Goal: Feedback & Contribution: Contribute content

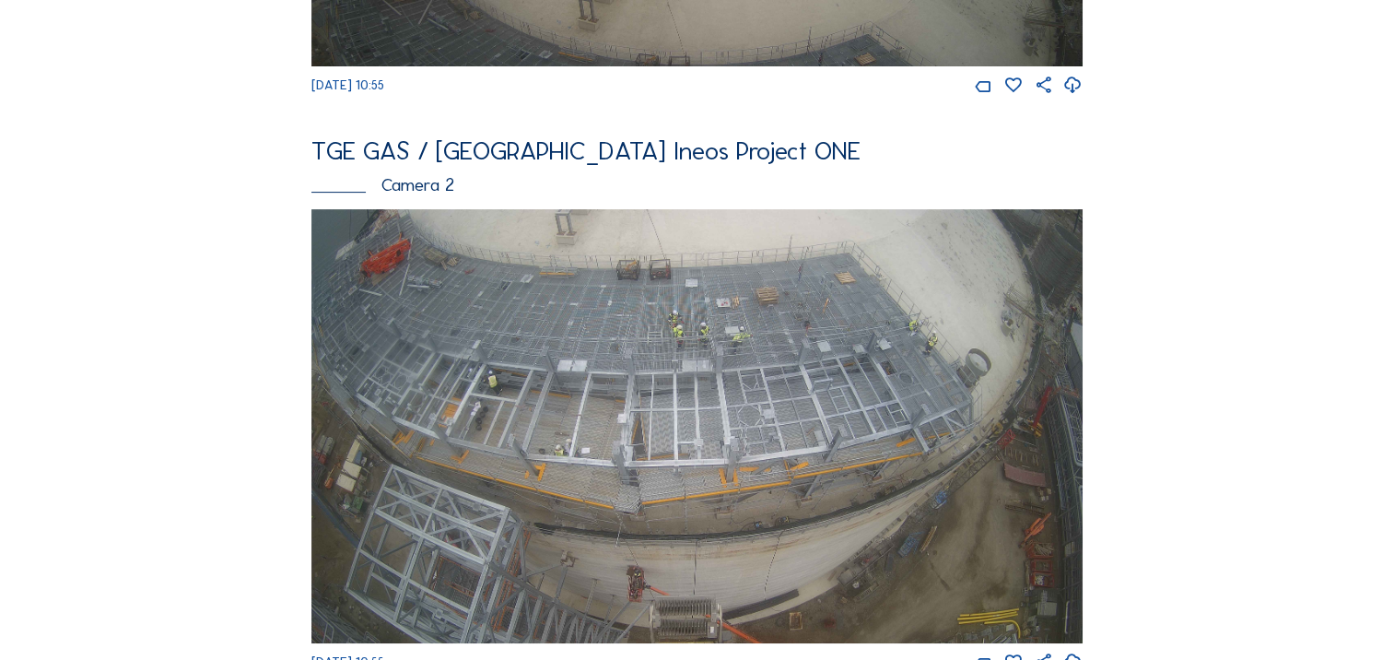
scroll to position [1154, 0]
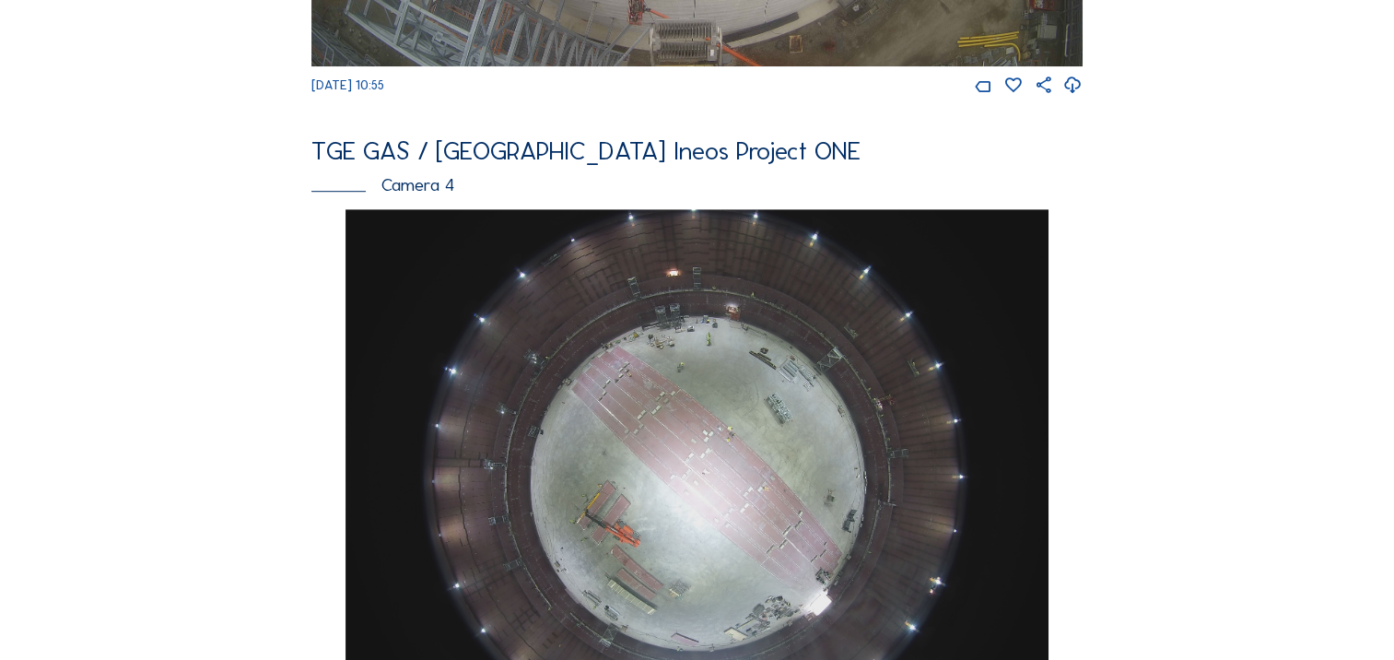
click at [674, 453] on img at bounding box center [698, 473] width 704 height 528
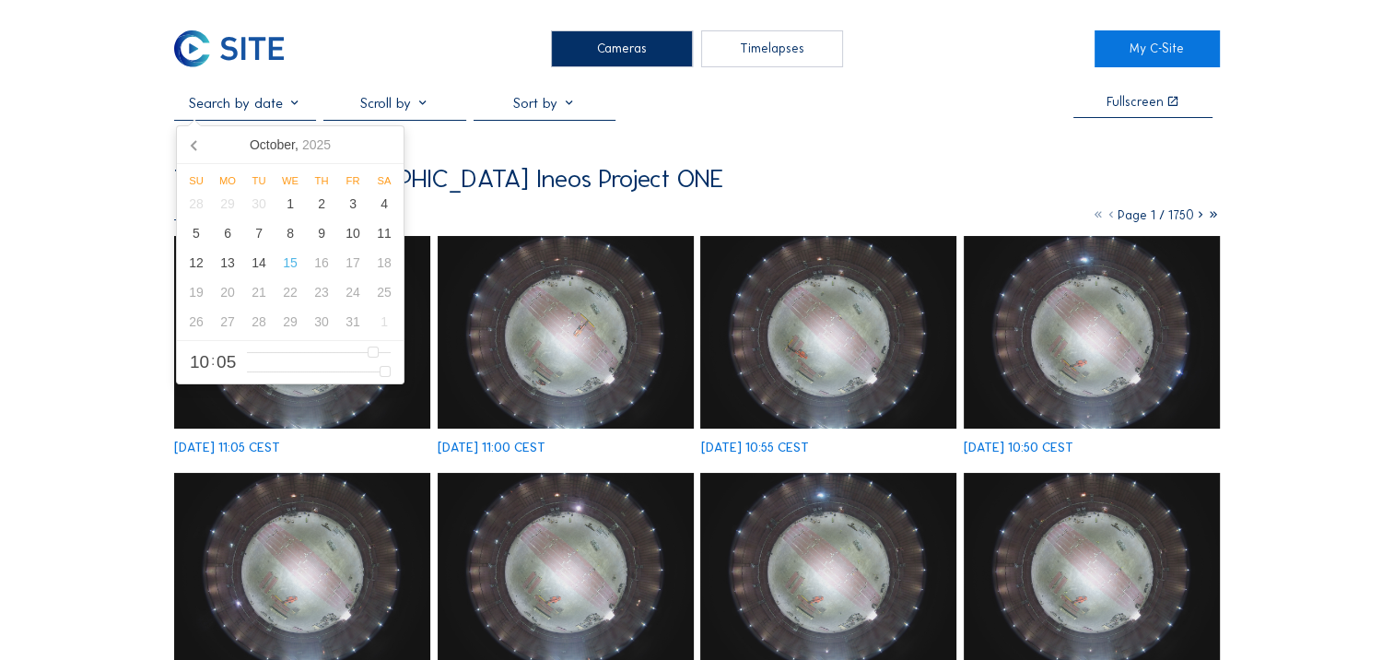
click at [279, 112] on input "text" at bounding box center [245, 103] width 142 height 18
click at [196, 149] on icon at bounding box center [195, 144] width 29 height 29
click at [217, 264] on div "15" at bounding box center [227, 262] width 31 height 29
type input "[DATE] 10:05"
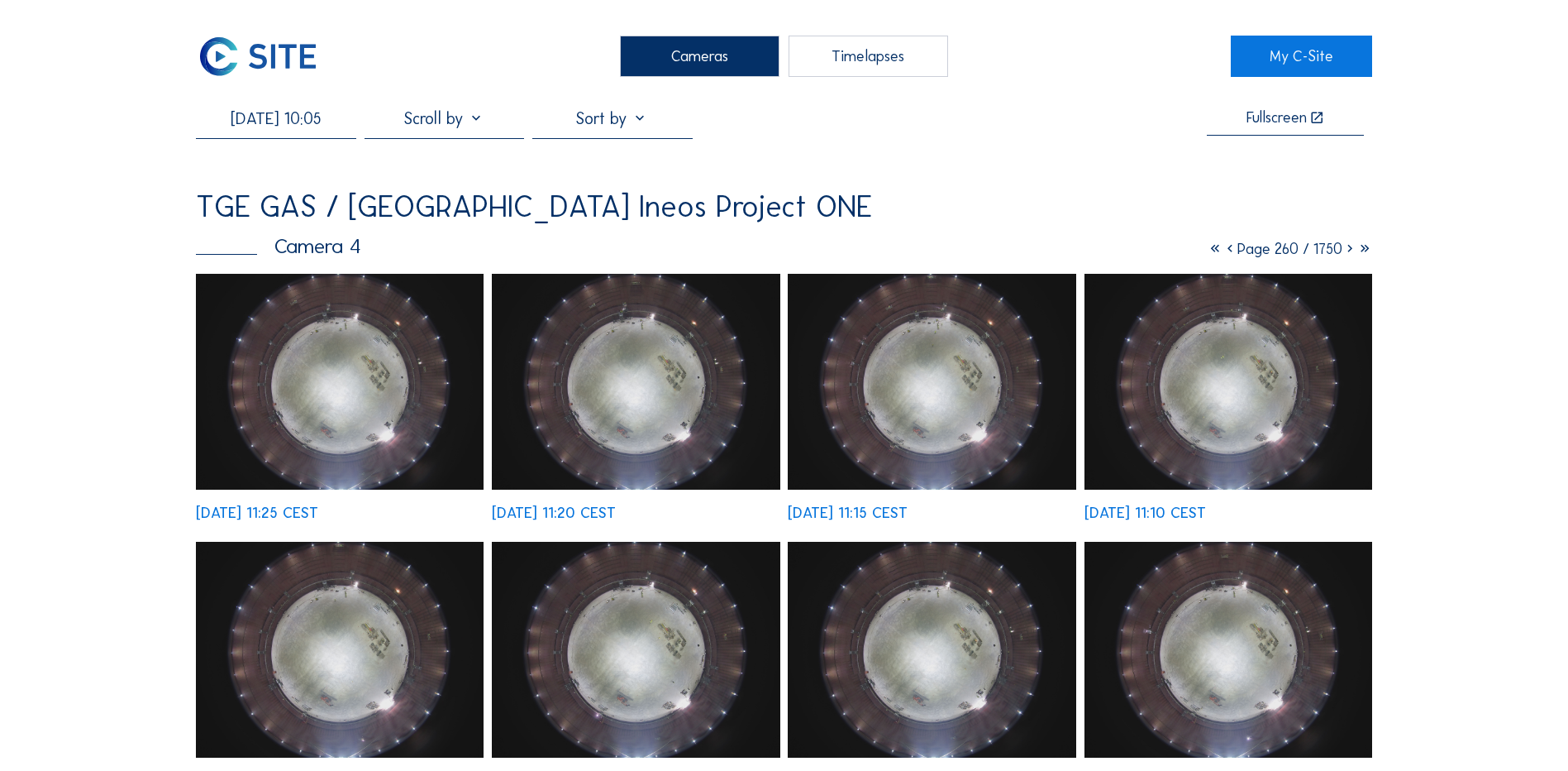
click at [449, 127] on div at bounding box center [444, 123] width 160 height 30
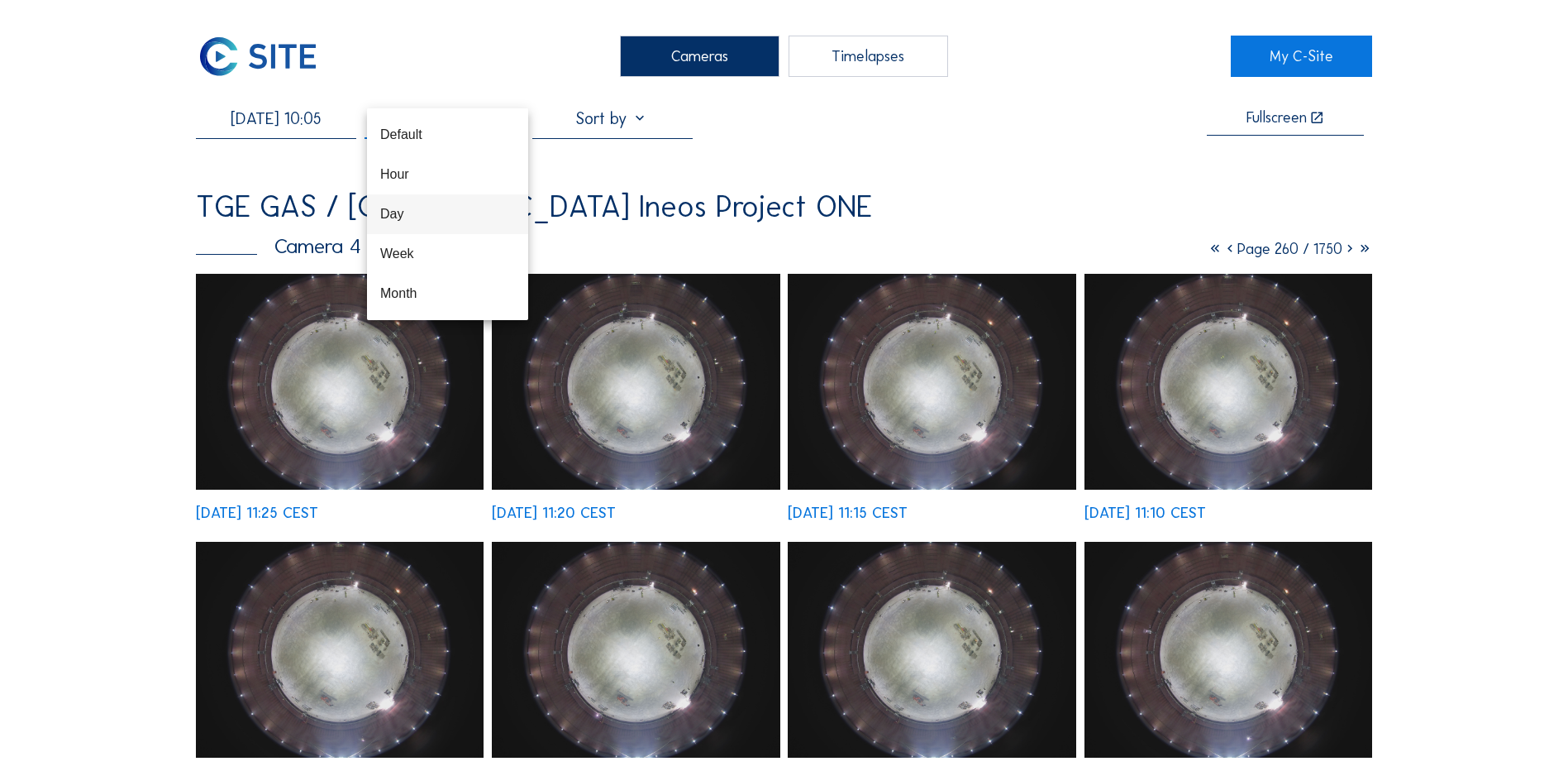
click at [402, 221] on div "Day" at bounding box center [448, 214] width 135 height 16
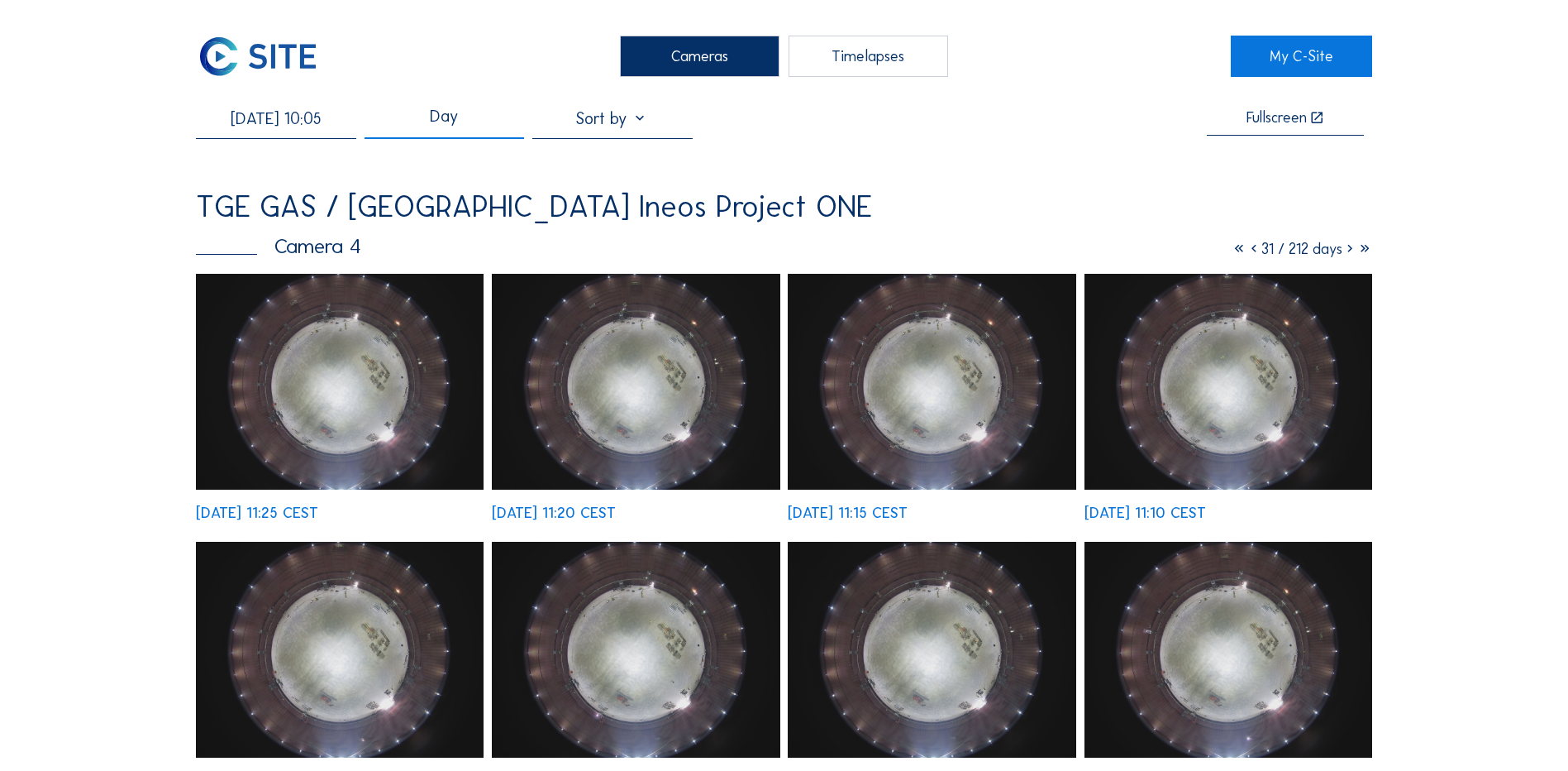
click at [632, 128] on div at bounding box center [613, 123] width 160 height 30
click at [928, 158] on div "[DATE] 10:05 Day Fullscreen TGE GAS / [GEOGRAPHIC_DATA] Ineos Project ONE Camer…" at bounding box center [783, 716] width 1176 height 1216
click at [898, 52] on div "Timelapses" at bounding box center [868, 57] width 160 height 41
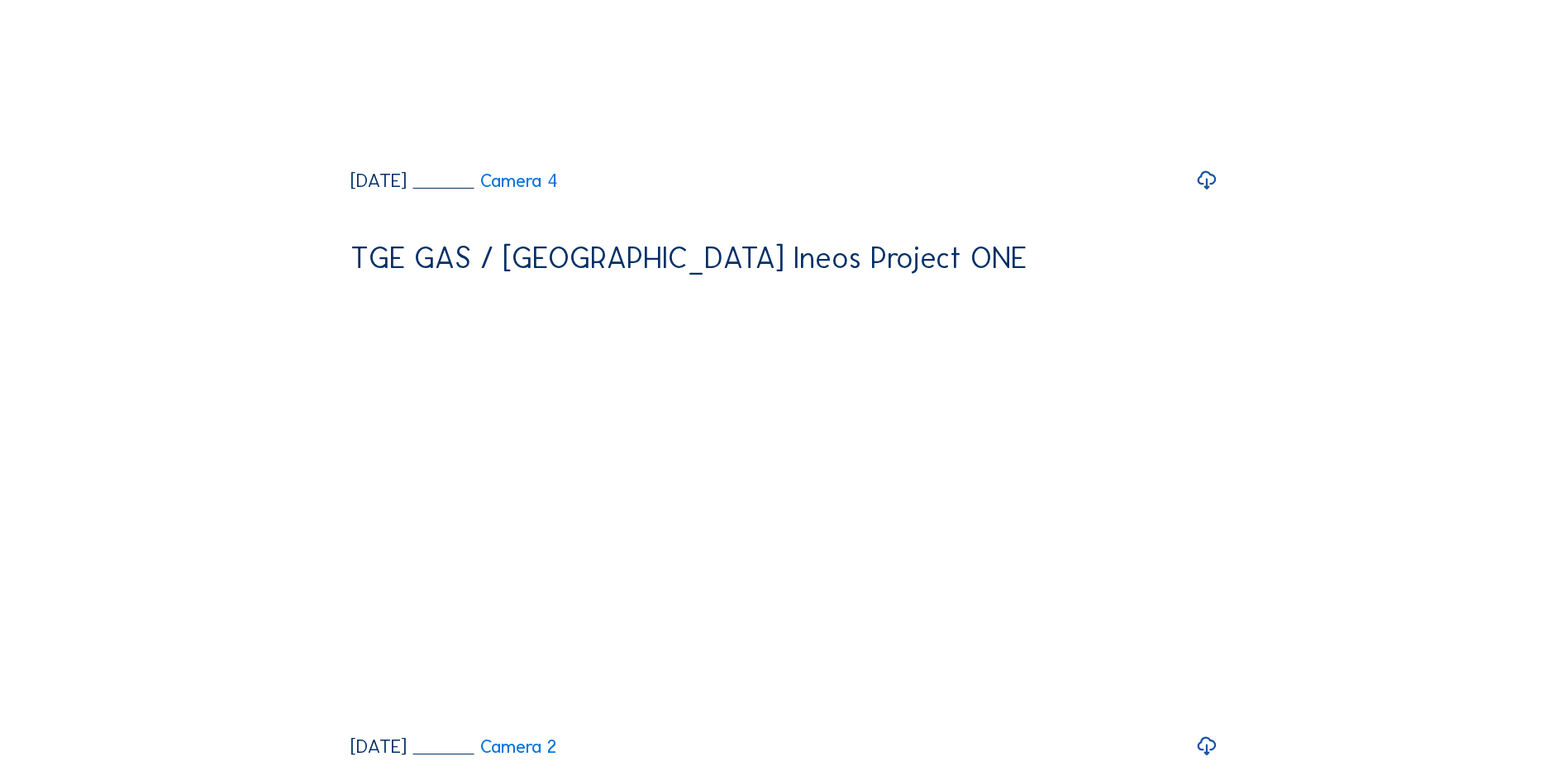
scroll to position [2233, 0]
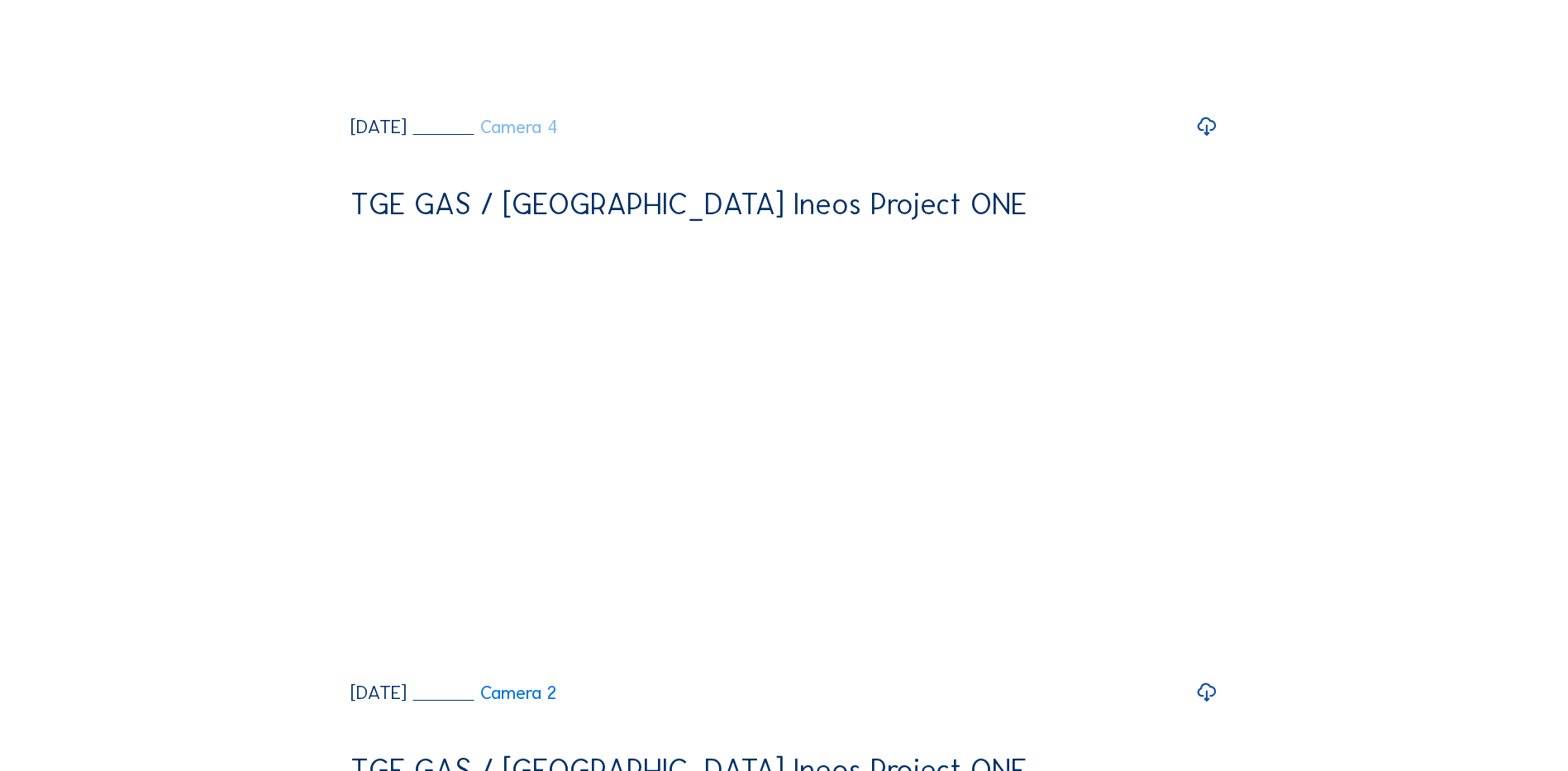
click at [559, 136] on link "Camera 4" at bounding box center [486, 127] width 145 height 18
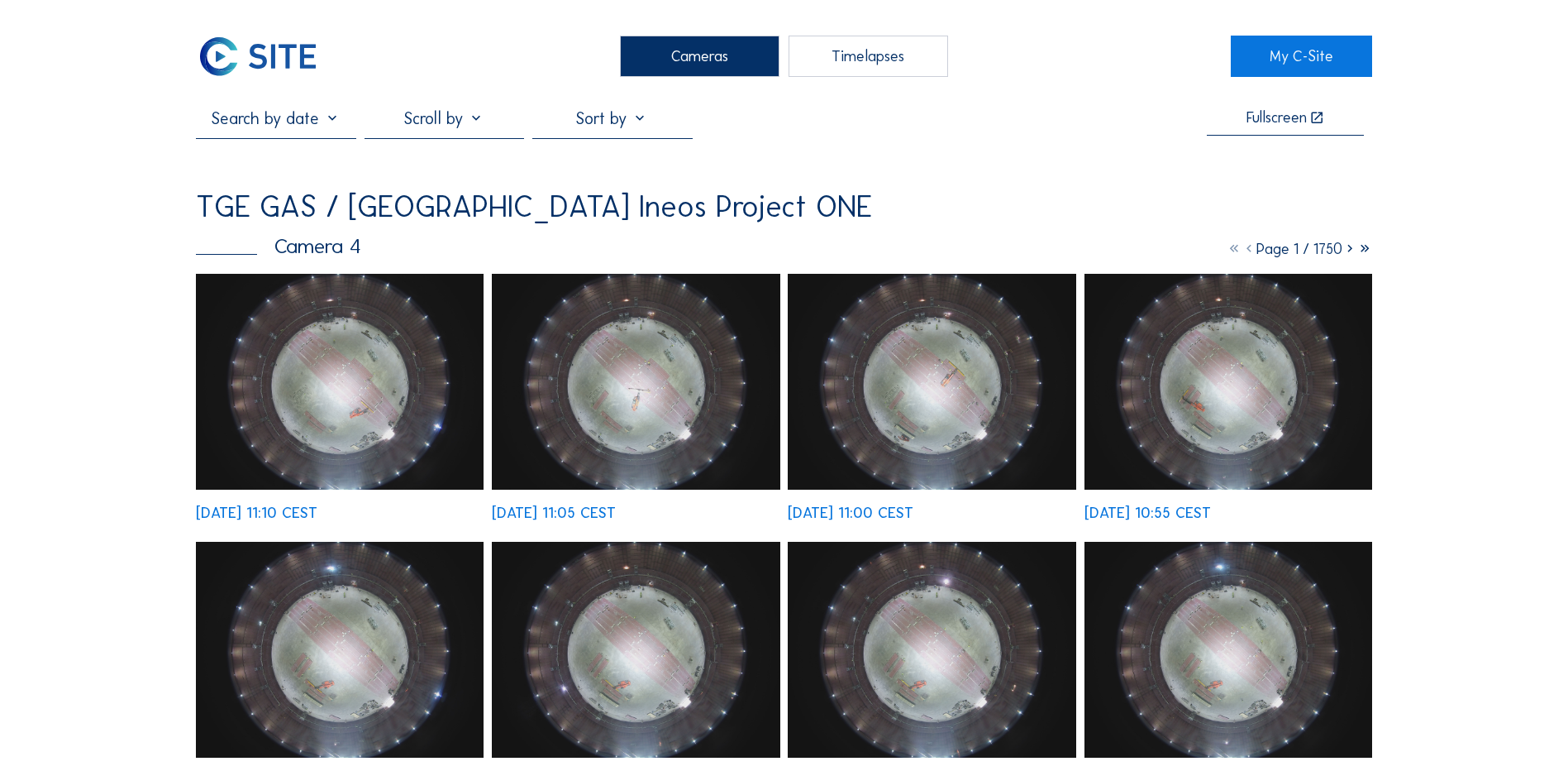
click at [309, 121] on input "text" at bounding box center [275, 118] width 160 height 20
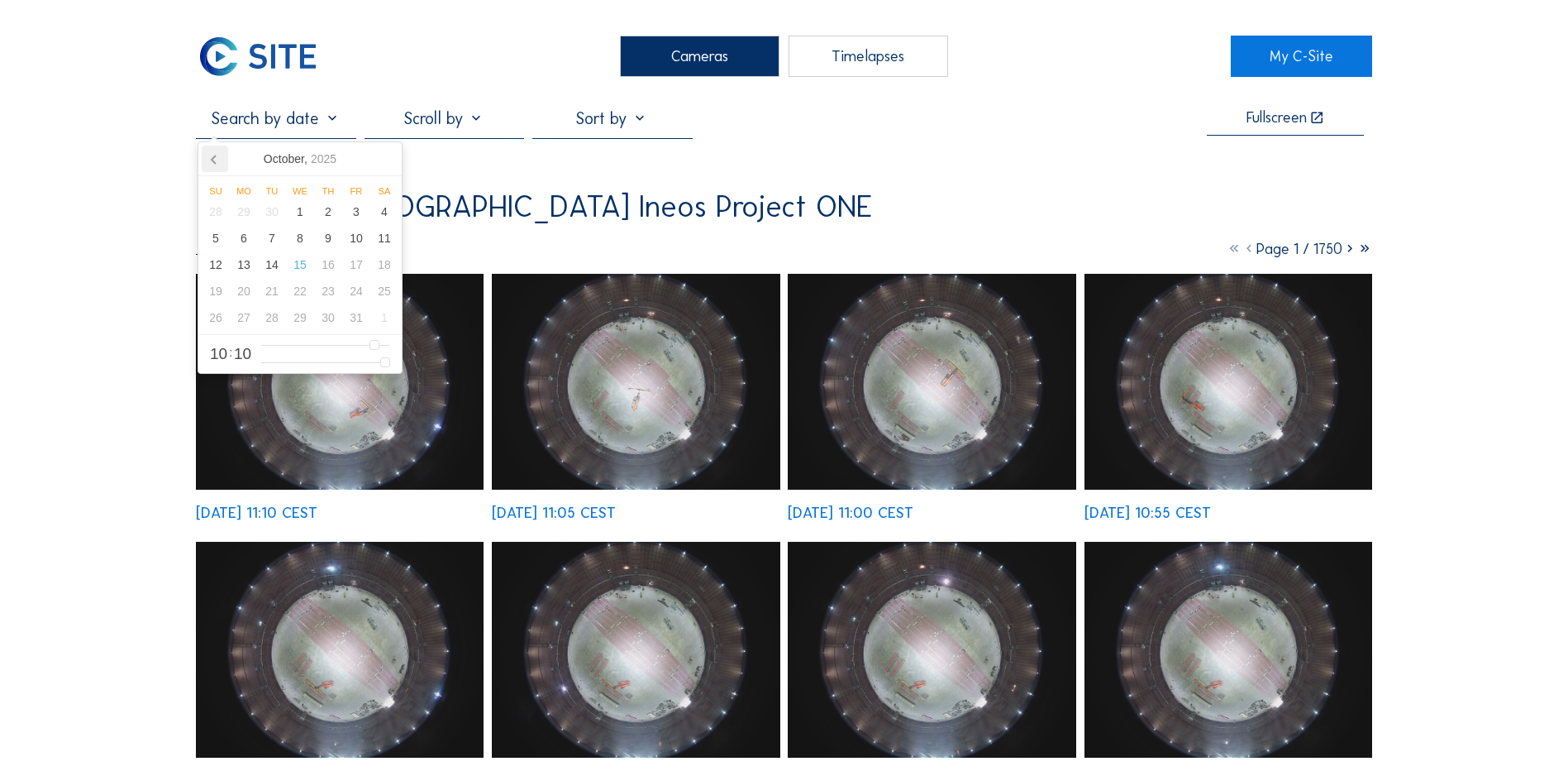
click at [213, 161] on icon at bounding box center [213, 159] width 4 height 8
click at [240, 240] on div "8" at bounding box center [243, 238] width 28 height 26
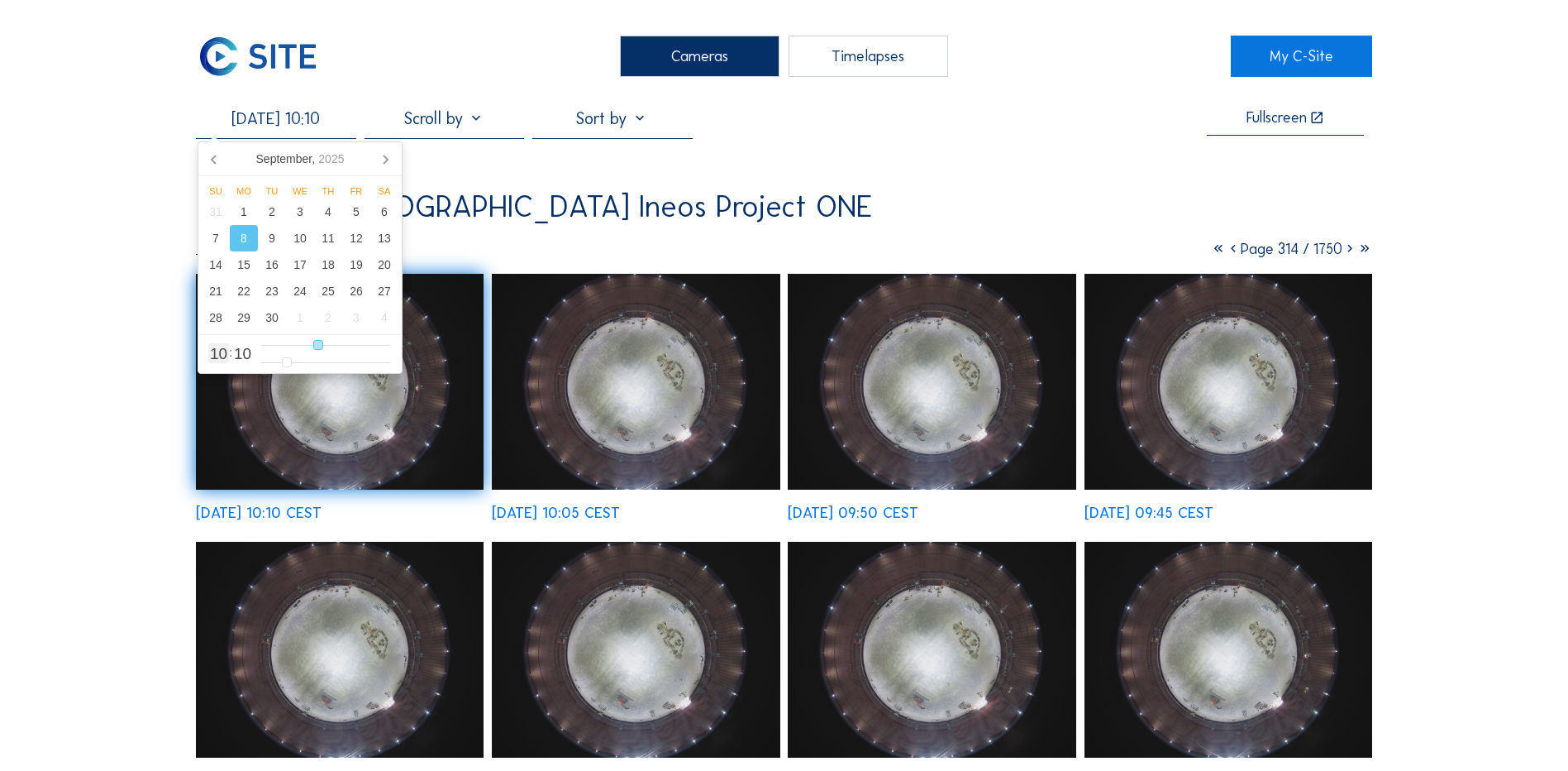
type input "[DATE] 09:10"
type input "9"
type input "[DATE] 08:10"
type input "8"
type input "[DATE] 07:10"
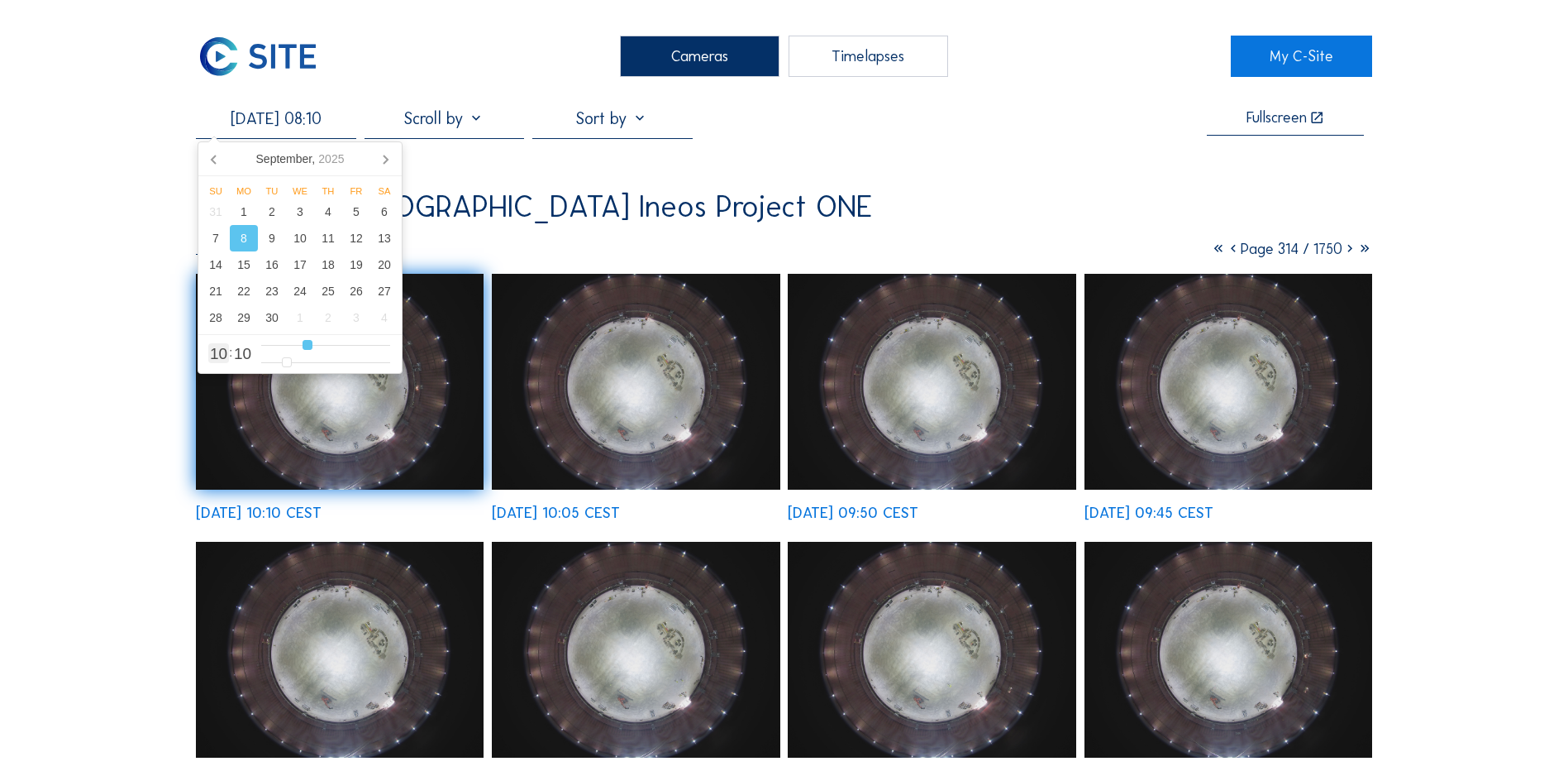
type input "7"
type input "[DATE] 06:10"
drag, startPoint x: 316, startPoint y: 347, endPoint x: 295, endPoint y: 348, distance: 21.0
type input "6"
click at [295, 348] on input "range" at bounding box center [326, 346] width 129 height 14
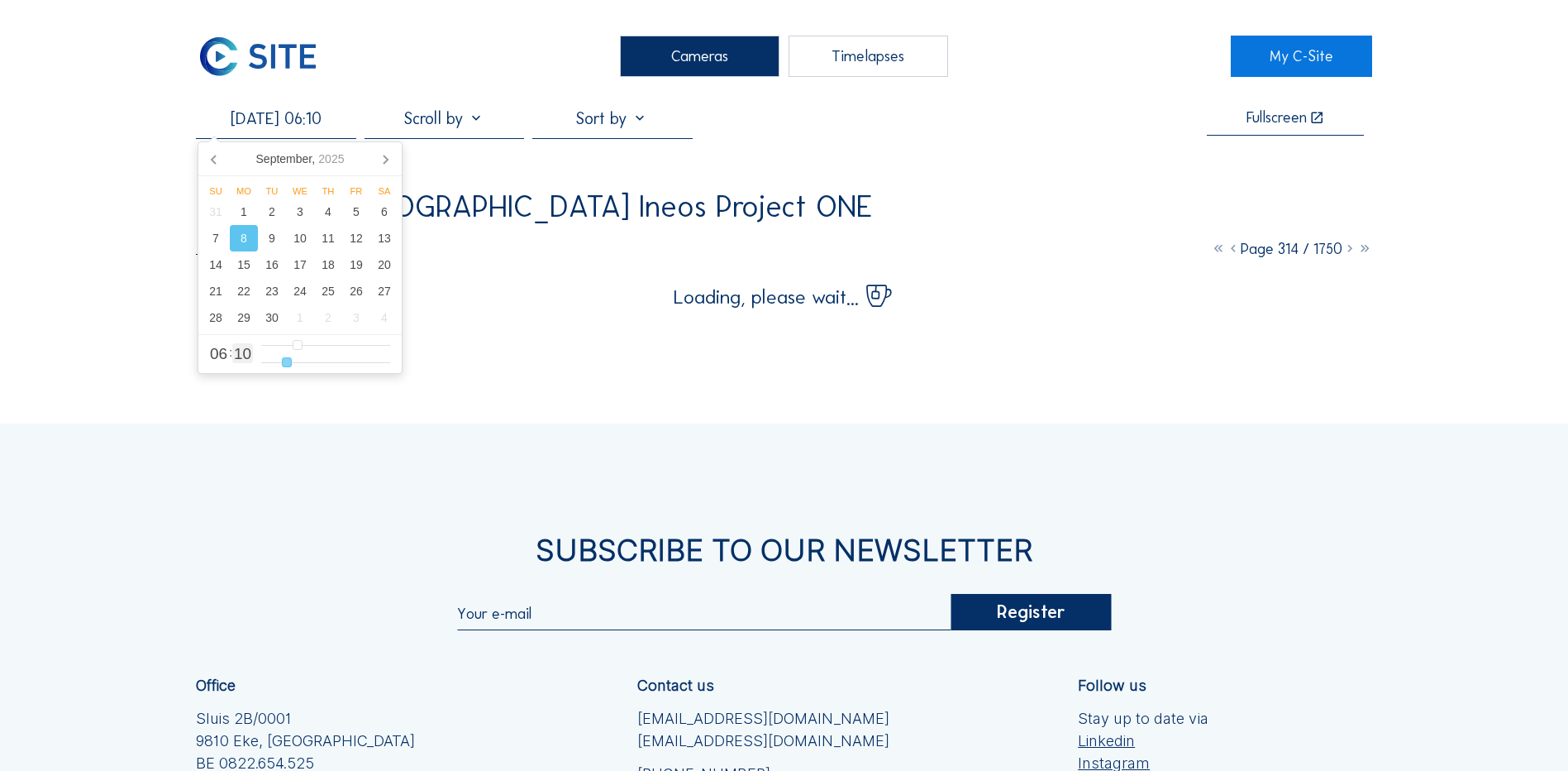
type input "[DATE] 06:11"
type input "11"
type input "[DATE] 06:12"
type input "12"
type input "[DATE] 06:14"
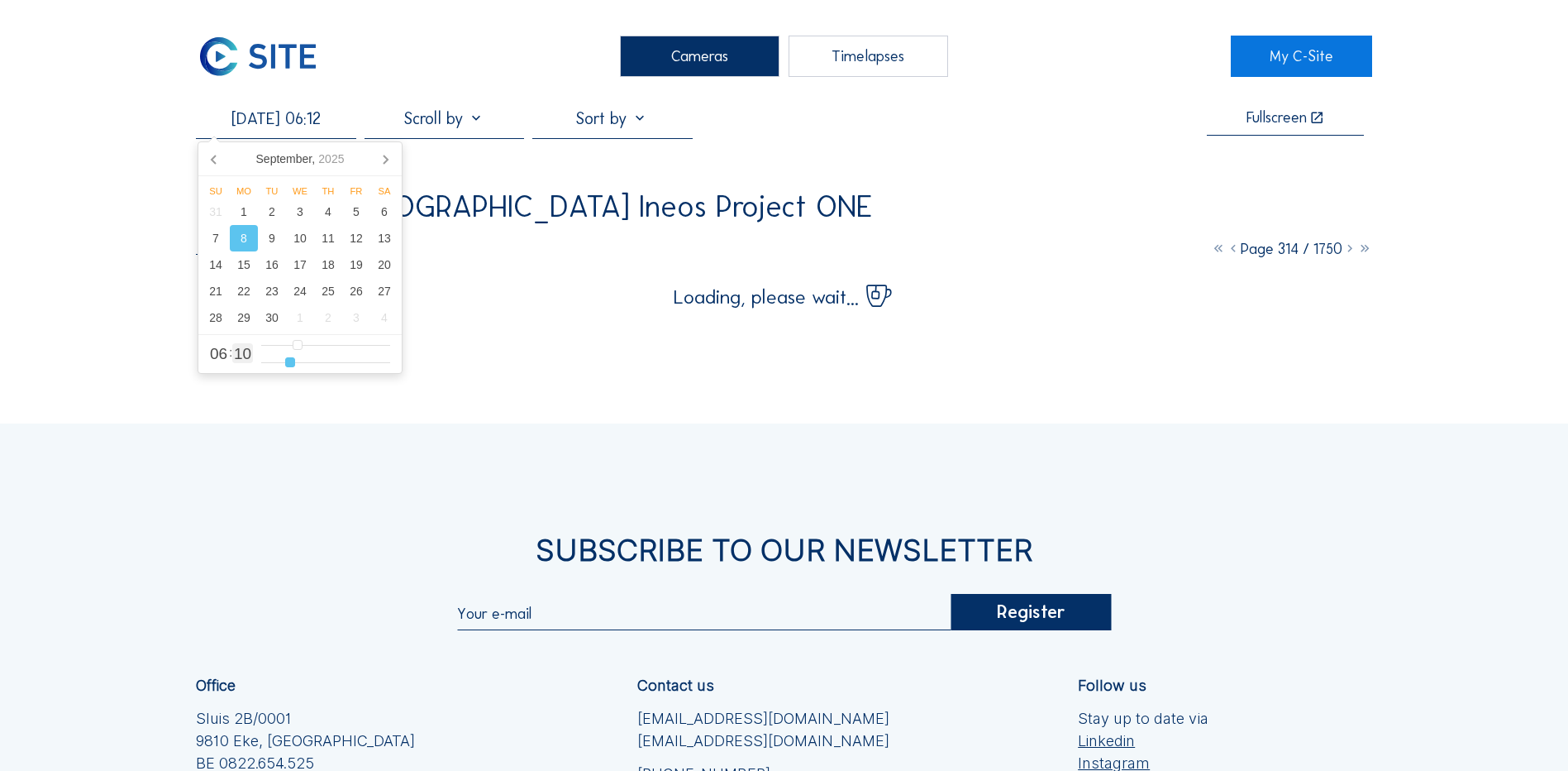
type input "14"
type input "[DATE] 06:15"
type input "15"
type input "[DATE] 06:16"
type input "16"
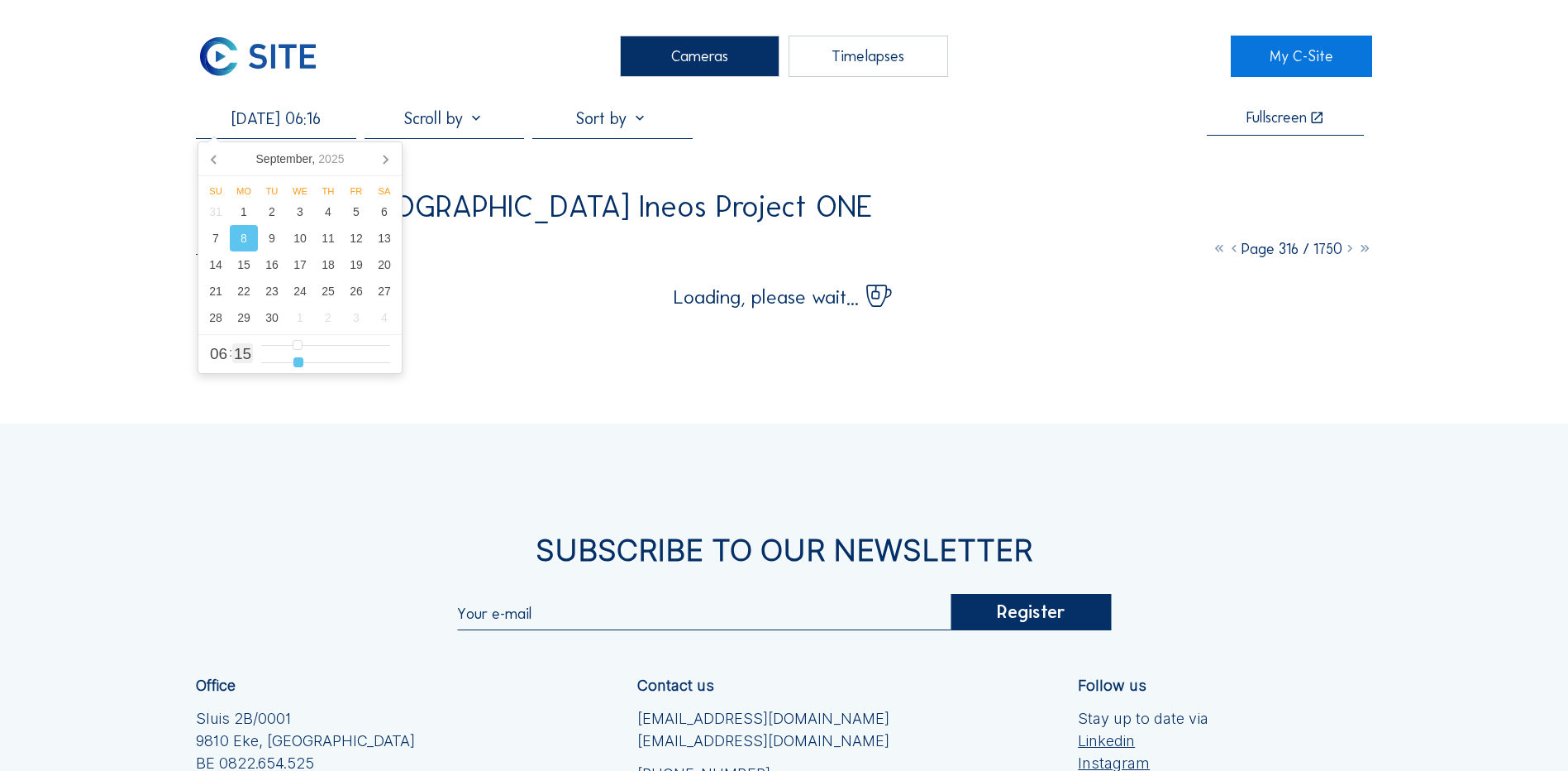
type input "[DATE] 06:17"
type input "17"
type input "[DATE] 06:19"
type input "19"
type input "[DATE] 06:20"
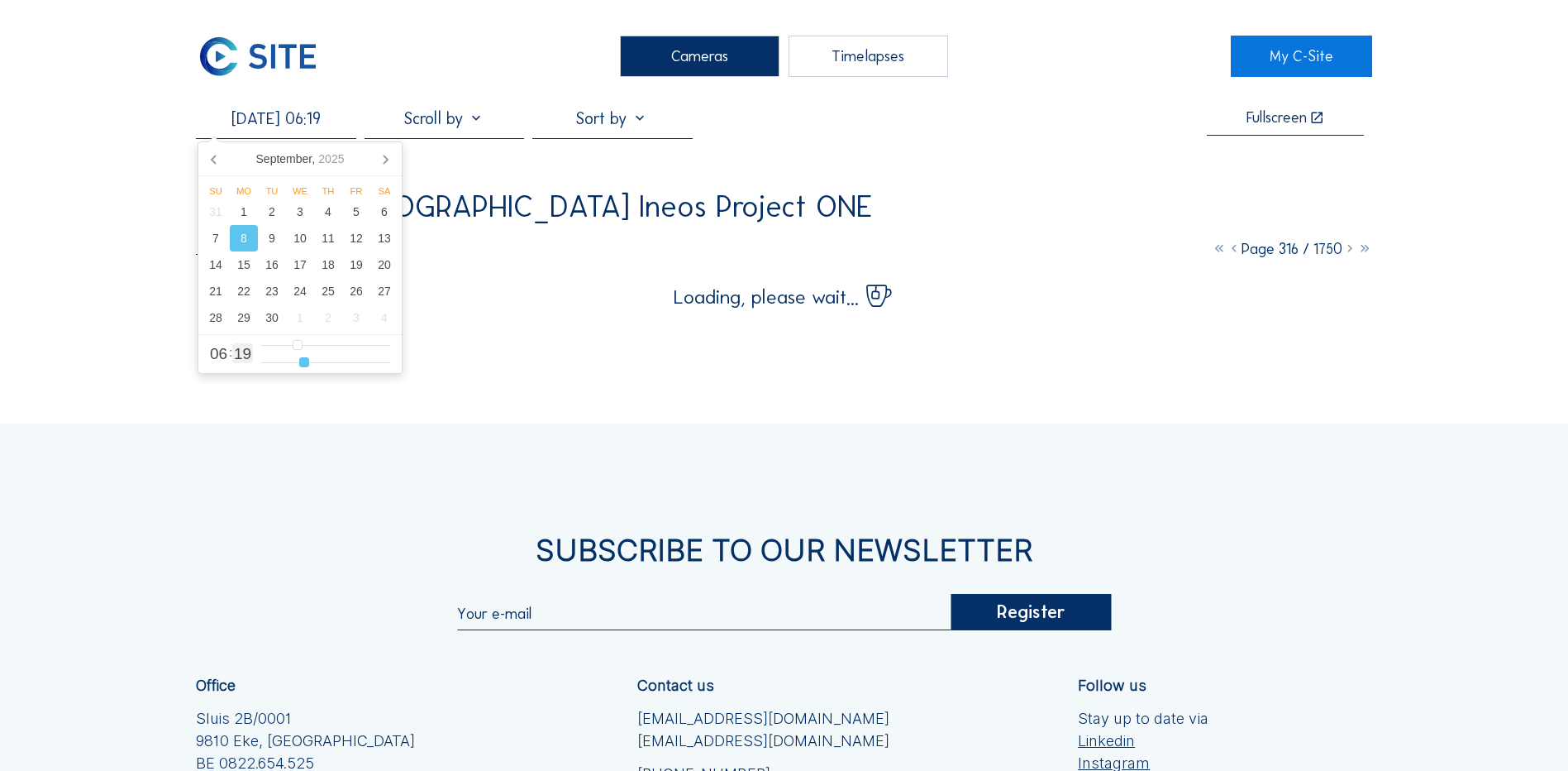
type input "20"
type input "[DATE] 06:22"
type input "22"
type input "[DATE] 06:23"
type input "23"
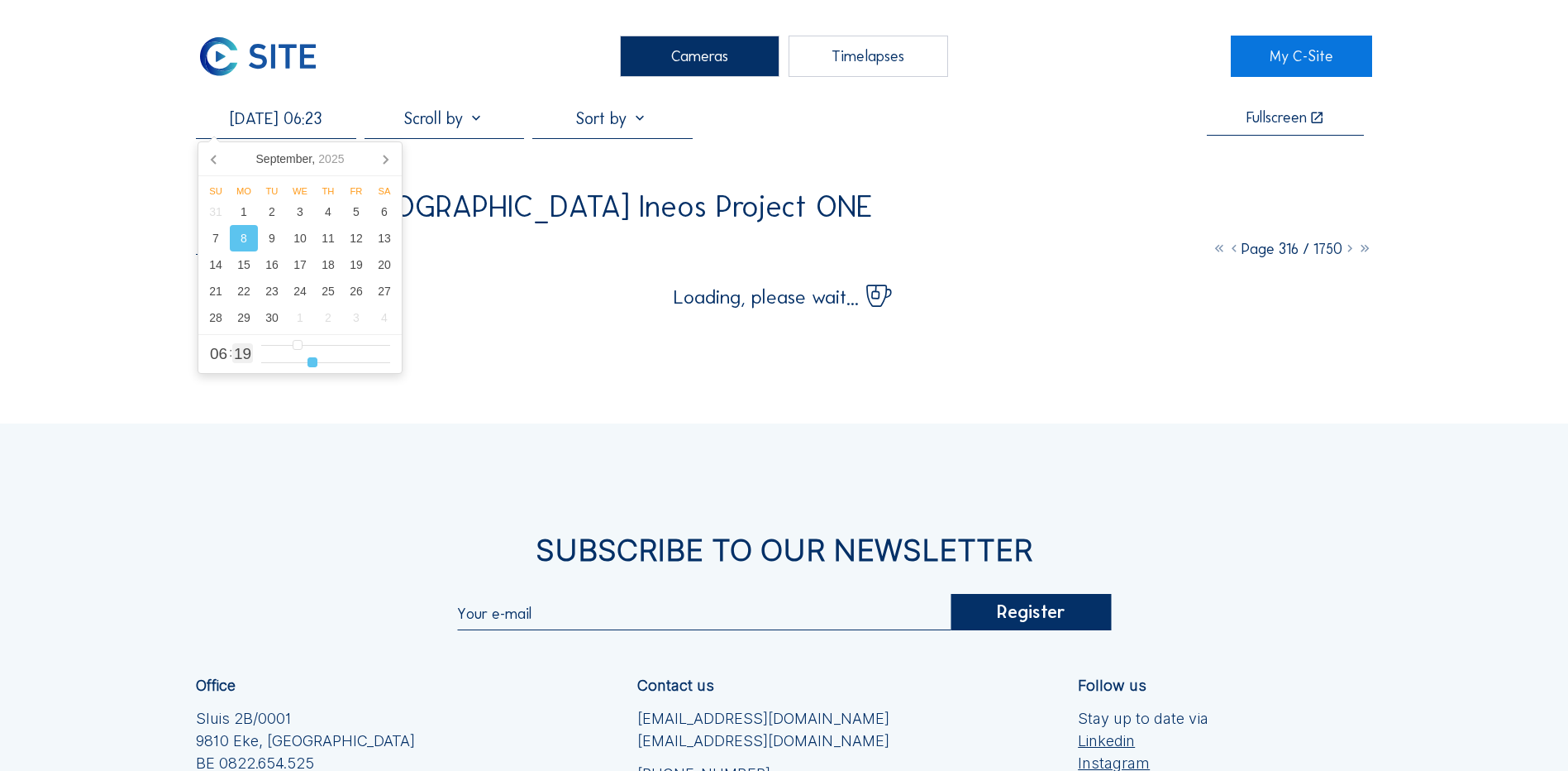
type input "[DATE] 06:24"
type input "24"
type input "[DATE] 06:26"
type input "26"
type input "[DATE] 06:27"
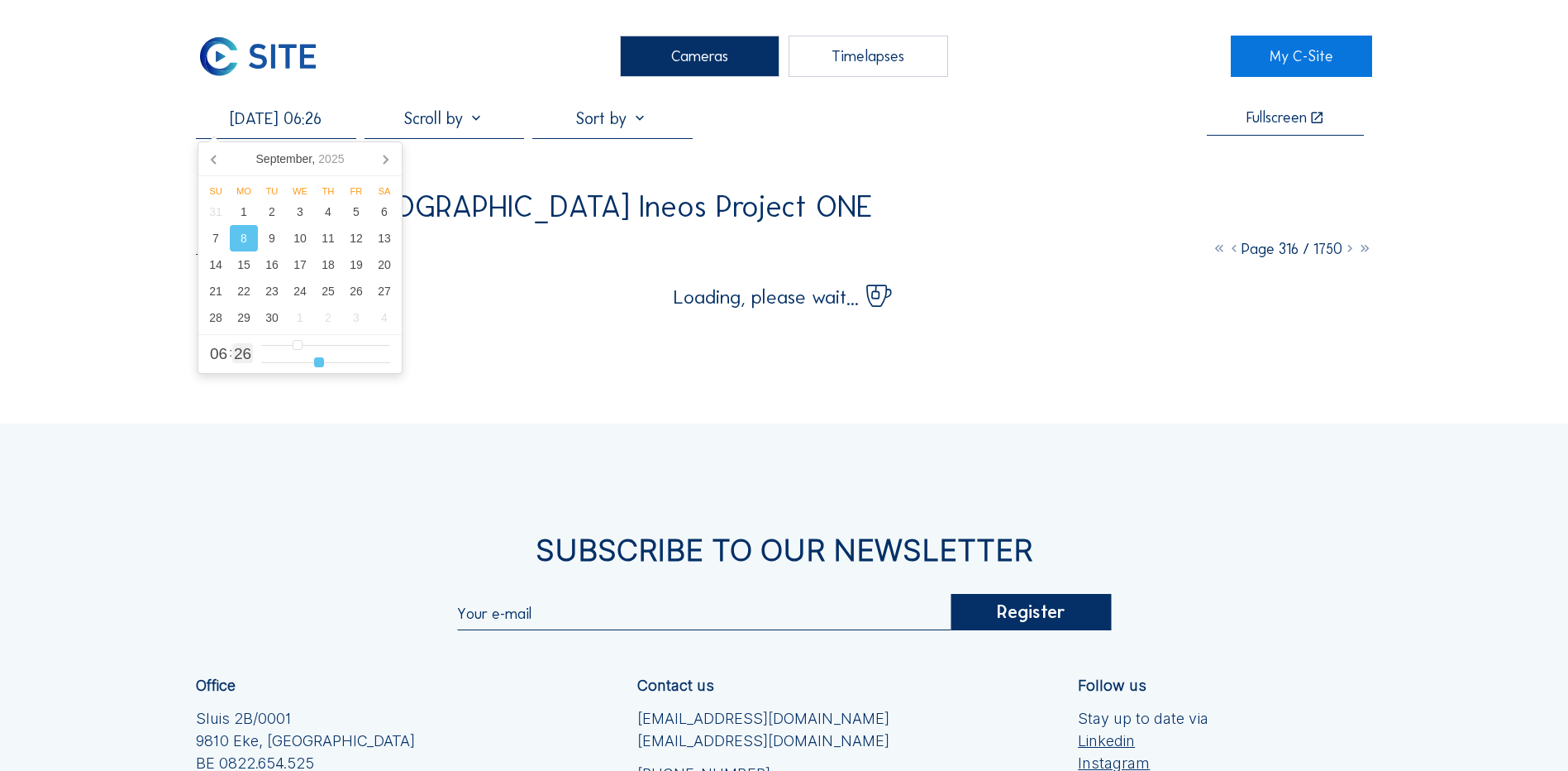
type input "27"
type input "[DATE] 06:28"
type input "28"
type input "[DATE] 06:29"
type input "29"
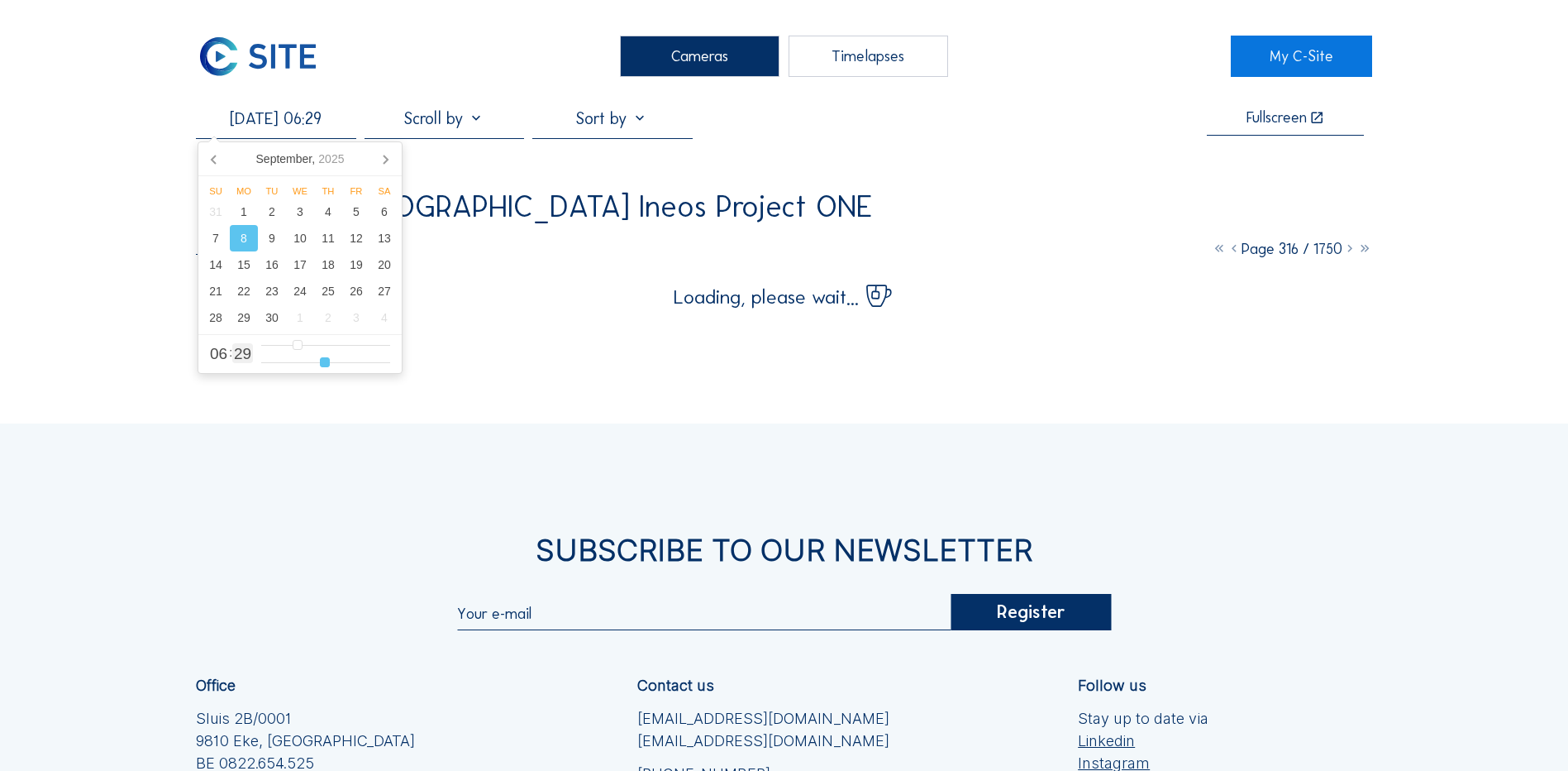
type input "[DATE] 06:30"
type input "30"
type input "[DATE] 06:31"
type input "31"
type input "[DATE] 06:32"
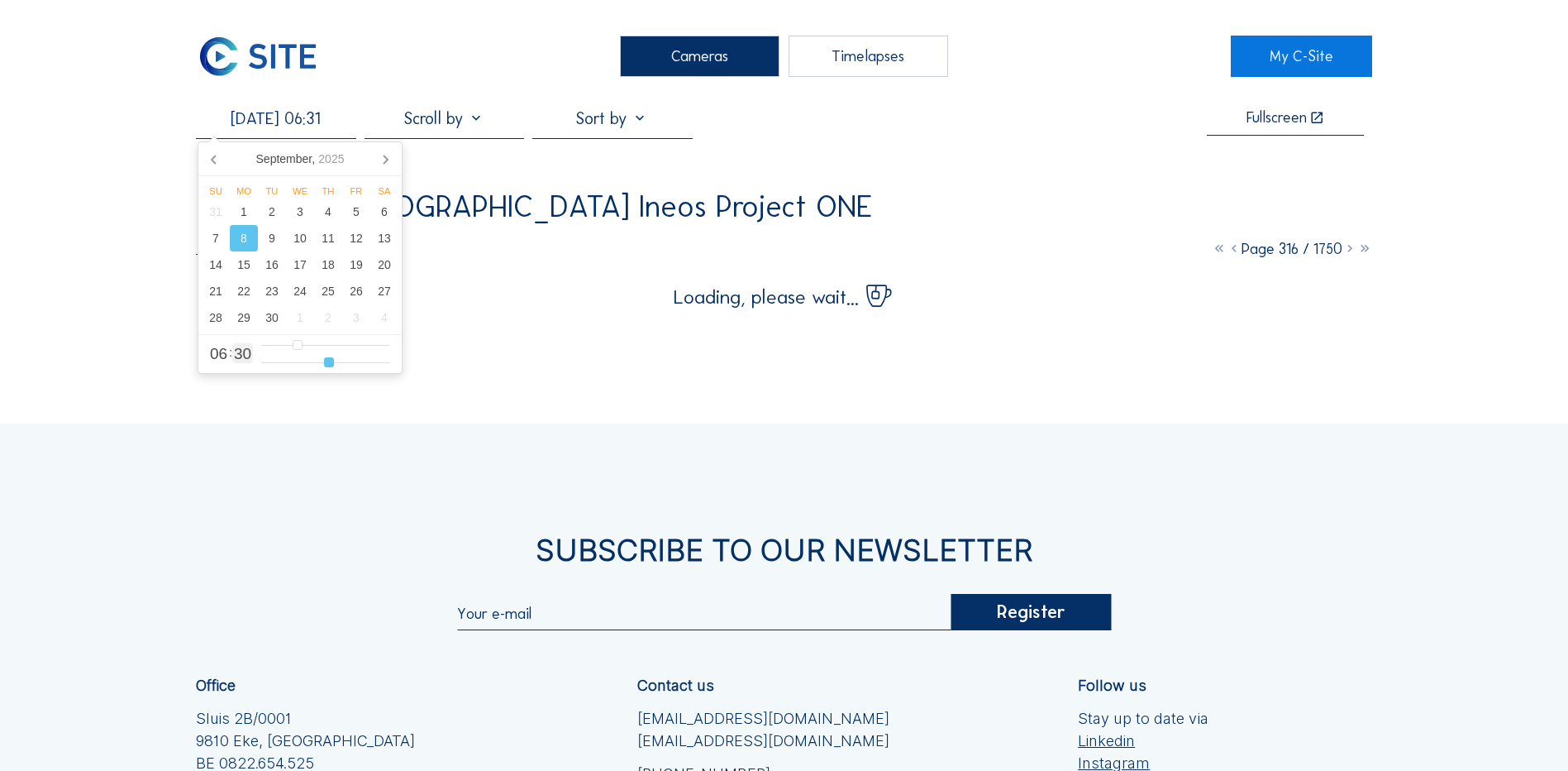
type input "32"
type input "[DATE] 06:34"
type input "34"
type input "[DATE] 06:35"
type input "35"
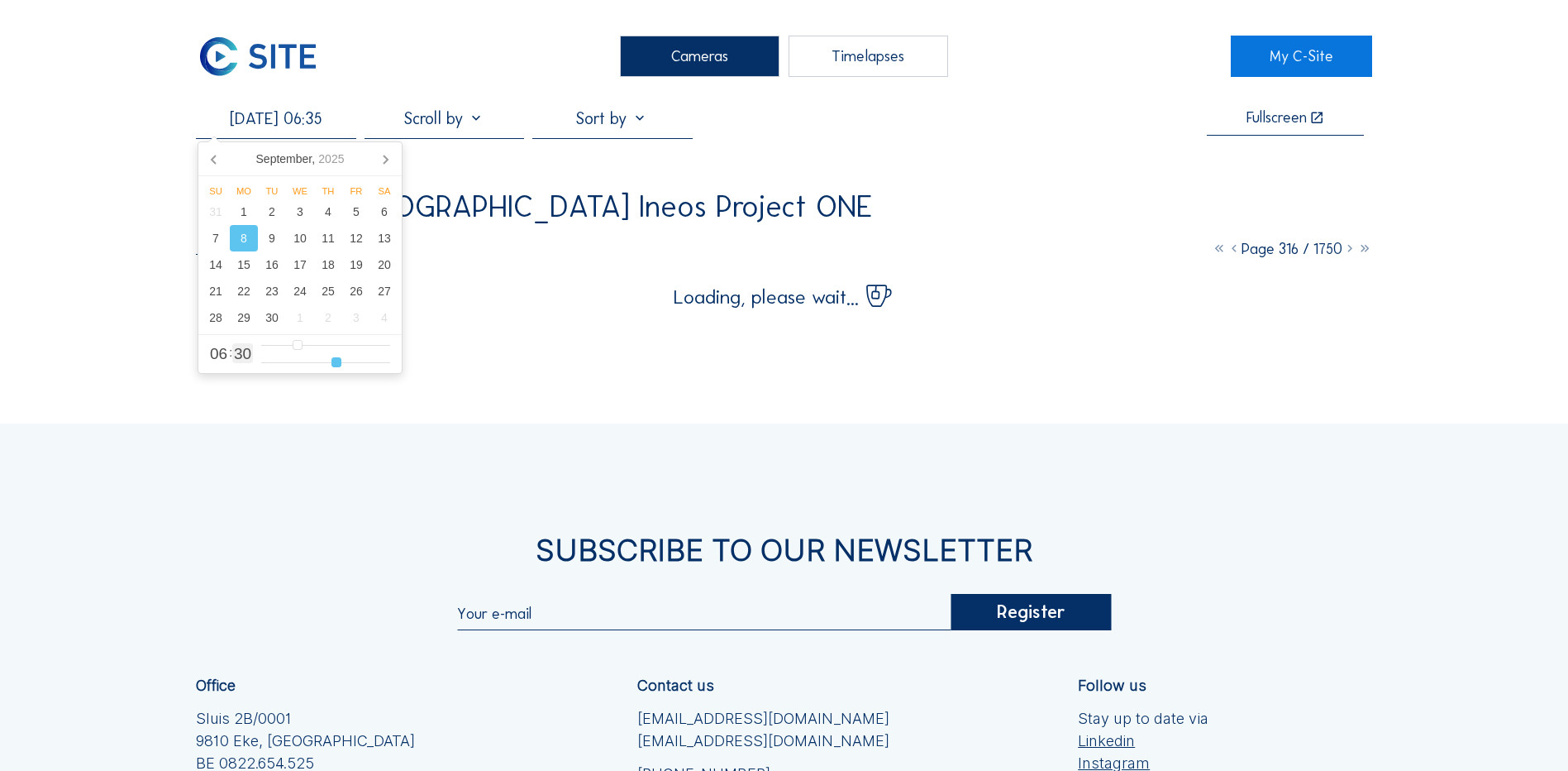
type input "[DATE] 06:37"
type input "37"
type input "[DATE] 06:38"
type input "38"
type input "[DATE] 06:39"
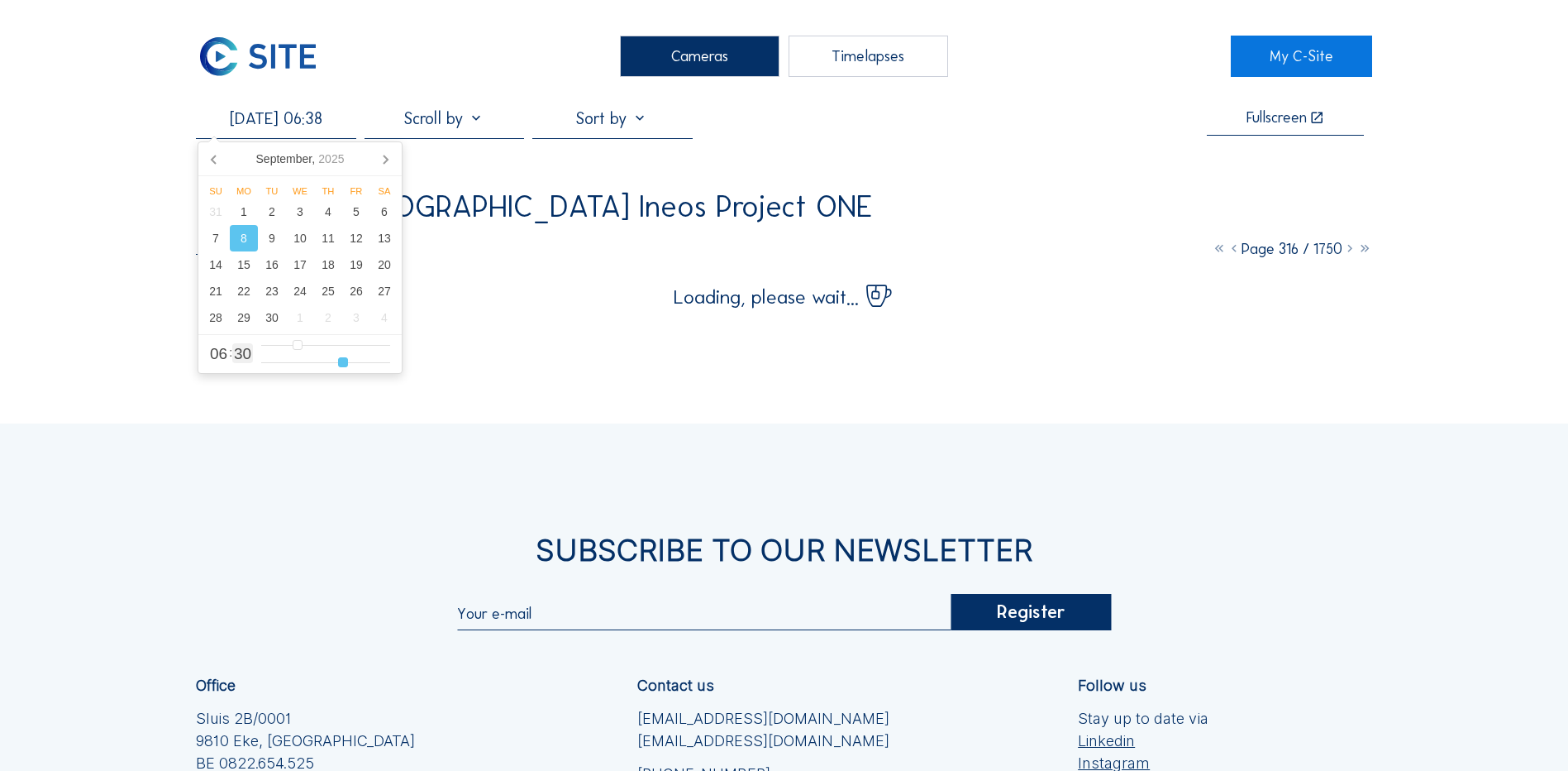
type input "39"
type input "[DATE] 06:40"
type input "40"
type input "[DATE] 06:42"
type input "42"
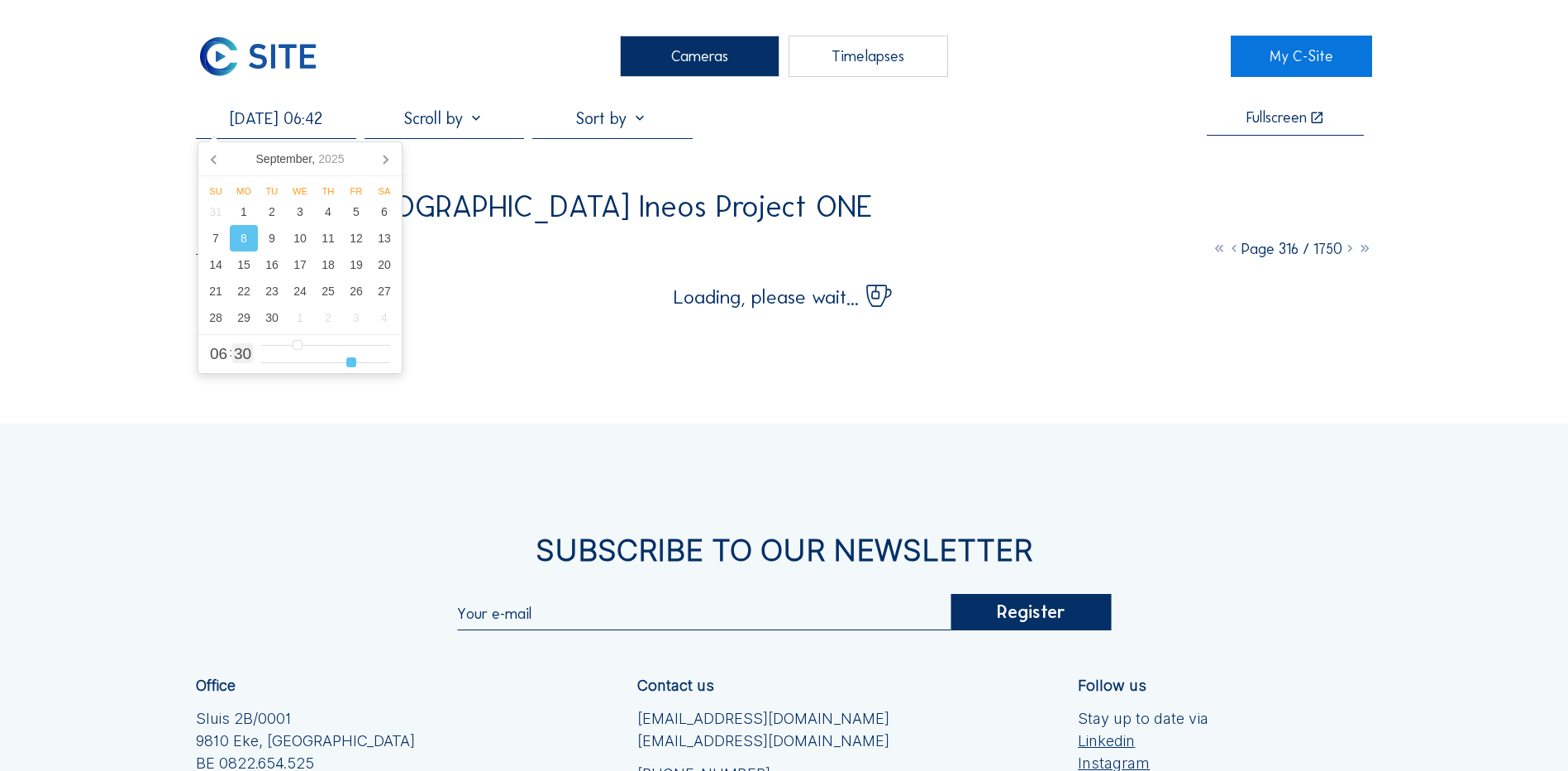
type input "[DATE] 06:43"
type input "43"
type input "[DATE] 06:44"
type input "44"
type input "[DATE] 06:46"
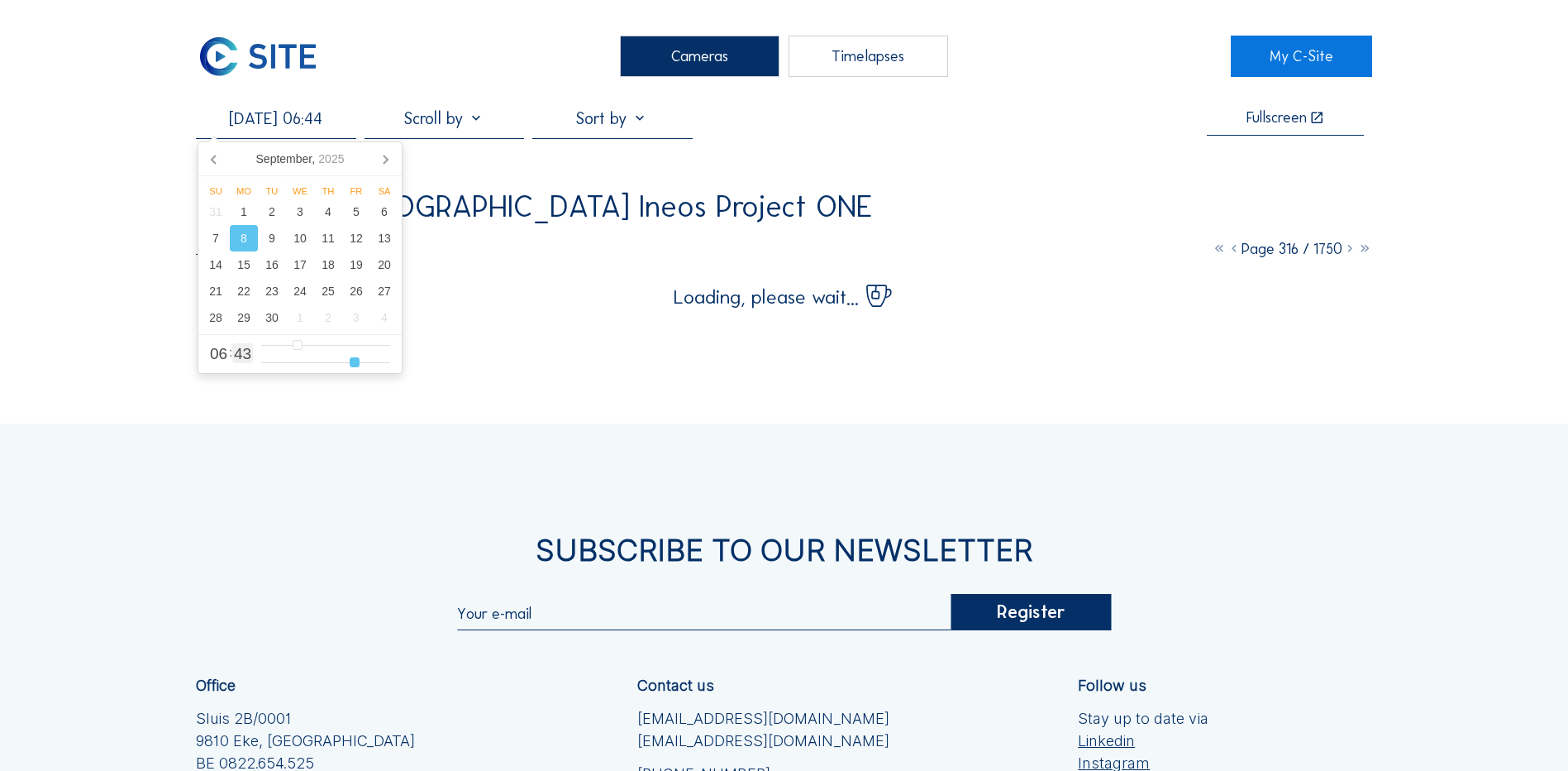
type input "46"
type input "[DATE] 06:47"
type input "47"
type input "[DATE] 06:48"
type input "48"
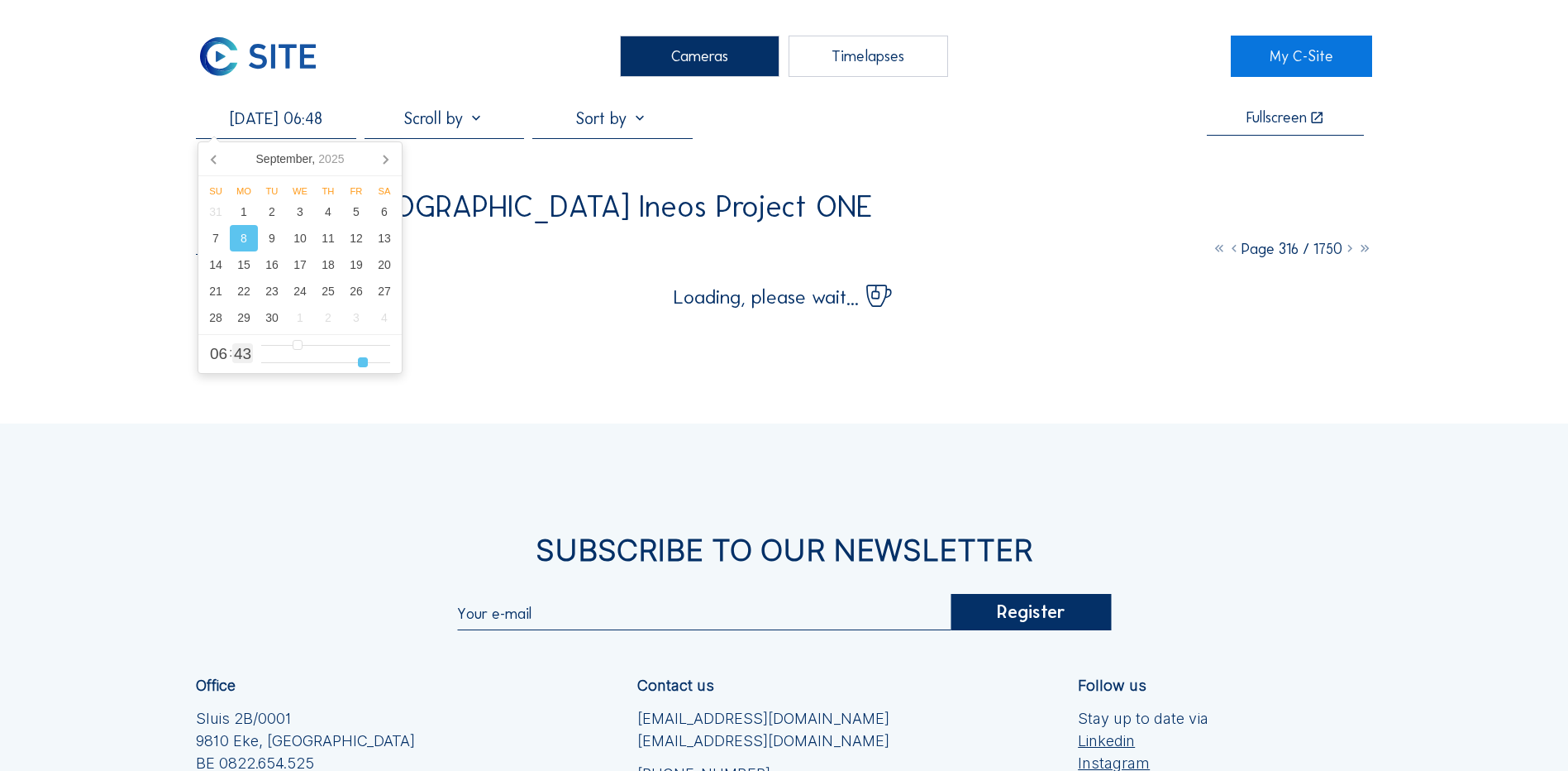
type input "[DATE] 06:49"
type input "49"
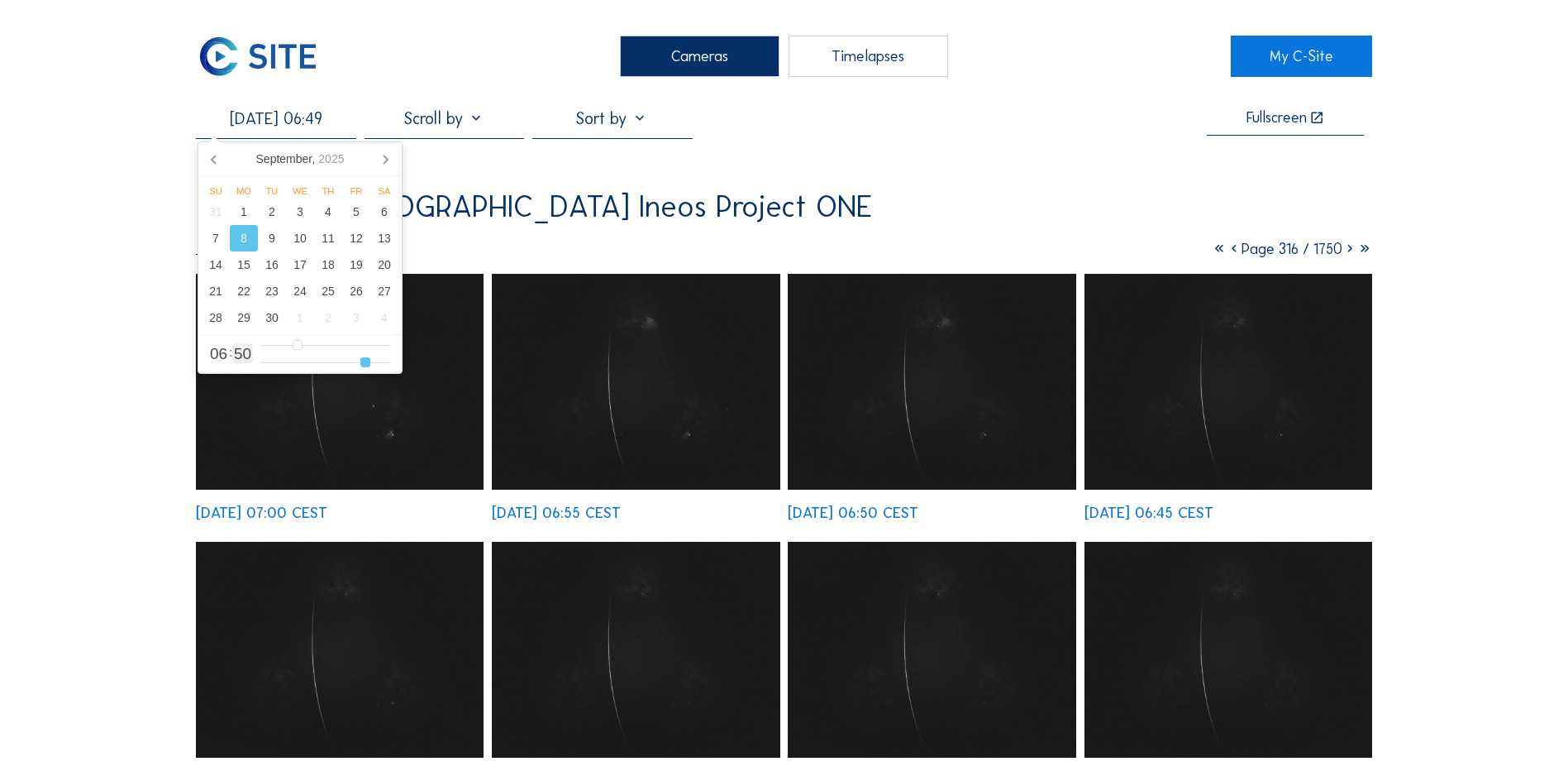
type input "[DATE] 06:50"
type input "50"
type input "[DATE] 06:58"
type input "58"
type input "[DATE] 06:59"
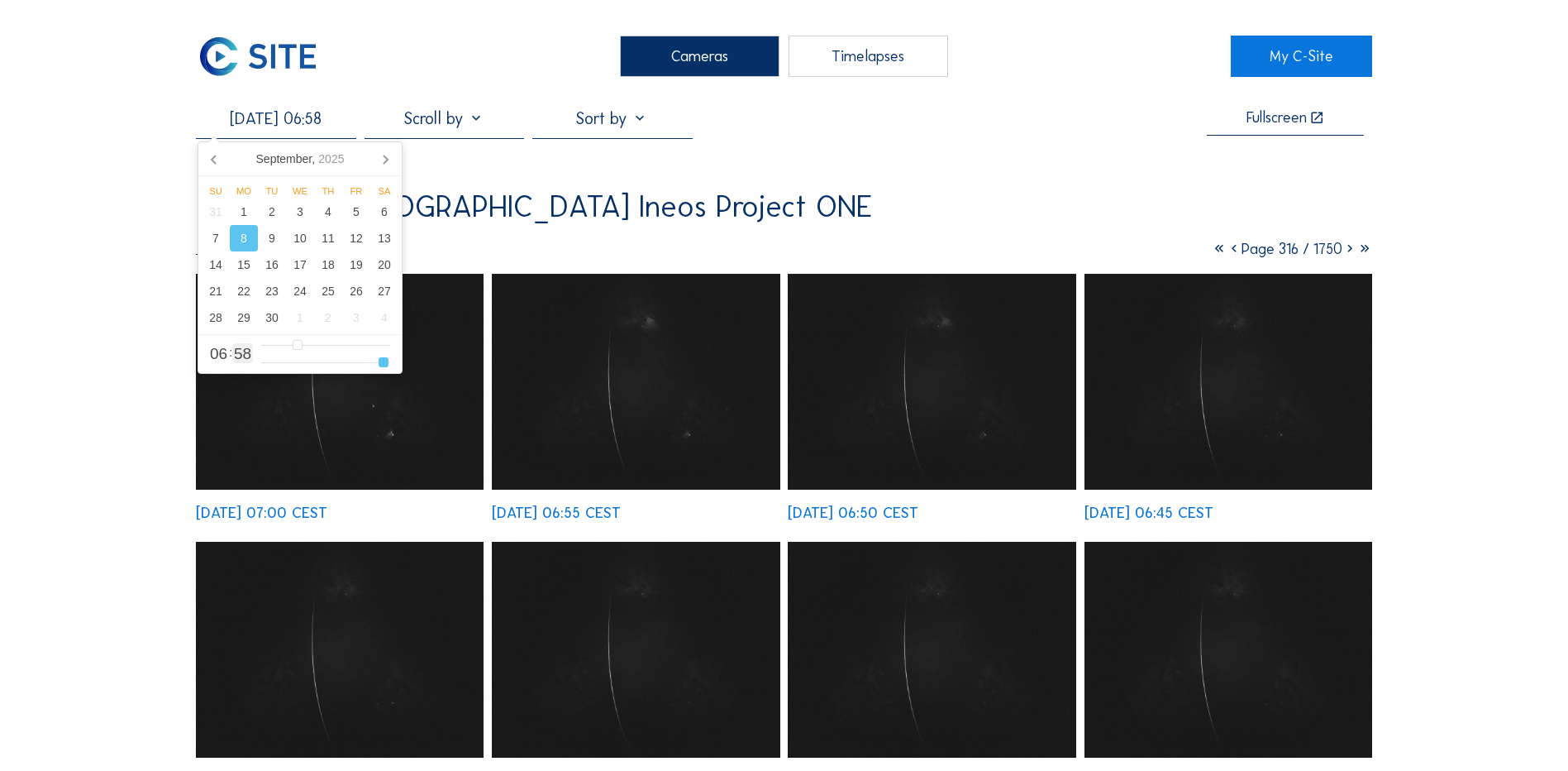
type input "59"
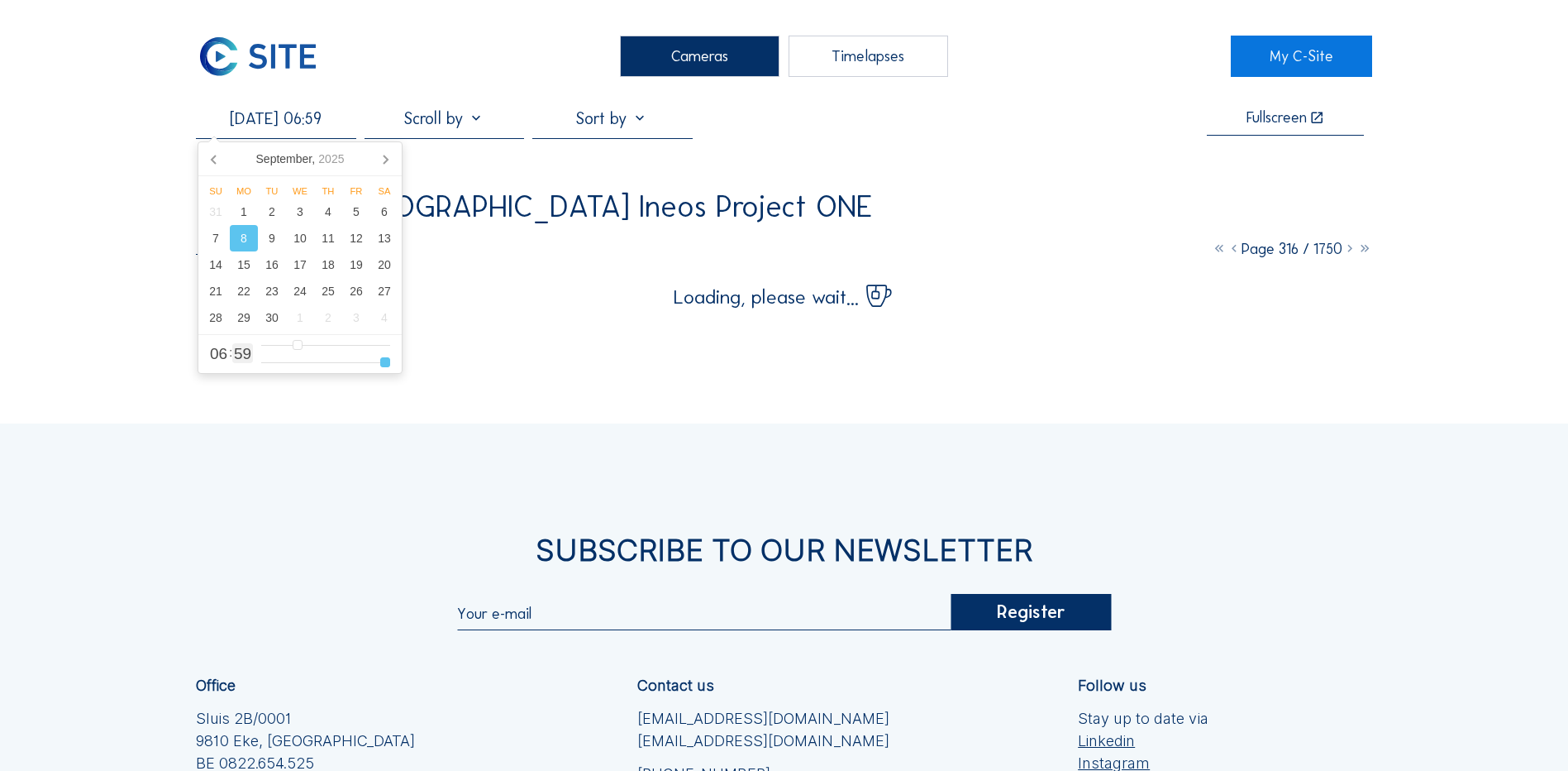
type input "[DATE] 06:57"
type input "57"
type input "[DATE] 06:55"
type input "55"
type input "[DATE] 06:48"
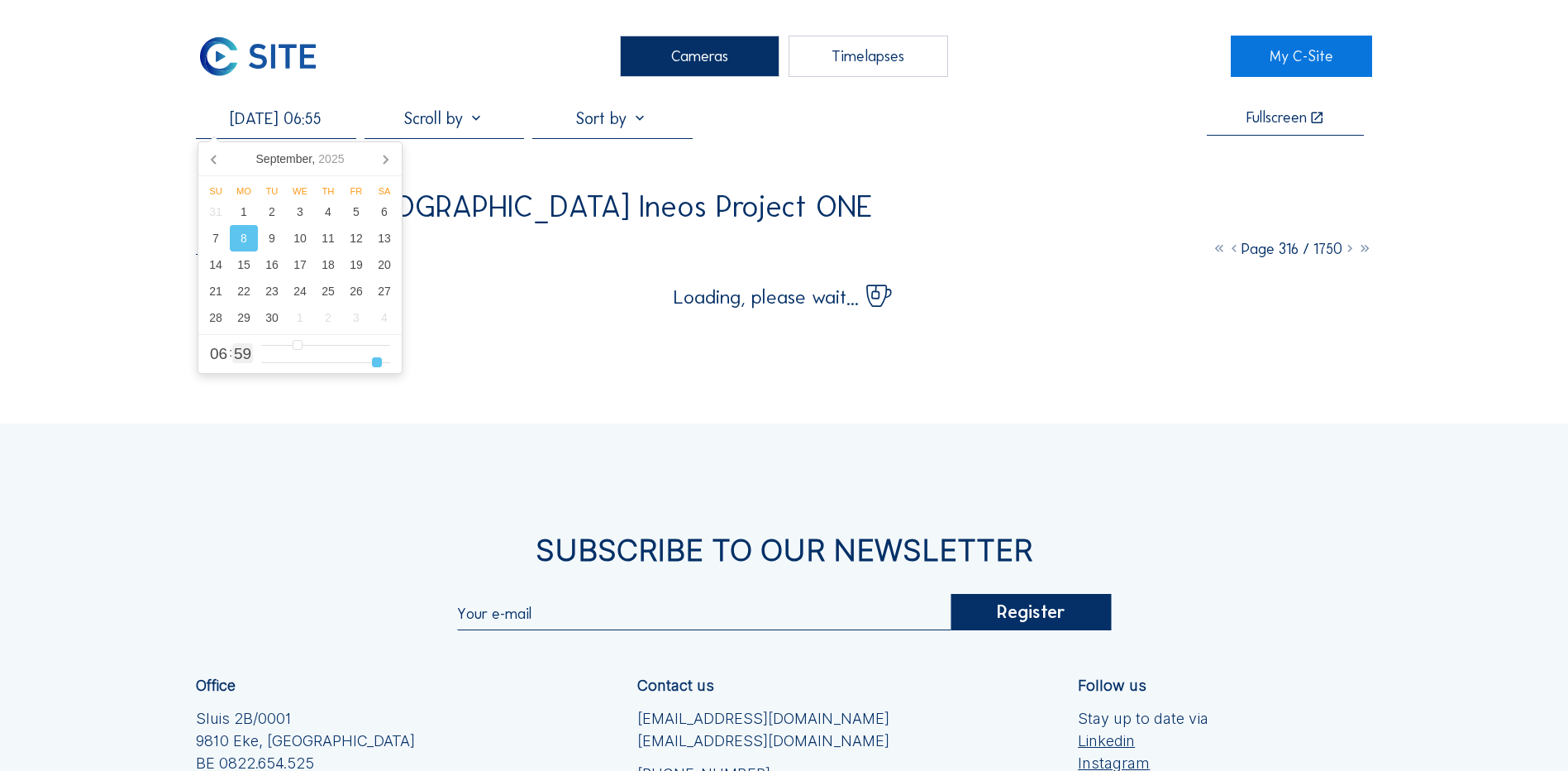
type input "48"
type input "[DATE] 06:43"
type input "43"
type input "[DATE] 06:40"
type input "40"
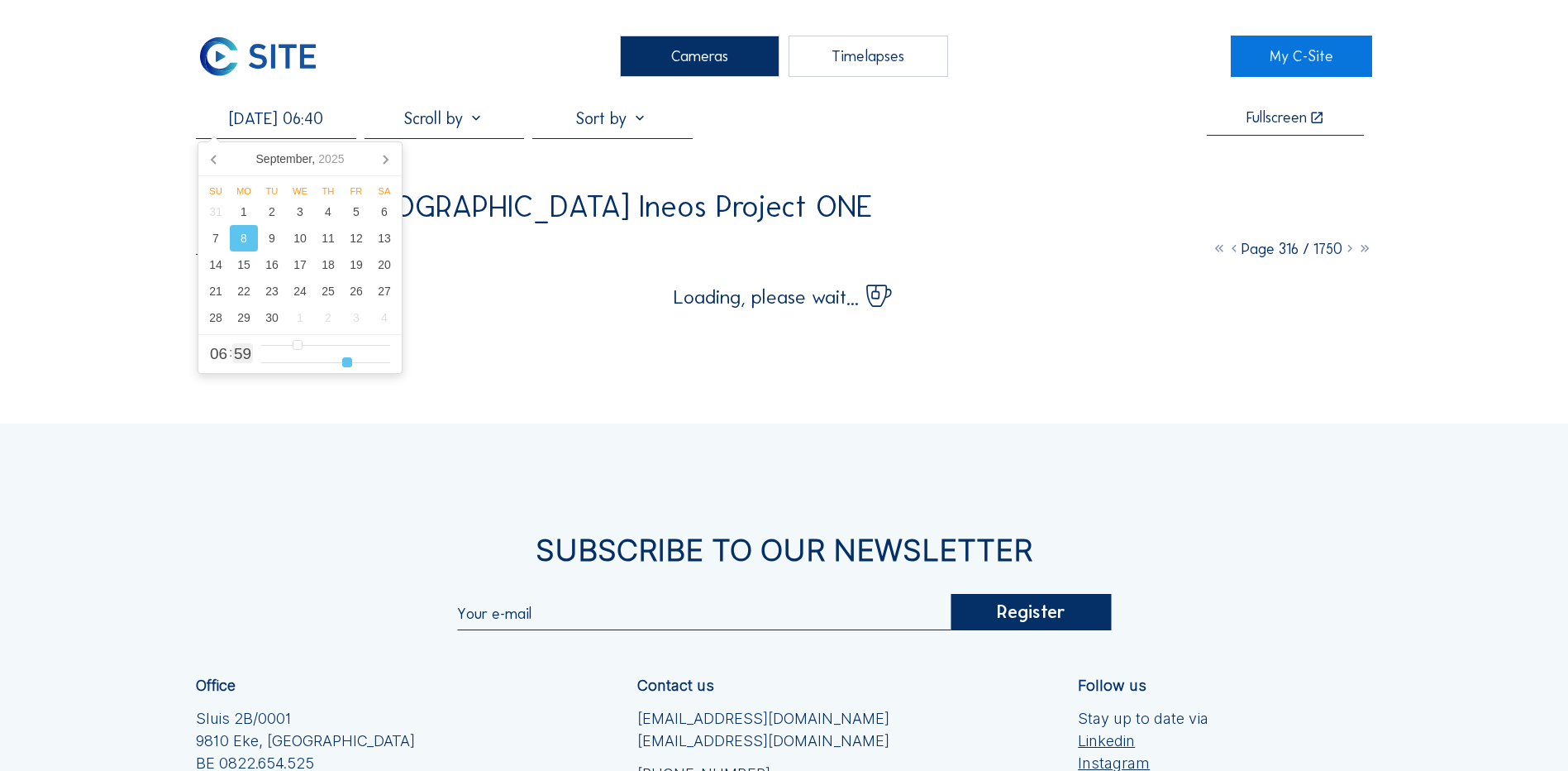
type input "[DATE] 06:38"
type input "38"
type input "[DATE] 06:37"
type input "37"
type input "[DATE] 06:35"
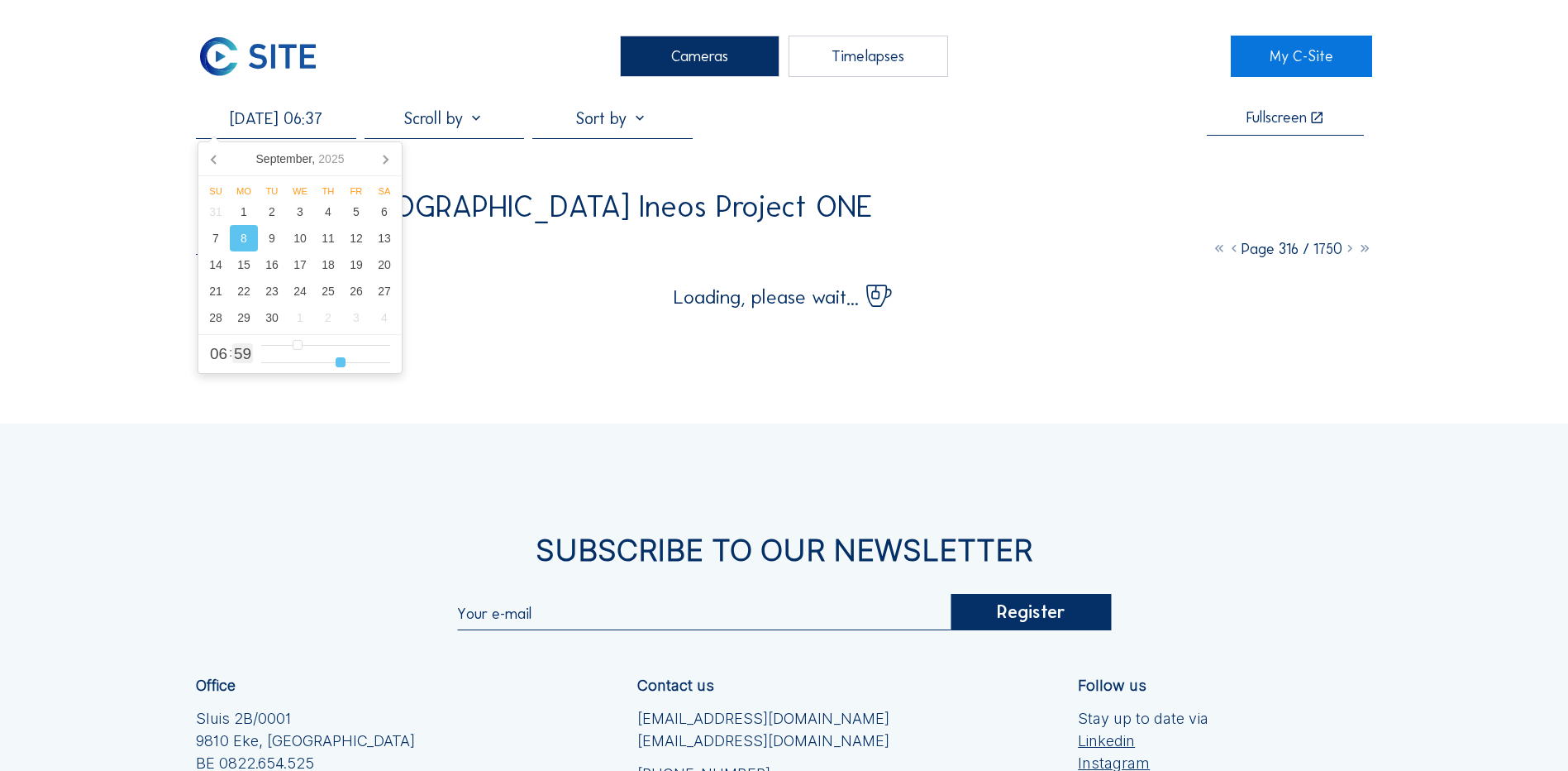
type input "35"
type input "[DATE] 06:33"
type input "33"
type input "[DATE] 06:31"
type input "31"
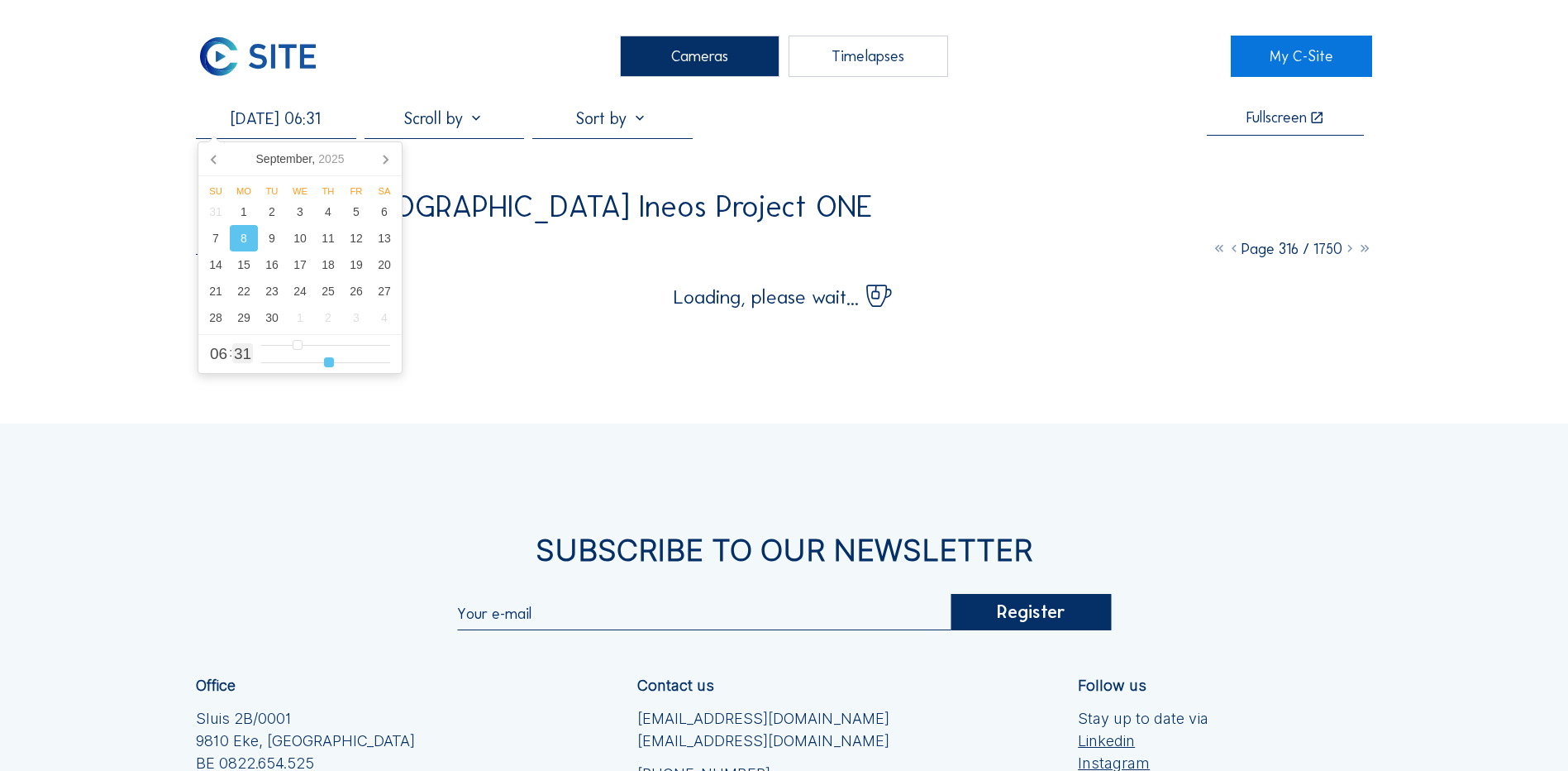
type input "[DATE] 06:30"
type input "30"
type input "[DATE] 06:28"
type input "28"
type input "[DATE] 06:26"
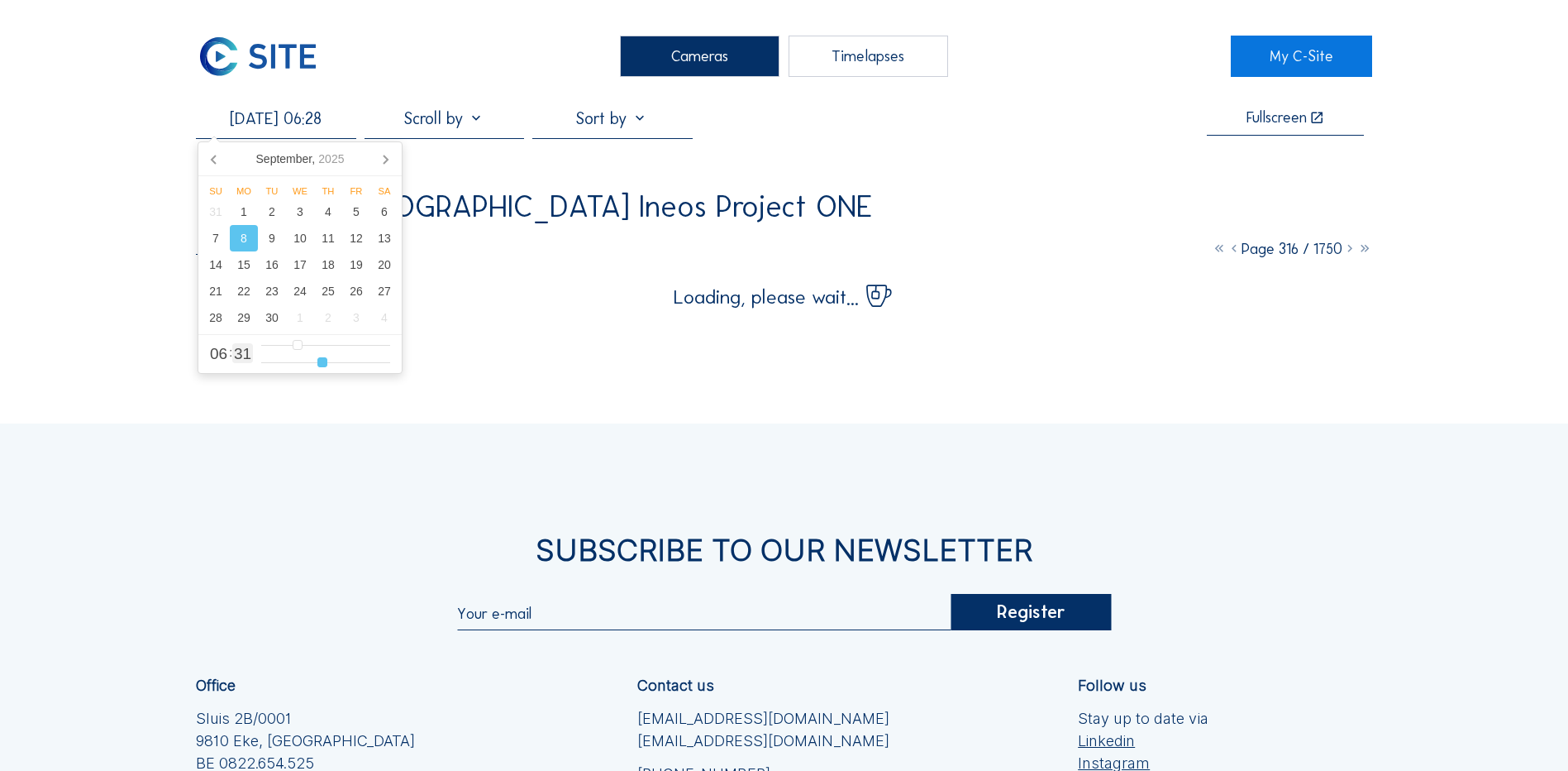
type input "26"
type input "[DATE] 06:24"
type input "24"
type input "[DATE] 06:22"
type input "22"
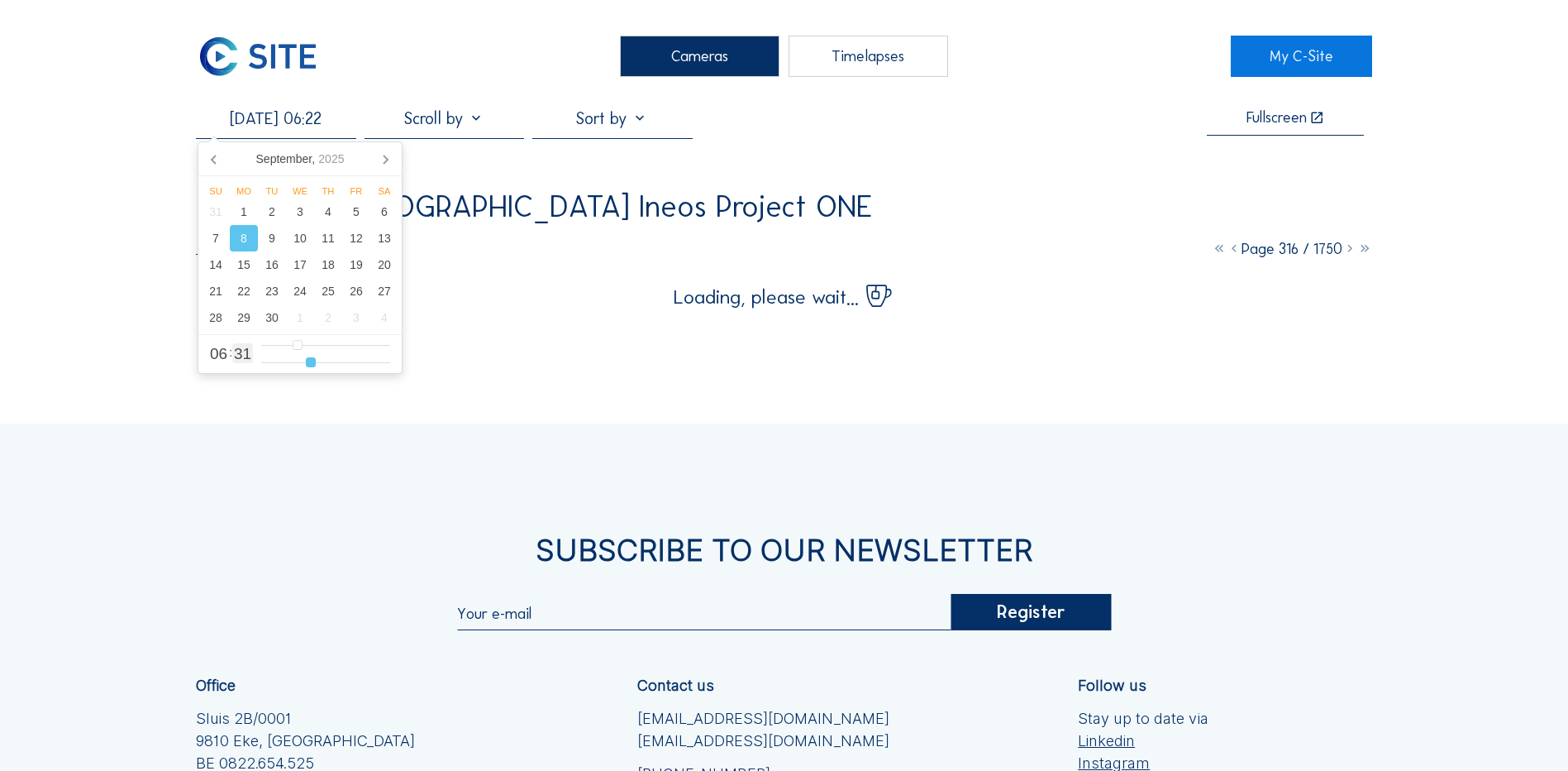
type input "[DATE] 06:19"
type input "19"
type input "[DATE] 06:18"
type input "18"
type input "[DATE] 06:17"
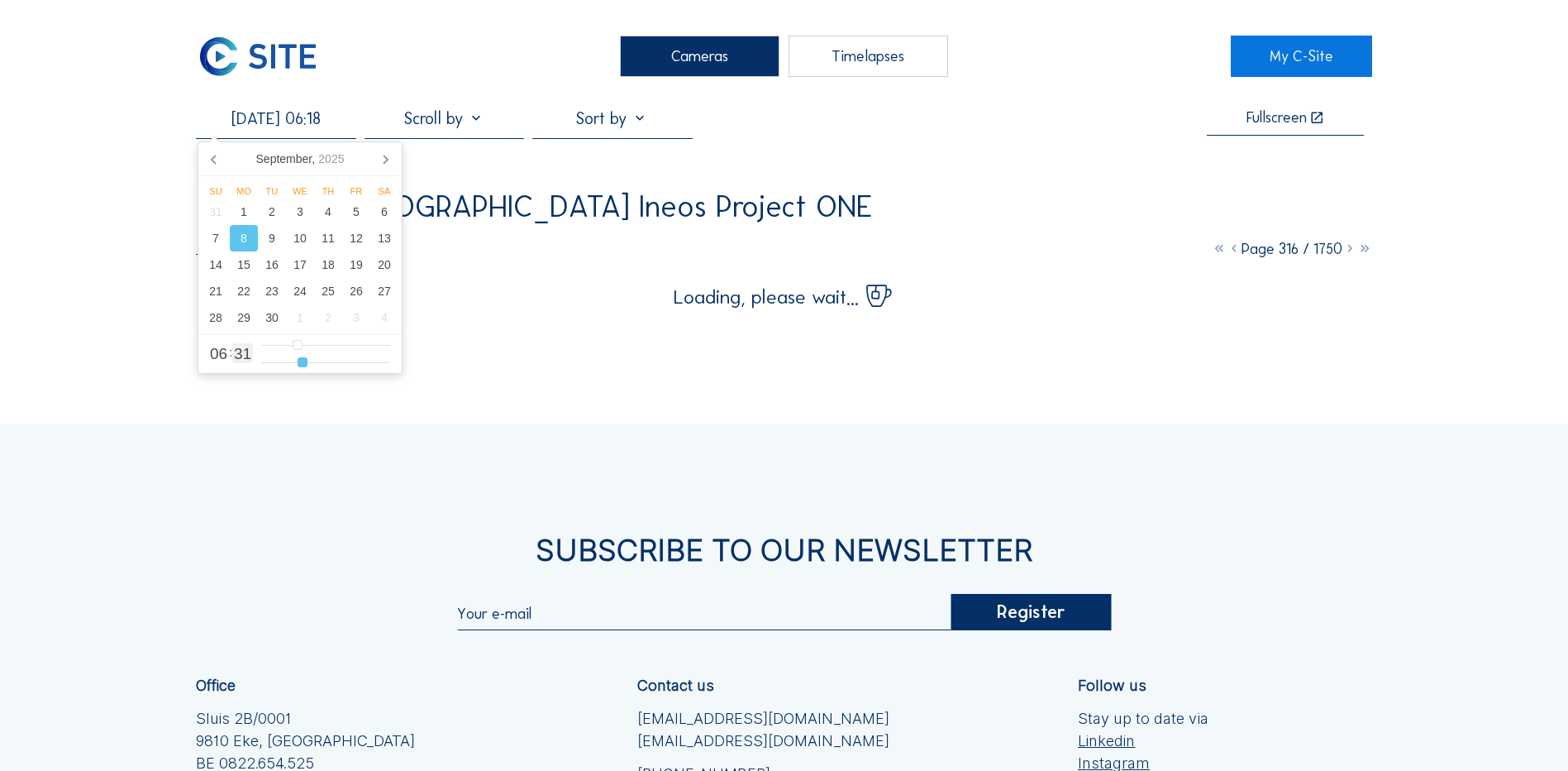
type input "17"
type input "[DATE] 06:15"
type input "15"
type input "[DATE] 06:14"
type input "14"
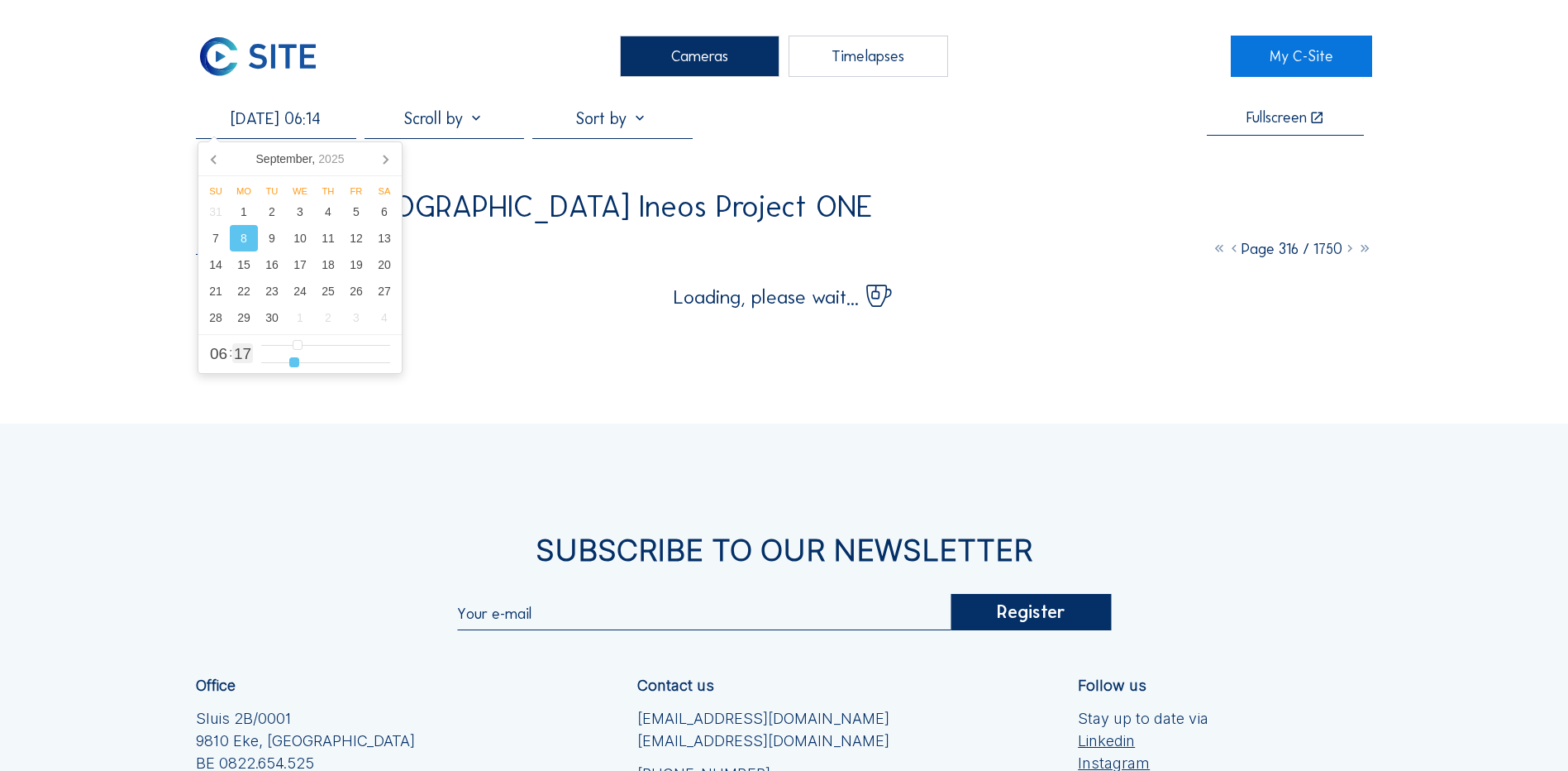
type input "[DATE] 06:13"
type input "13"
type input "[DATE] 06:14"
type input "14"
type input "[DATE] 06:15"
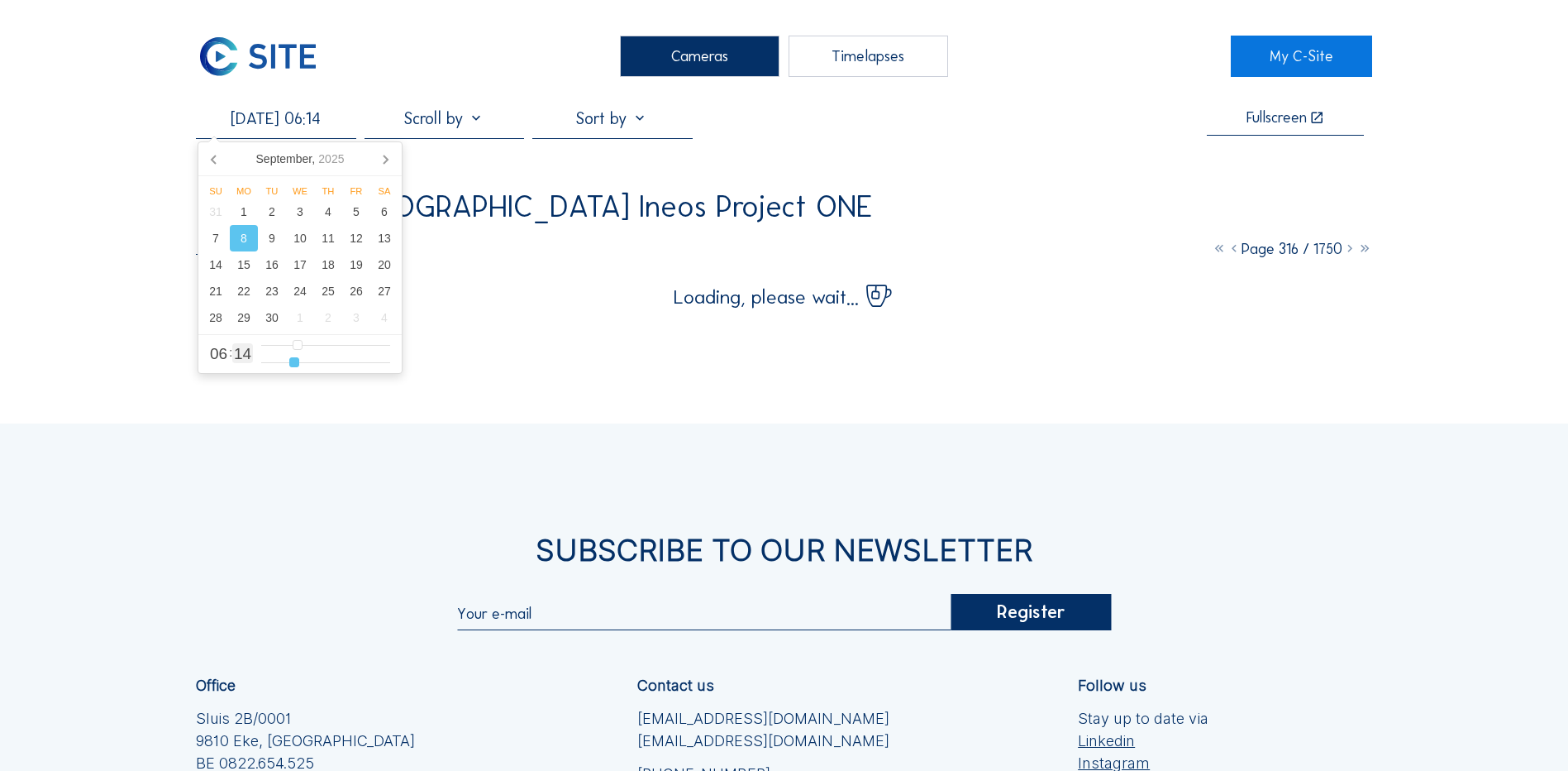
type input "15"
type input "[DATE] 06:16"
type input "16"
type input "[DATE] 06:17"
type input "17"
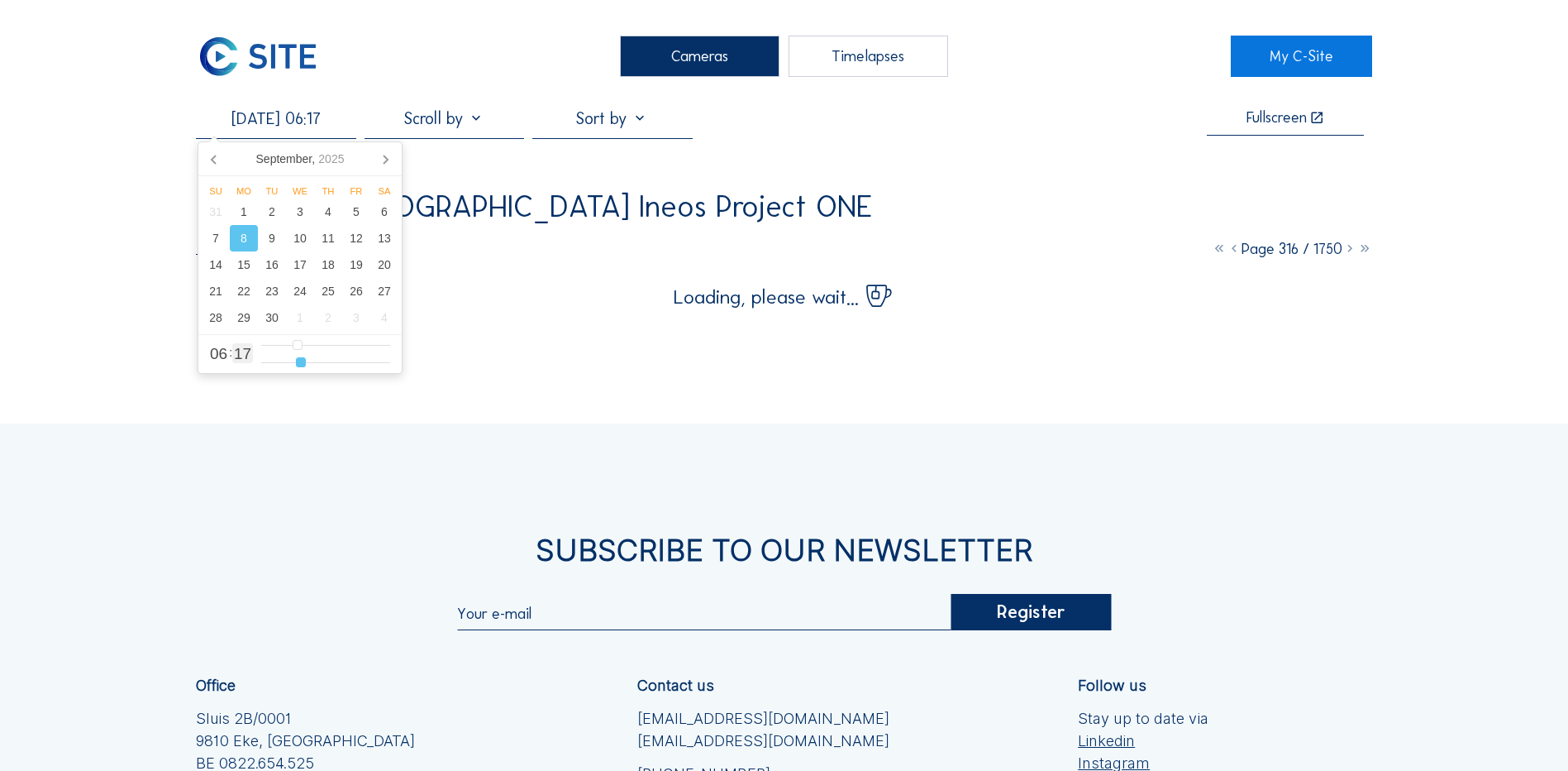
type input "[DATE] 06:16"
type input "16"
type input "[DATE] 06:15"
type input "15"
type input "[DATE] 06:14"
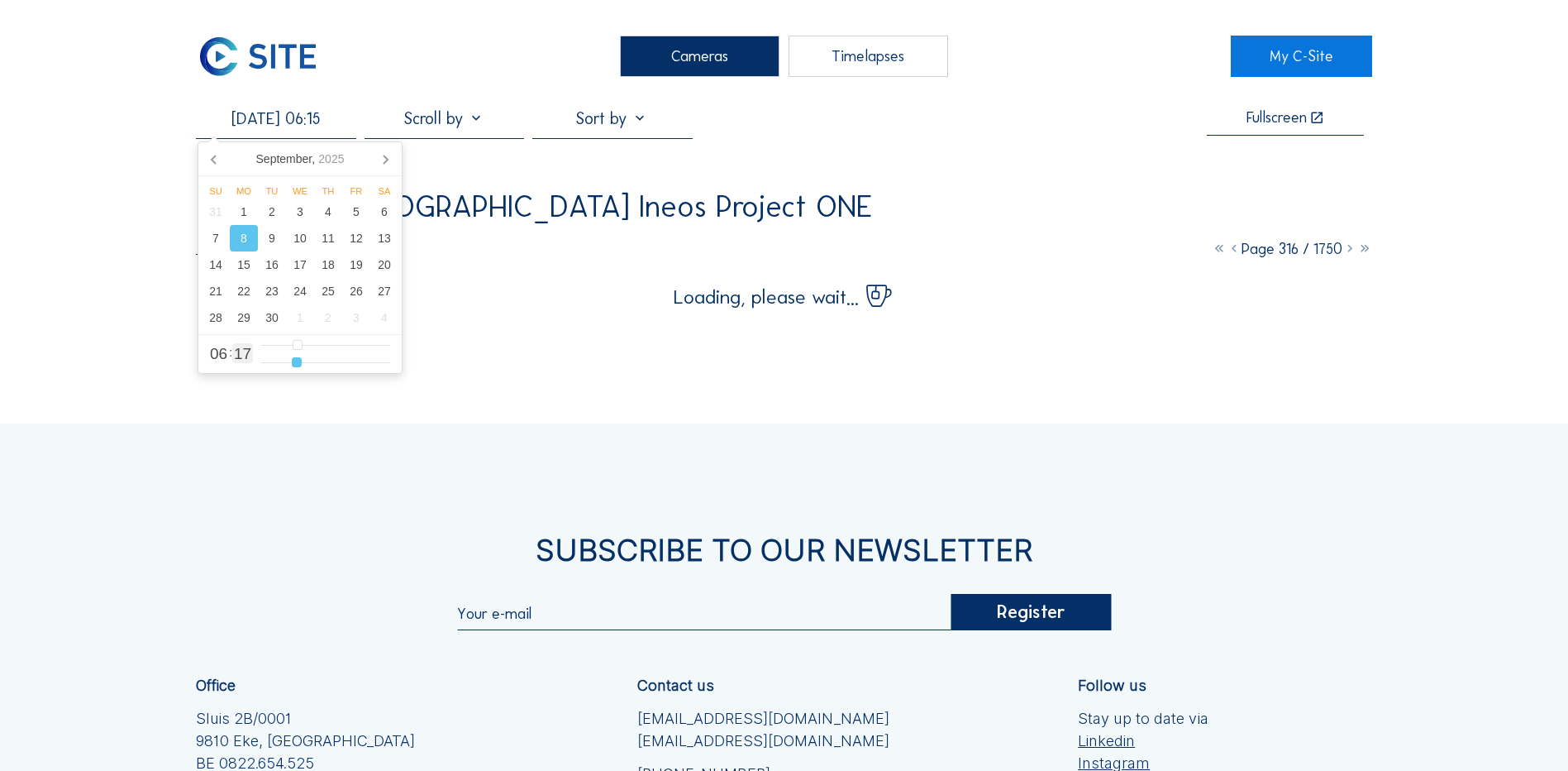
type input "14"
type input "[DATE] 06:13"
drag, startPoint x: 283, startPoint y: 364, endPoint x: 292, endPoint y: 366, distance: 9.2
type input "13"
click at [292, 366] on input "range" at bounding box center [326, 363] width 129 height 14
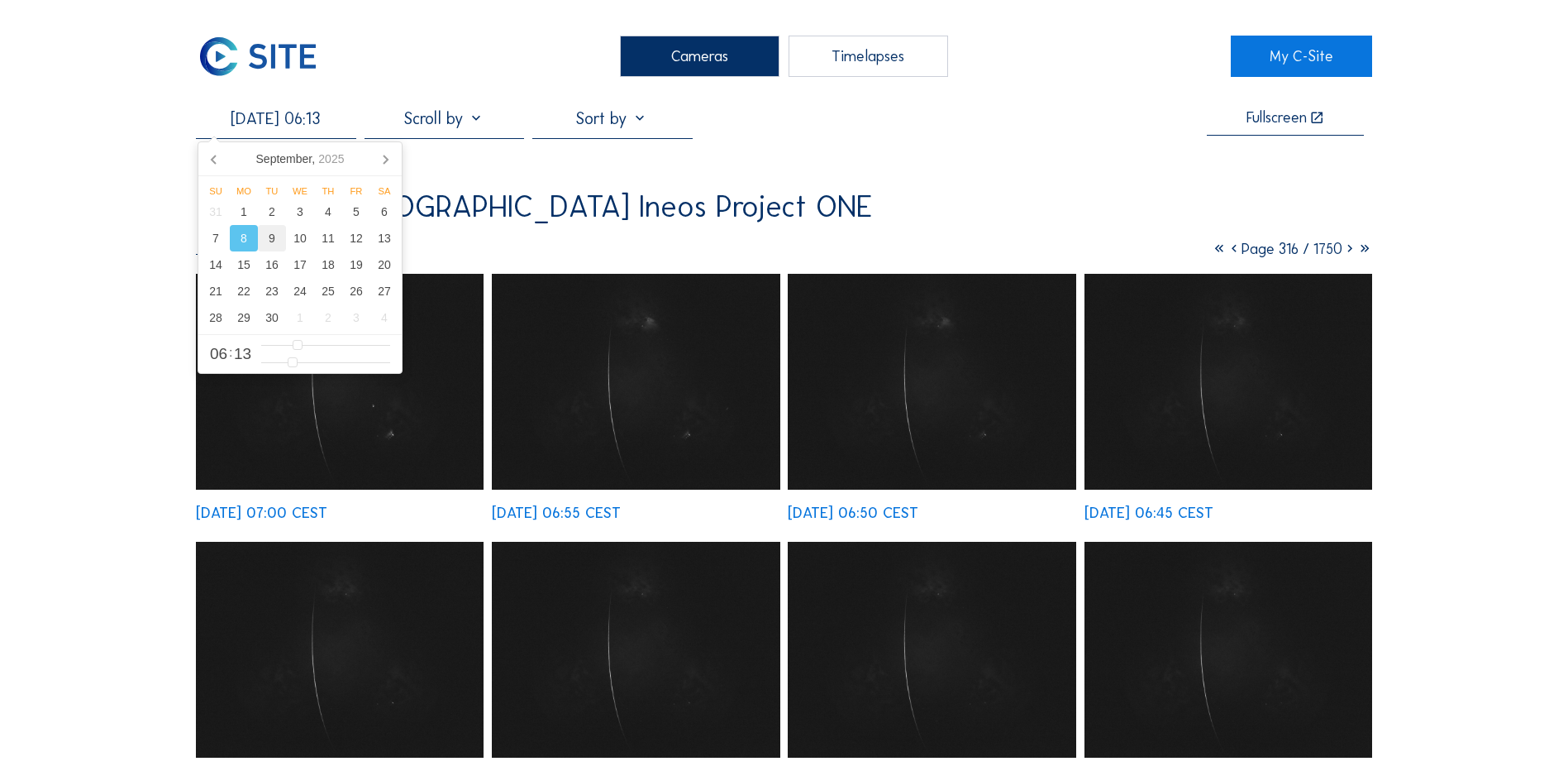
click at [275, 243] on div "9" at bounding box center [272, 238] width 28 height 26
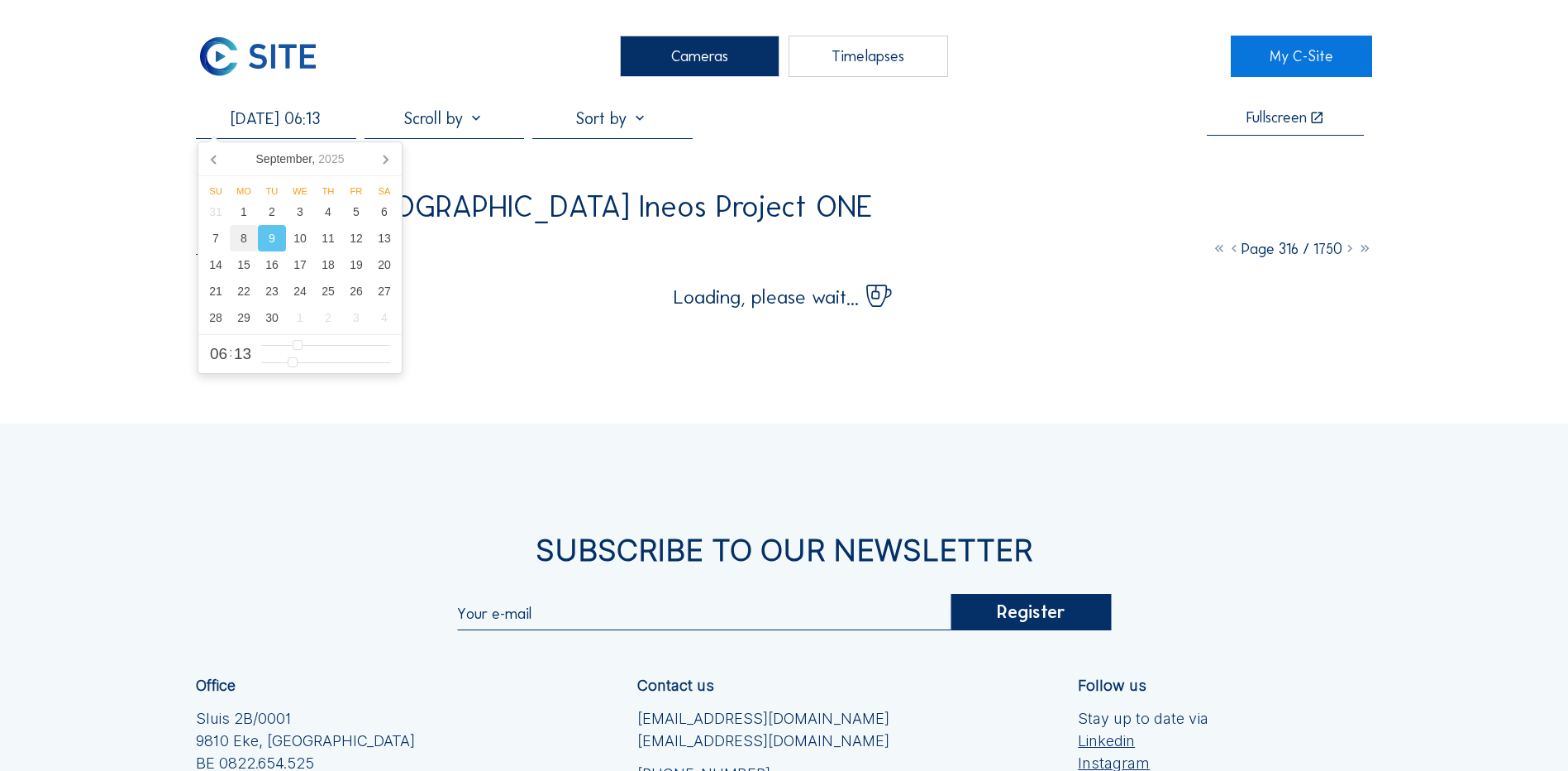
click at [247, 237] on div "8" at bounding box center [243, 238] width 28 height 26
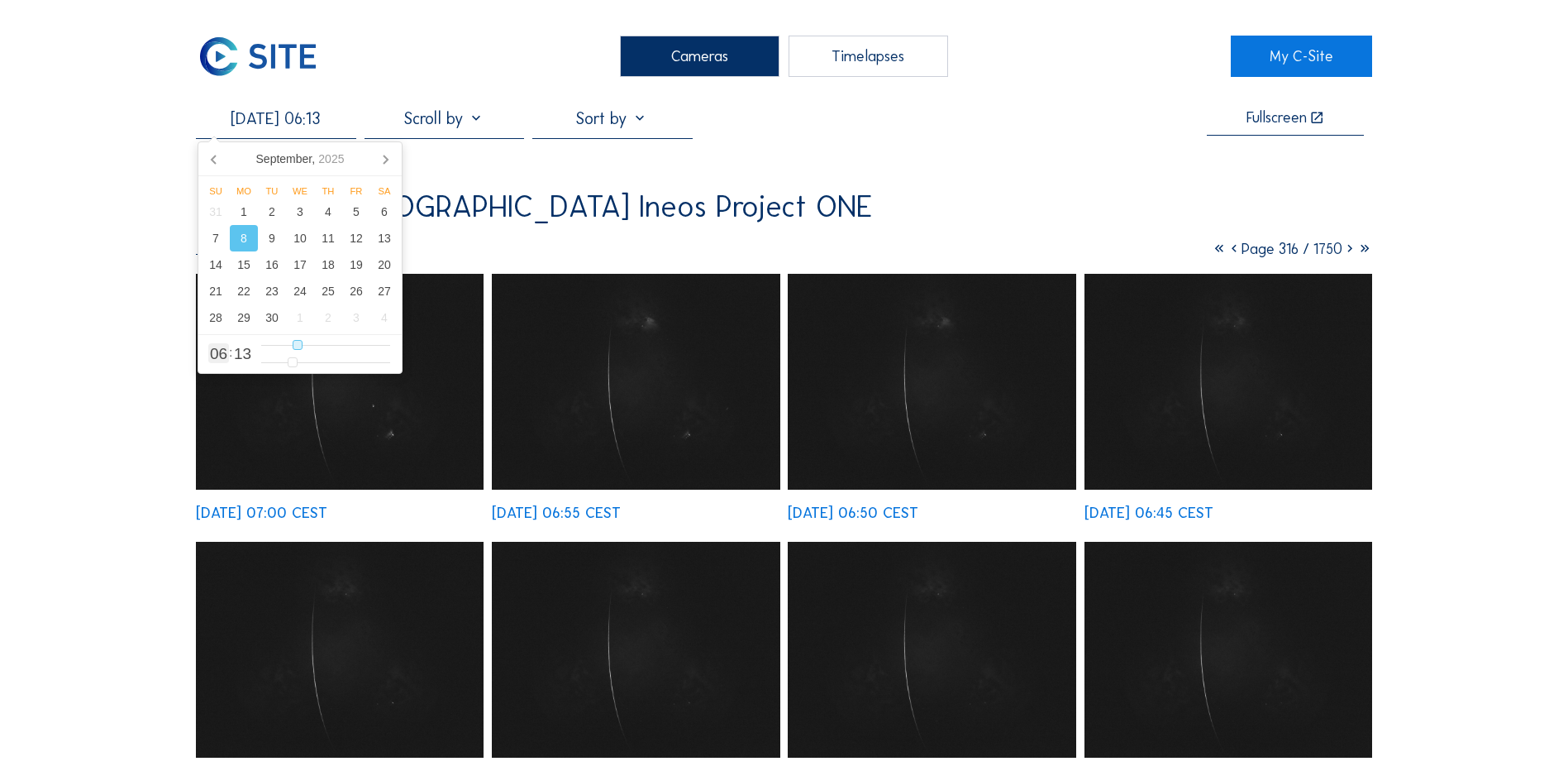
type input "[DATE] 07:13"
type input "7"
type input "[DATE] 08:13"
type input "8"
type input "[DATE] 09:13"
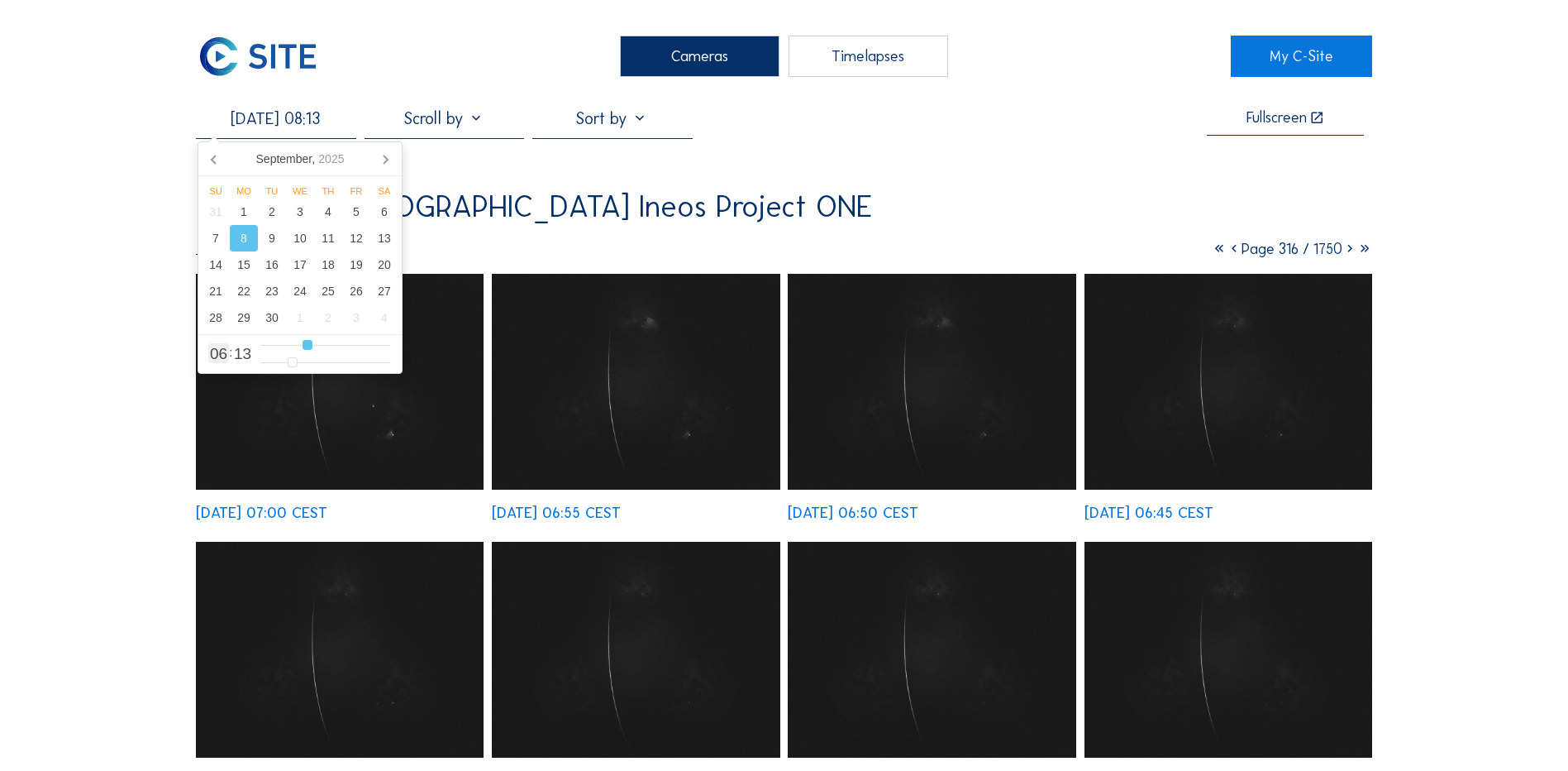
type input "9"
type input "[DATE] 10:13"
type input "10"
type input "[DATE] 12:13"
type input "12"
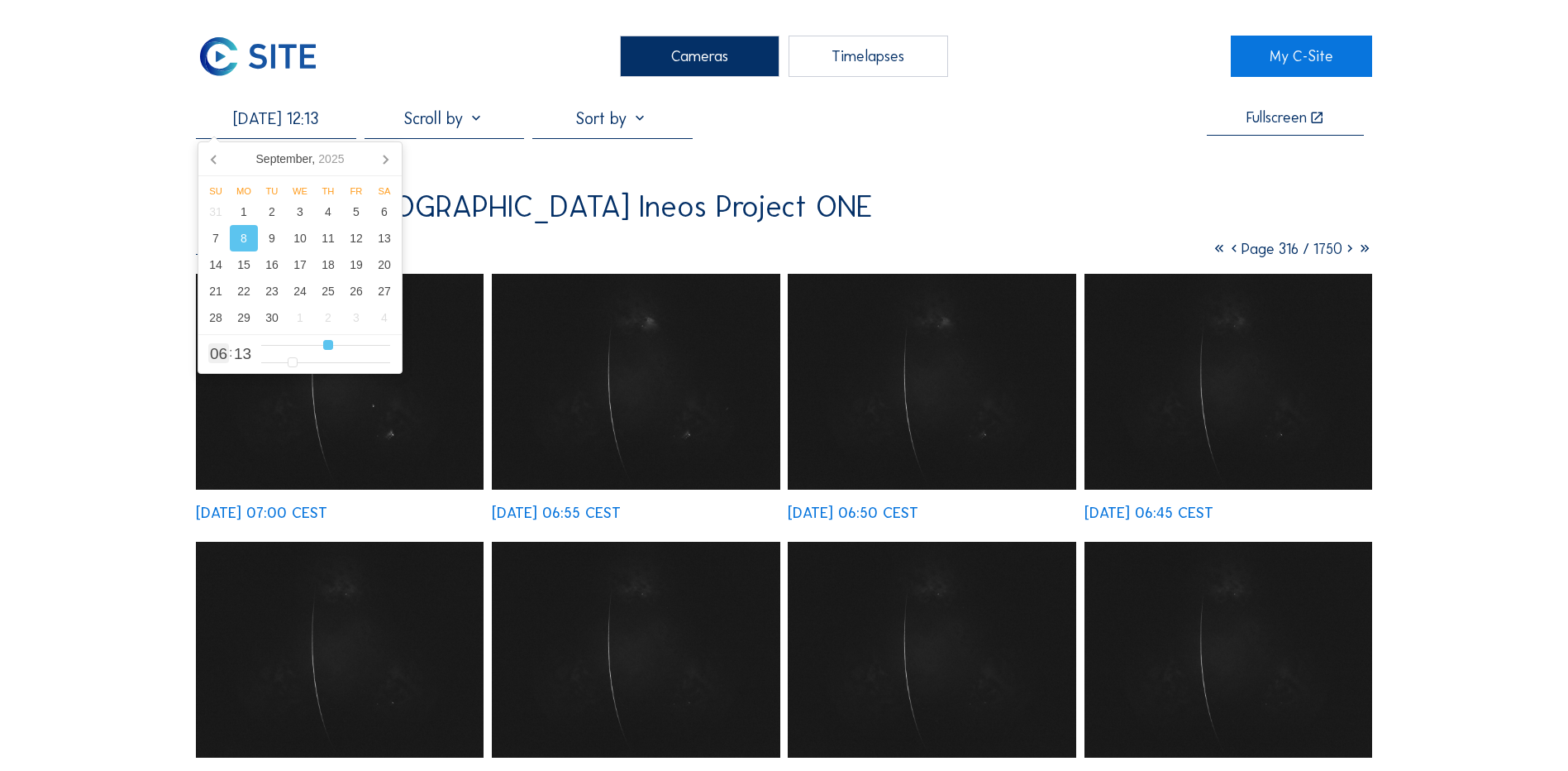
type input "[DATE] 13:13"
type input "13"
type input "[DATE] 15:13"
type input "15"
type input "[DATE] 16:13"
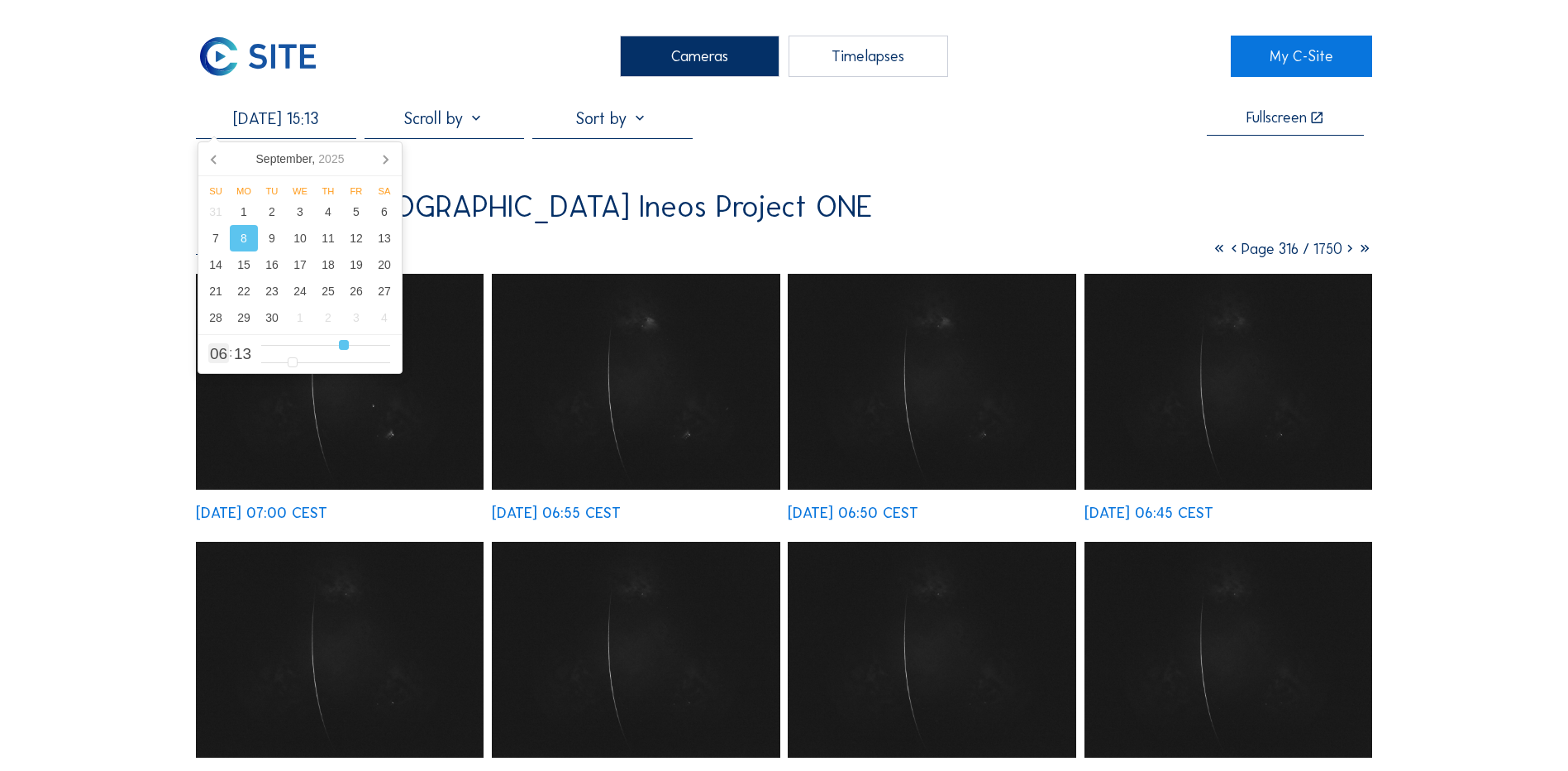
type input "16"
type input "[DATE] 18:13"
type input "18"
type input "[DATE] 19:13"
type input "19"
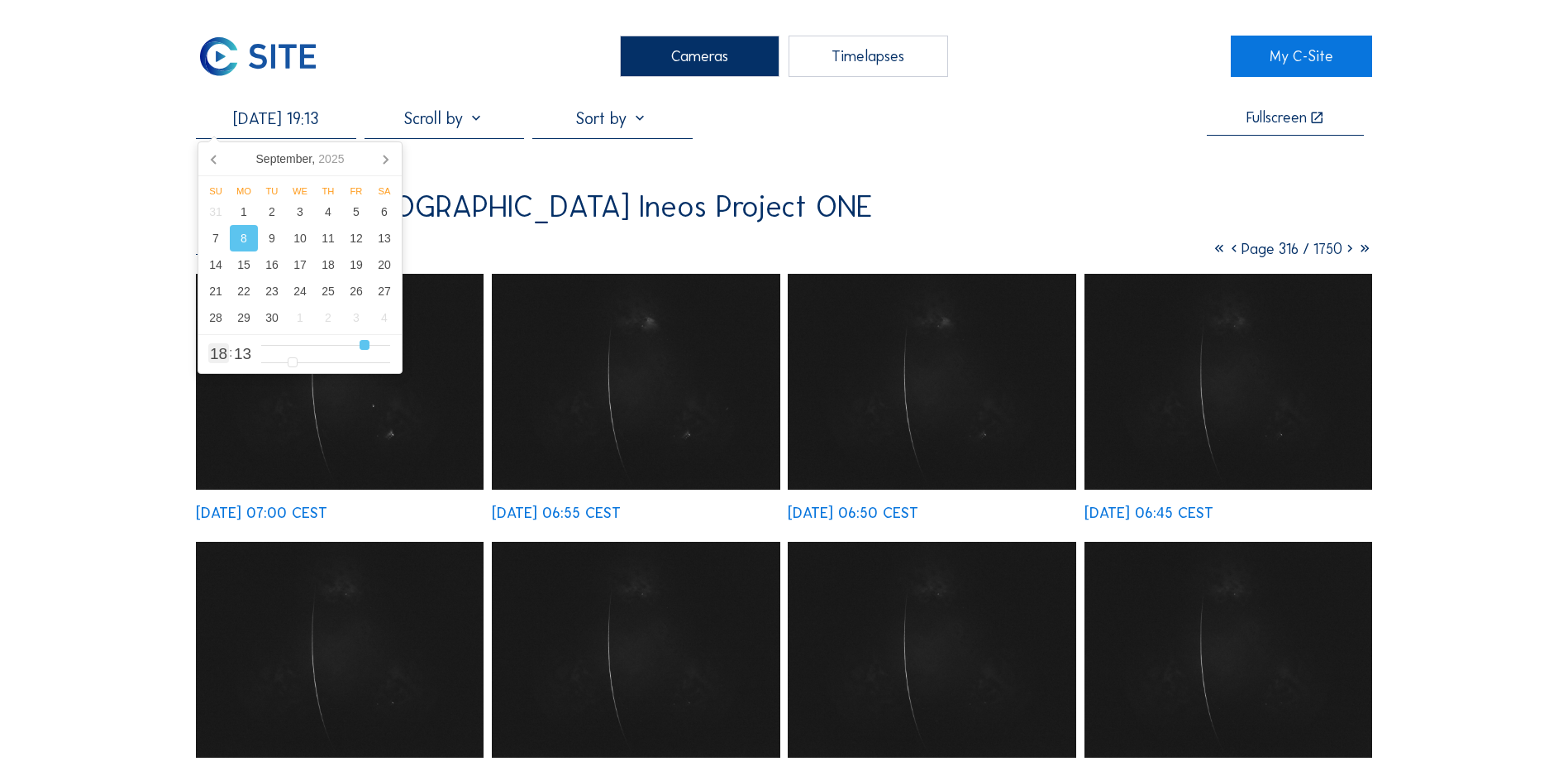
type input "[DATE] 20:13"
type input "20"
type input "[DATE] 21:13"
type input "21"
type input "[DATE] 22:13"
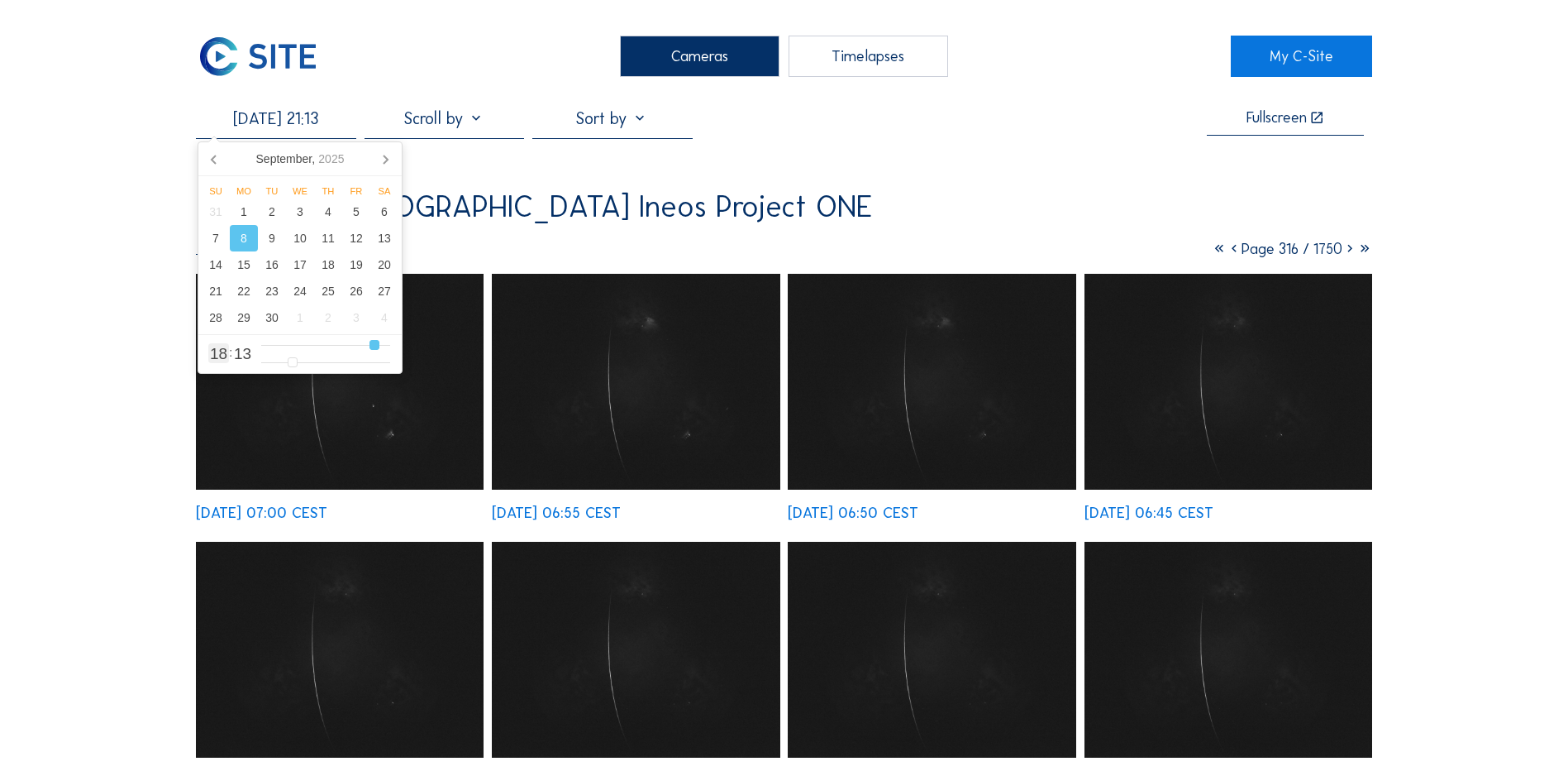
type input "22"
type input "[DATE] 23:13"
type input "23"
type input "[DATE] 22:13"
type input "22"
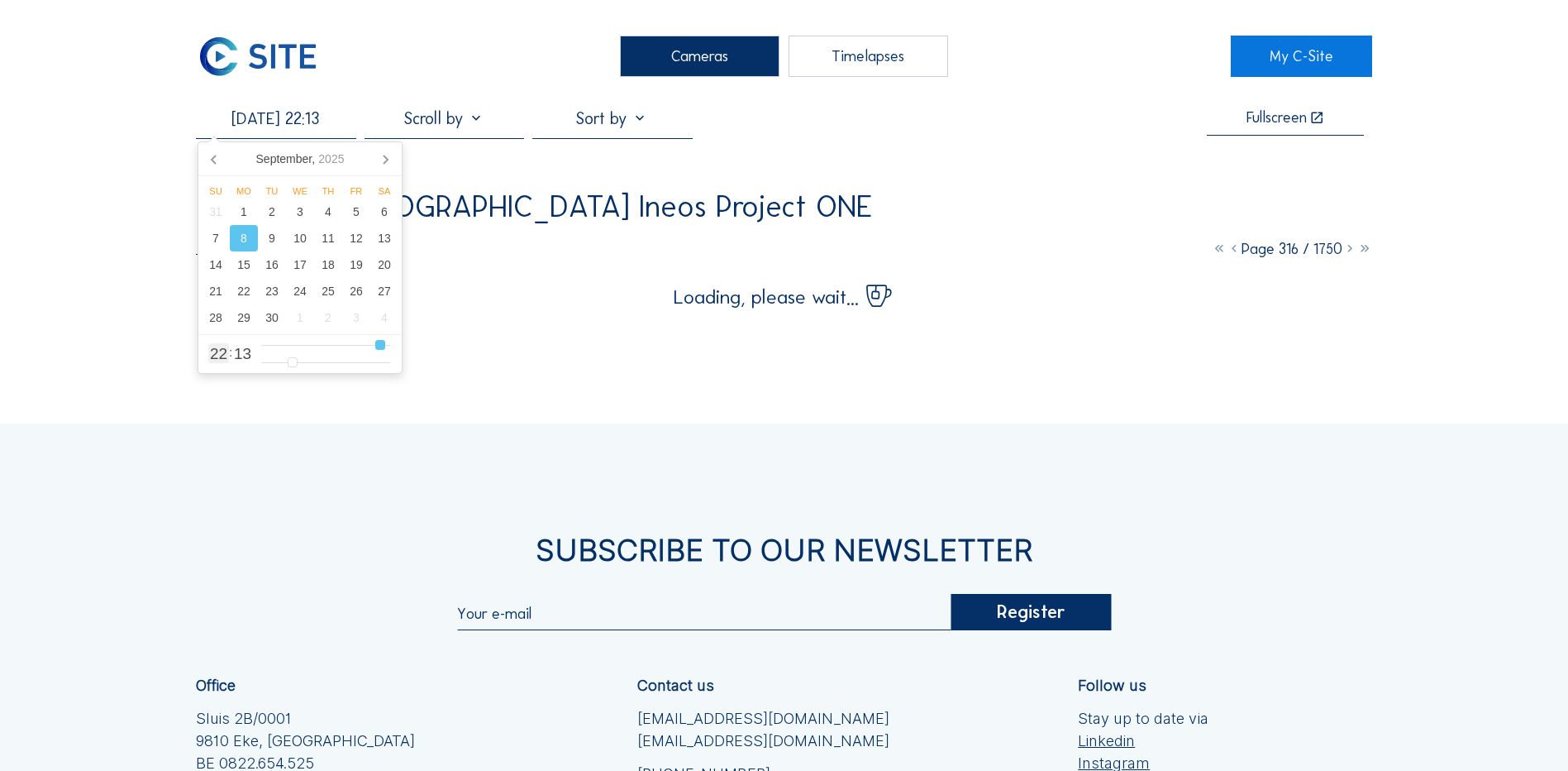
type input "[DATE] 21:13"
type input "21"
type input "[DATE] 20:13"
type input "20"
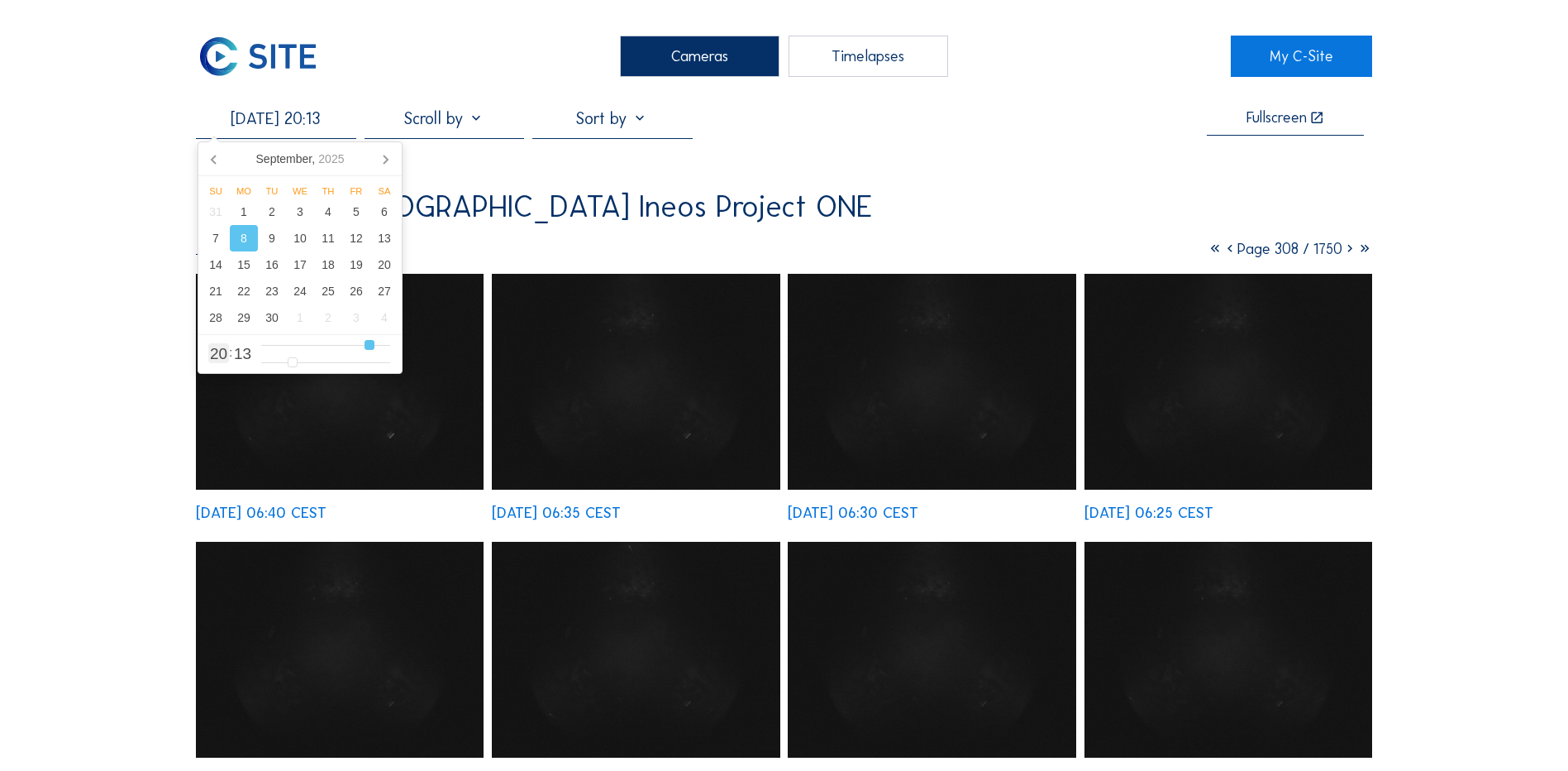
type input "[DATE] 19:13"
type input "19"
type input "[DATE] 18:13"
type input "18"
type input "[DATE] 17:13"
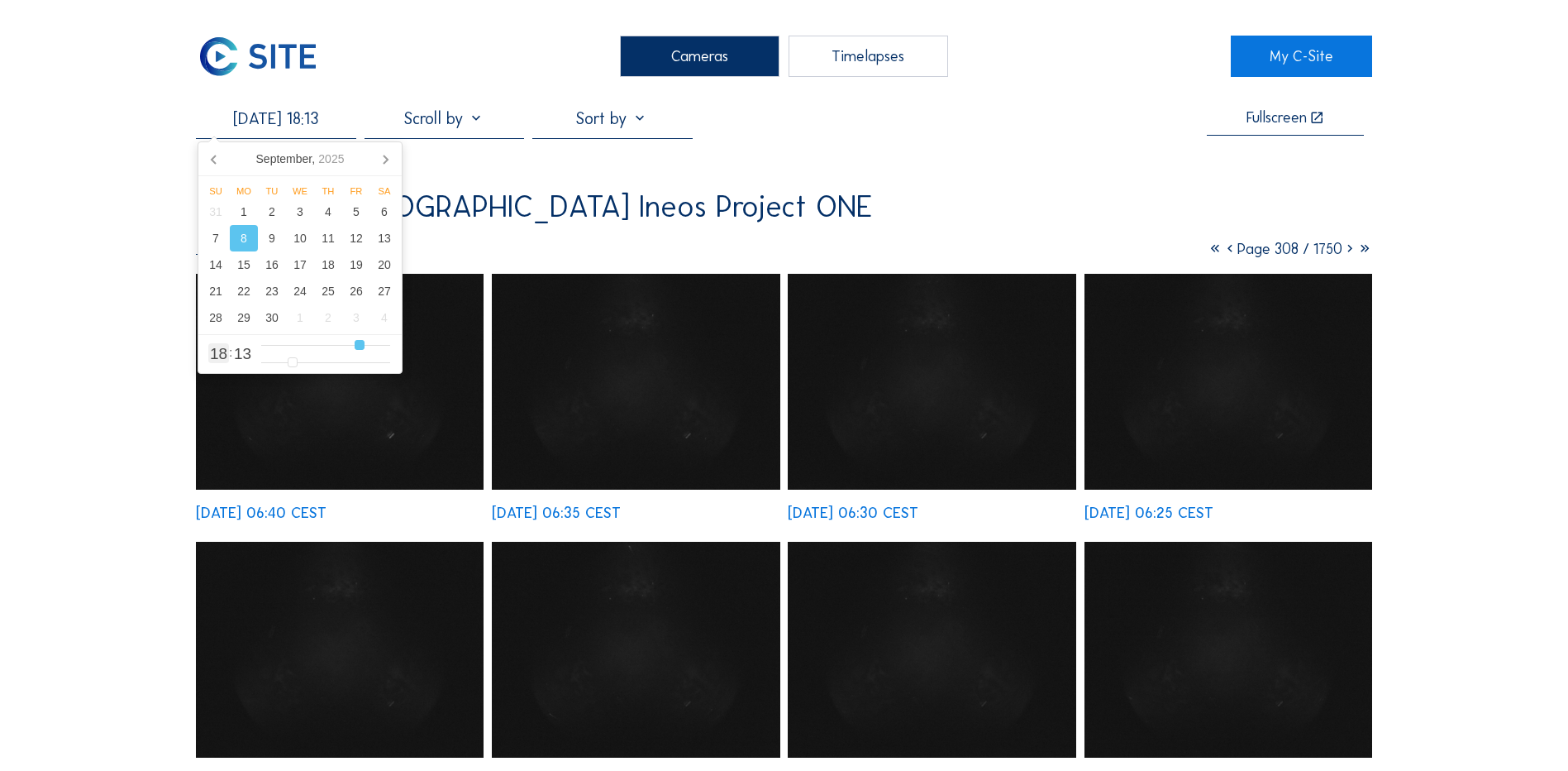
type input "17"
type input "[DATE] 11:13"
type input "11"
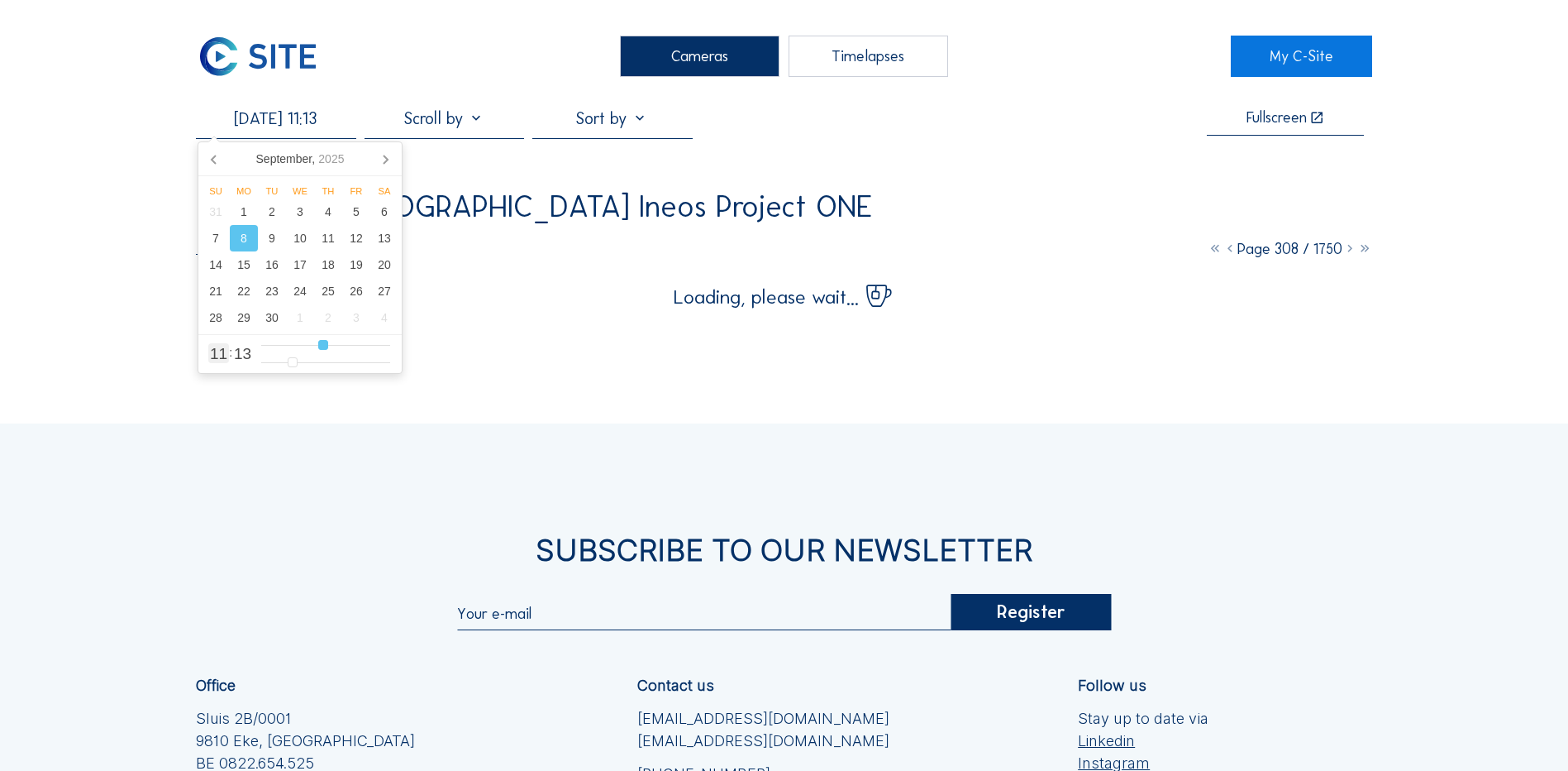
type input "[DATE] 10:13"
type input "10"
type input "[DATE] 08:13"
type input "8"
type input "[DATE] 07:13"
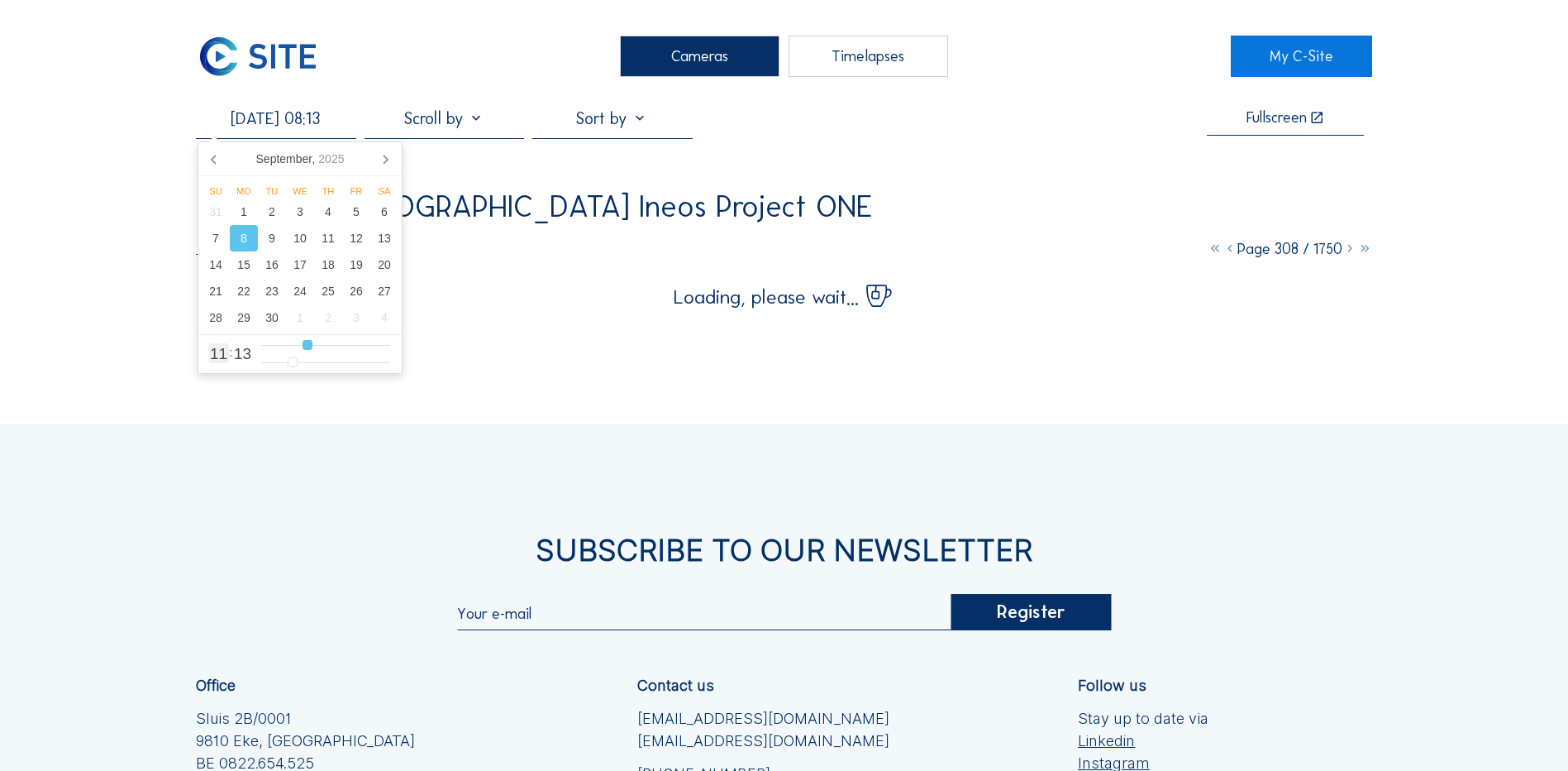
type input "7"
type input "[DATE] 06:13"
type input "6"
type input "[DATE] 05:13"
type input "5"
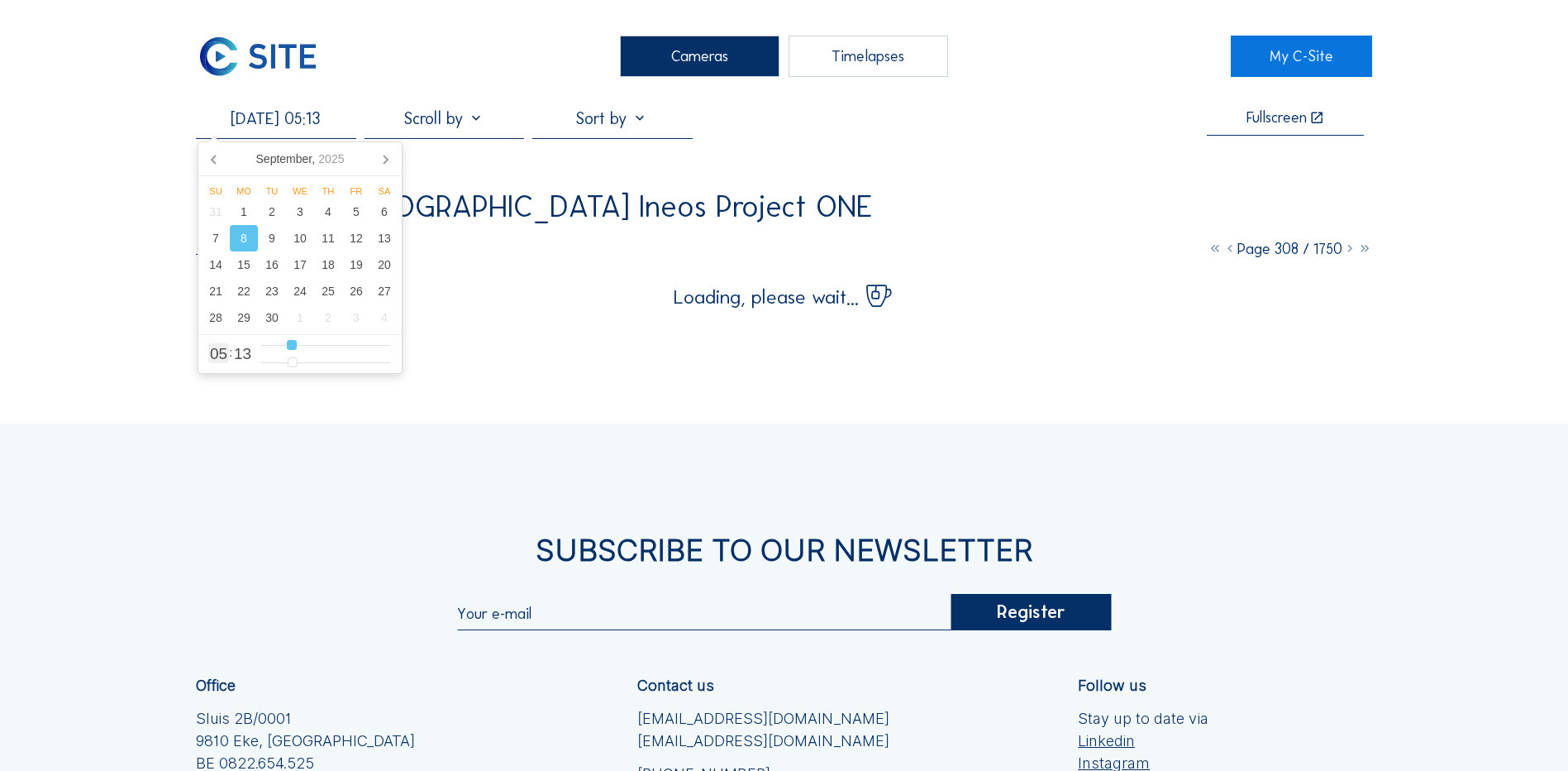
type input "[DATE] 07:13"
type input "7"
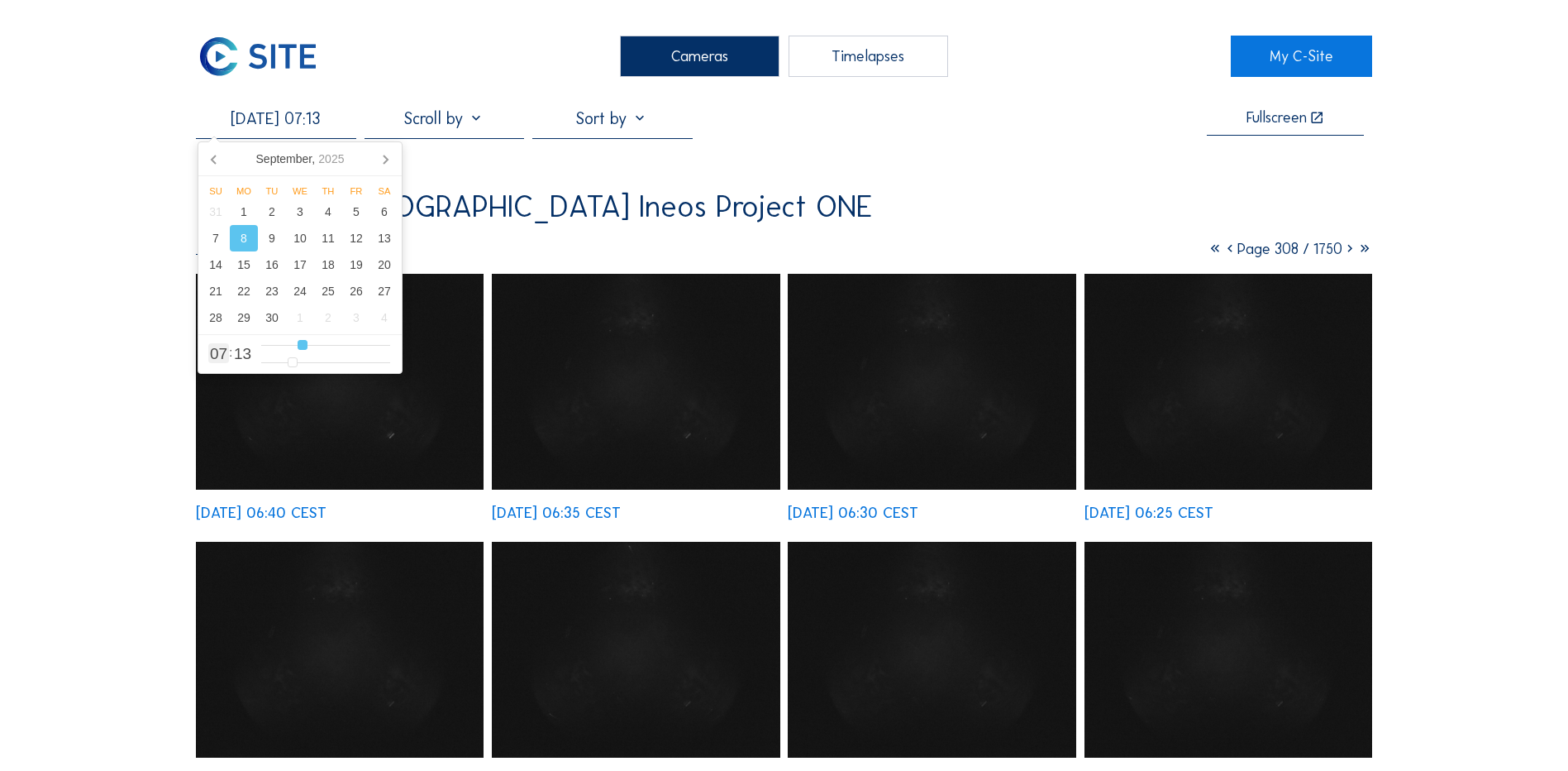
type input "[DATE] 10:13"
type input "10"
type input "[DATE] 11:13"
type input "11"
type input "[DATE] 12:13"
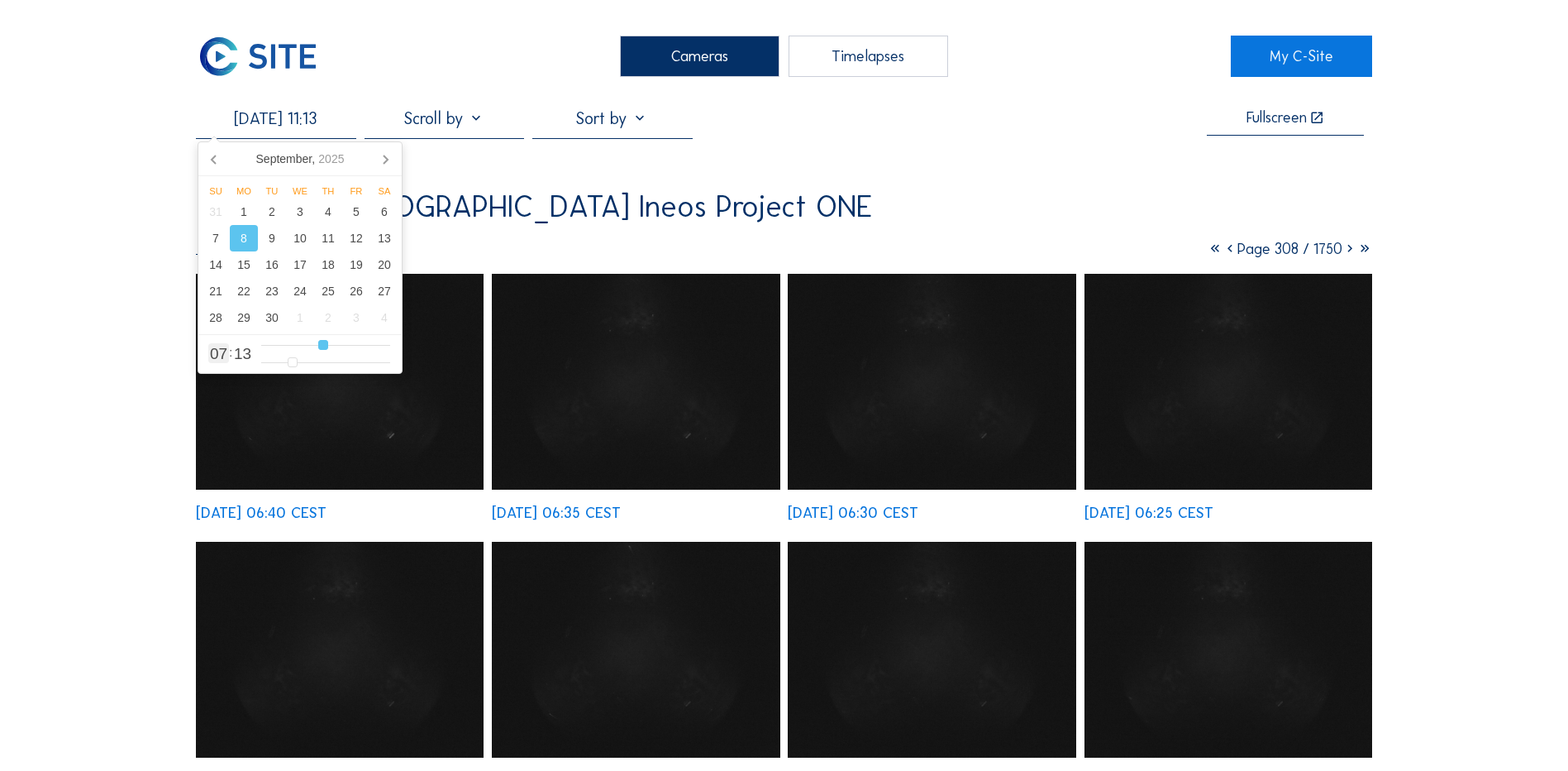
type input "12"
type input "[DATE] 13:13"
type input "13"
type input "[DATE] 14:13"
type input "14"
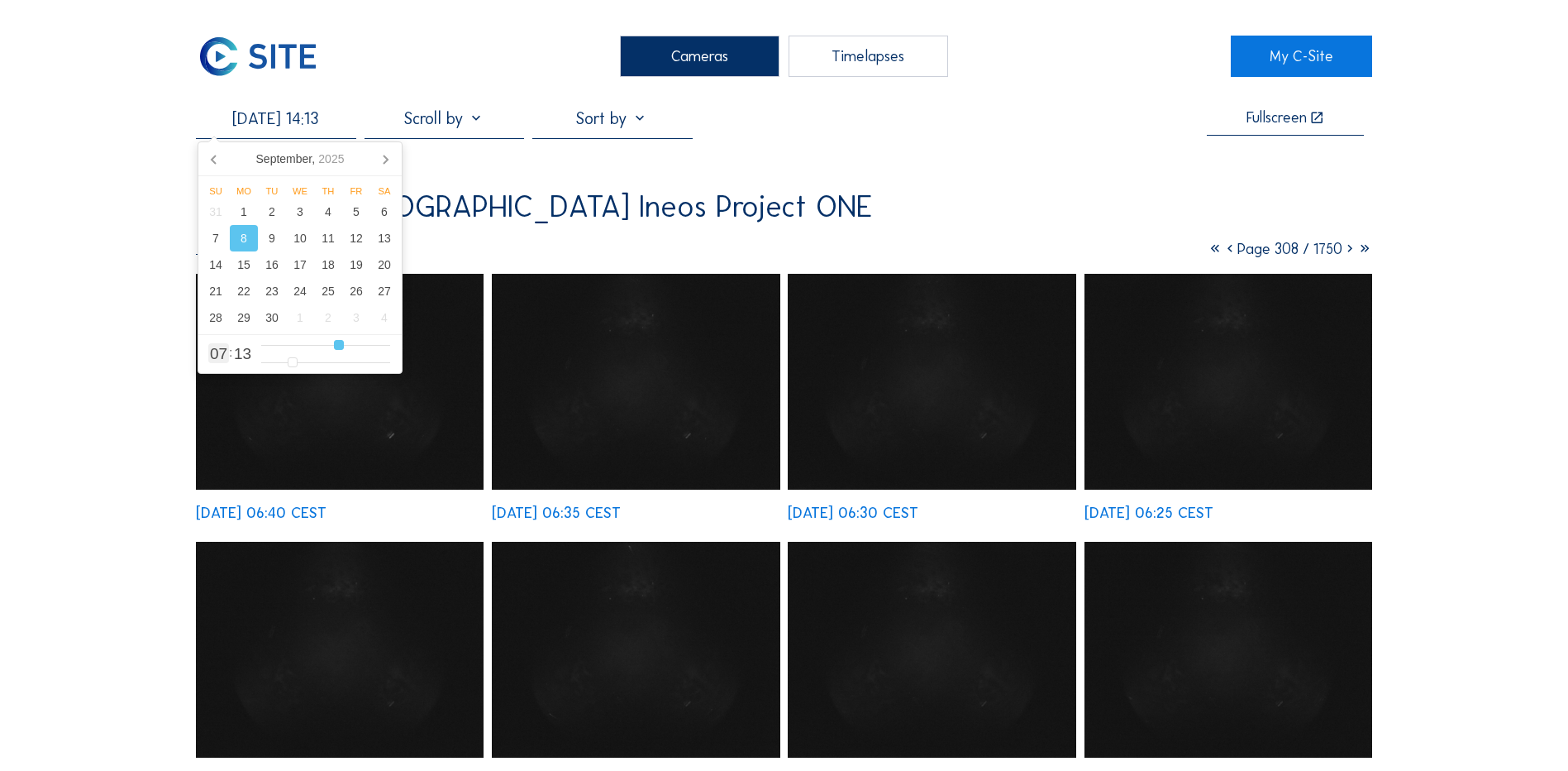
type input "[DATE] 15:13"
click at [297, 348] on input "range" at bounding box center [326, 346] width 129 height 14
drag, startPoint x: 290, startPoint y: 364, endPoint x: 297, endPoint y: 356, distance: 10.6
click at [297, 356] on input "range" at bounding box center [326, 363] width 129 height 14
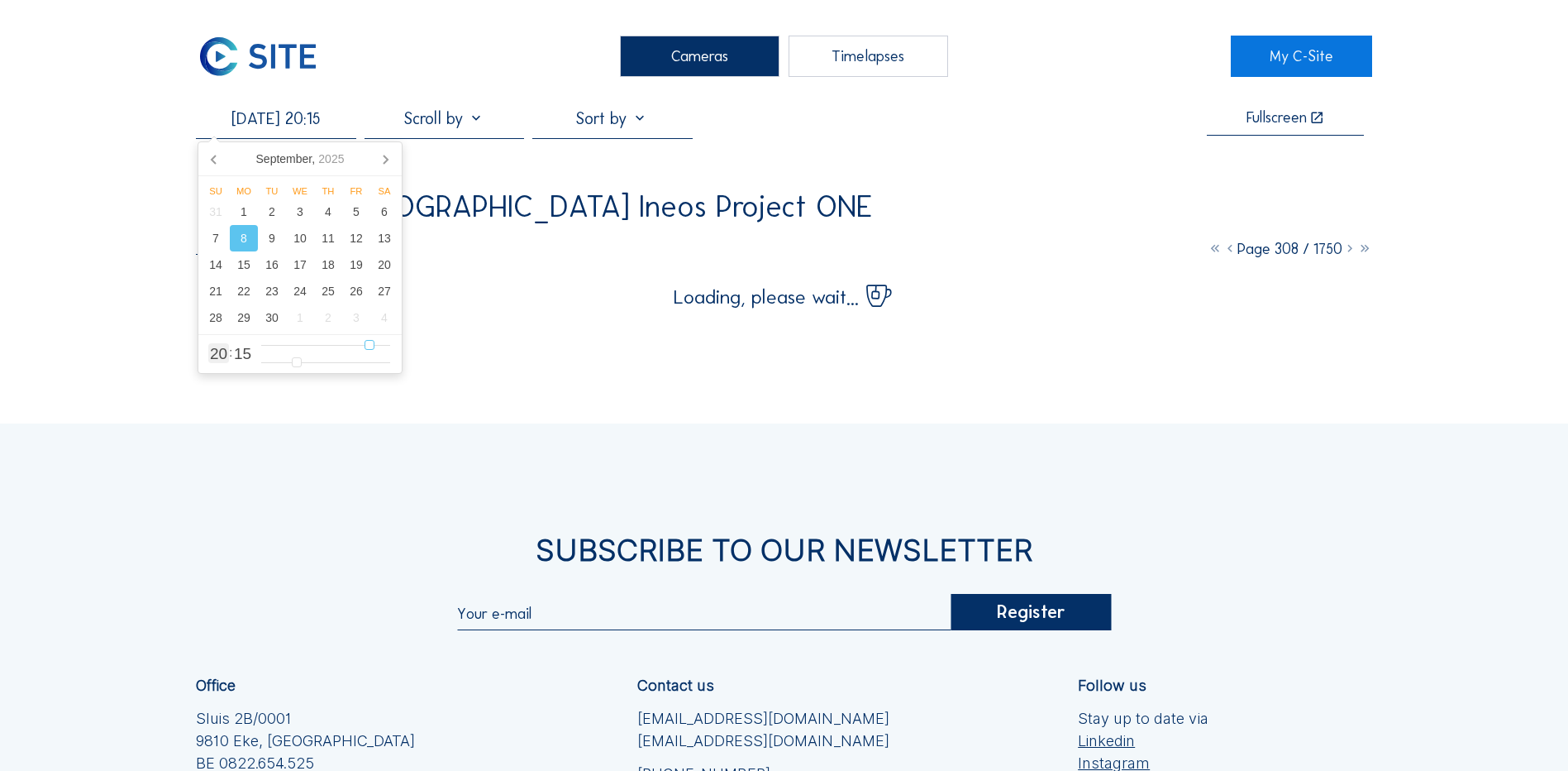
drag, startPoint x: 300, startPoint y: 347, endPoint x: 370, endPoint y: 351, distance: 70.1
click at [370, 351] on input "range" at bounding box center [326, 346] width 129 height 14
click at [879, 64] on div "Timelapses" at bounding box center [868, 57] width 160 height 41
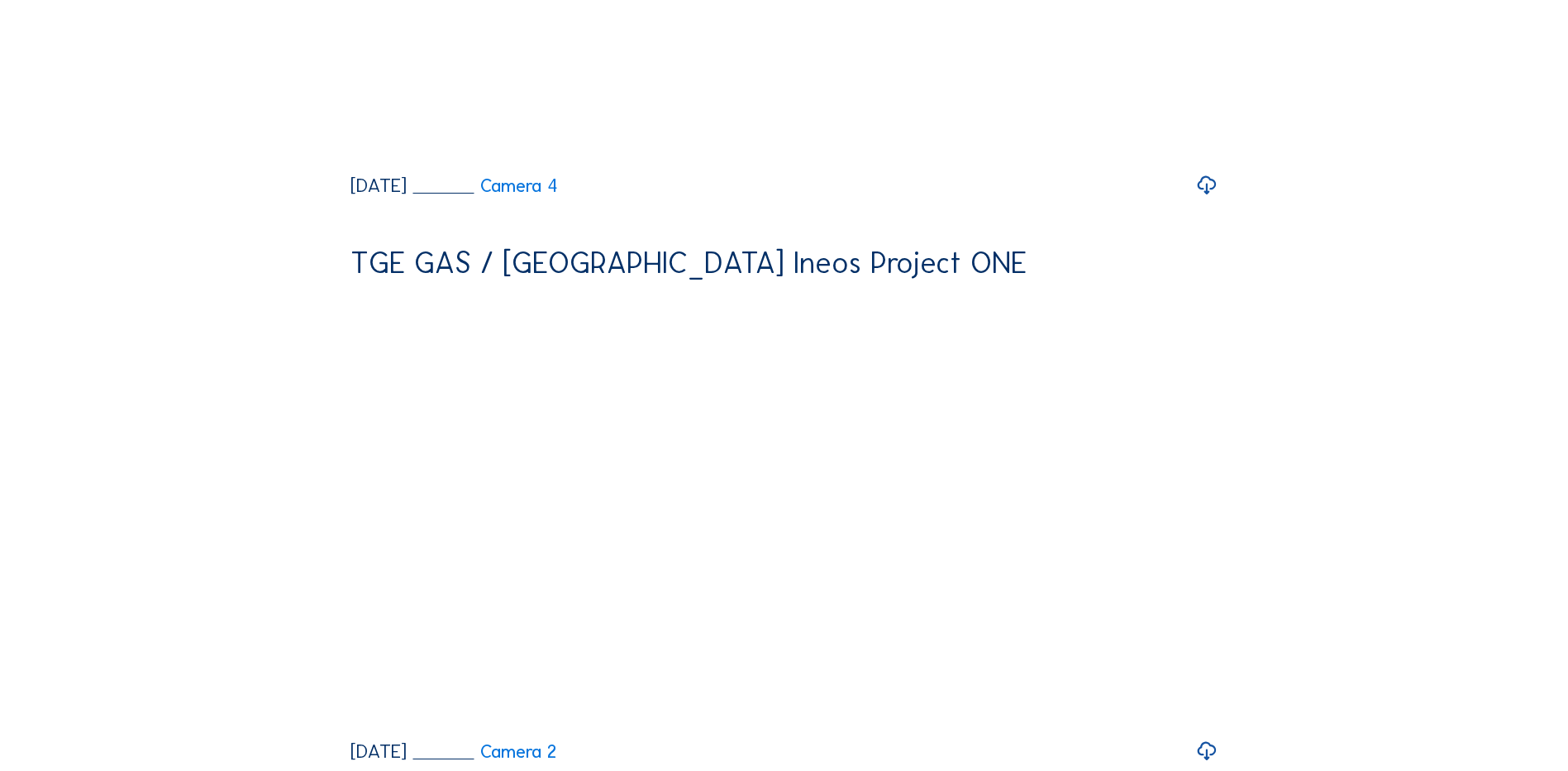
scroll to position [2399, 0]
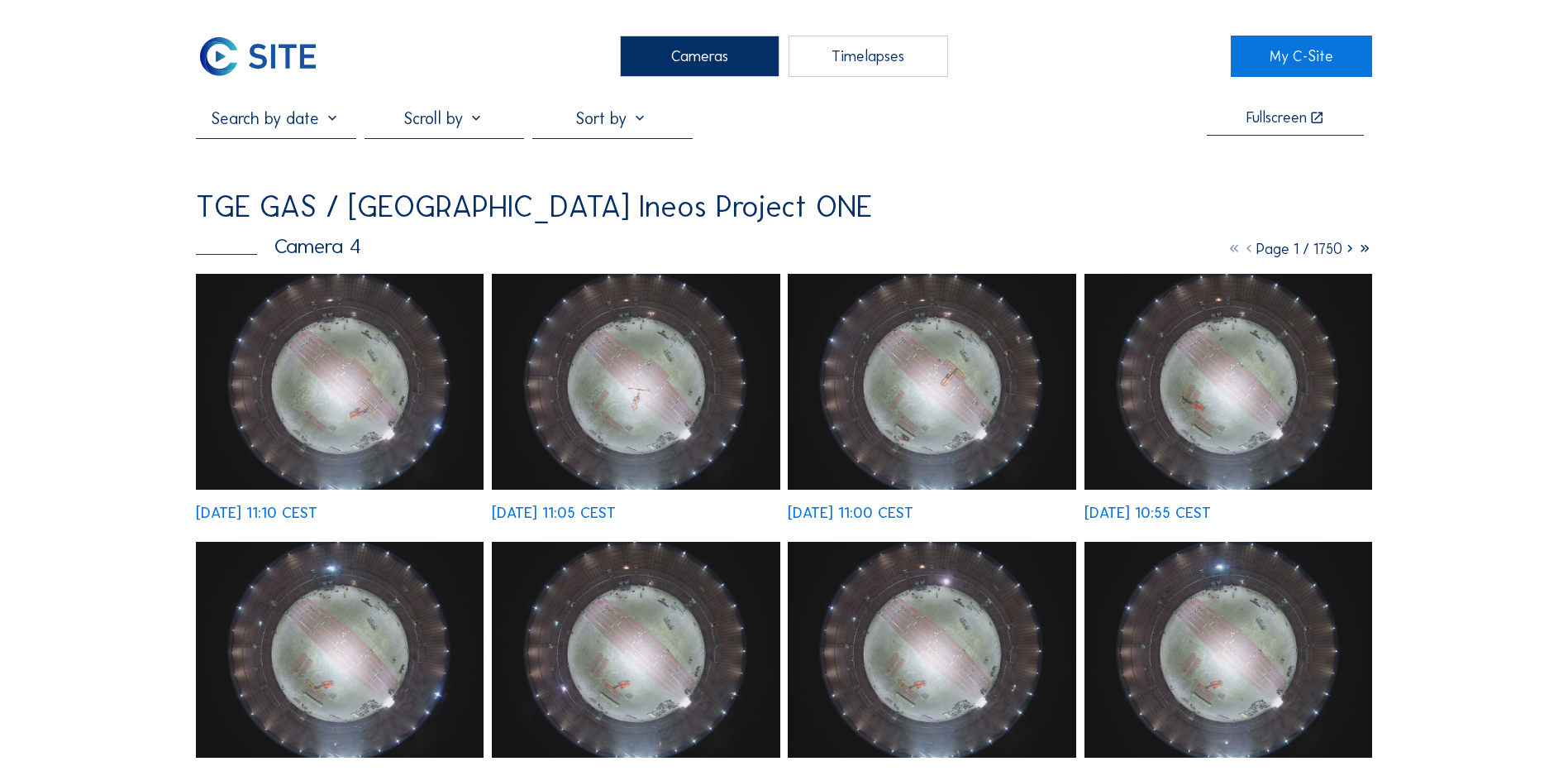
click at [876, 56] on div "Timelapses" at bounding box center [868, 57] width 160 height 41
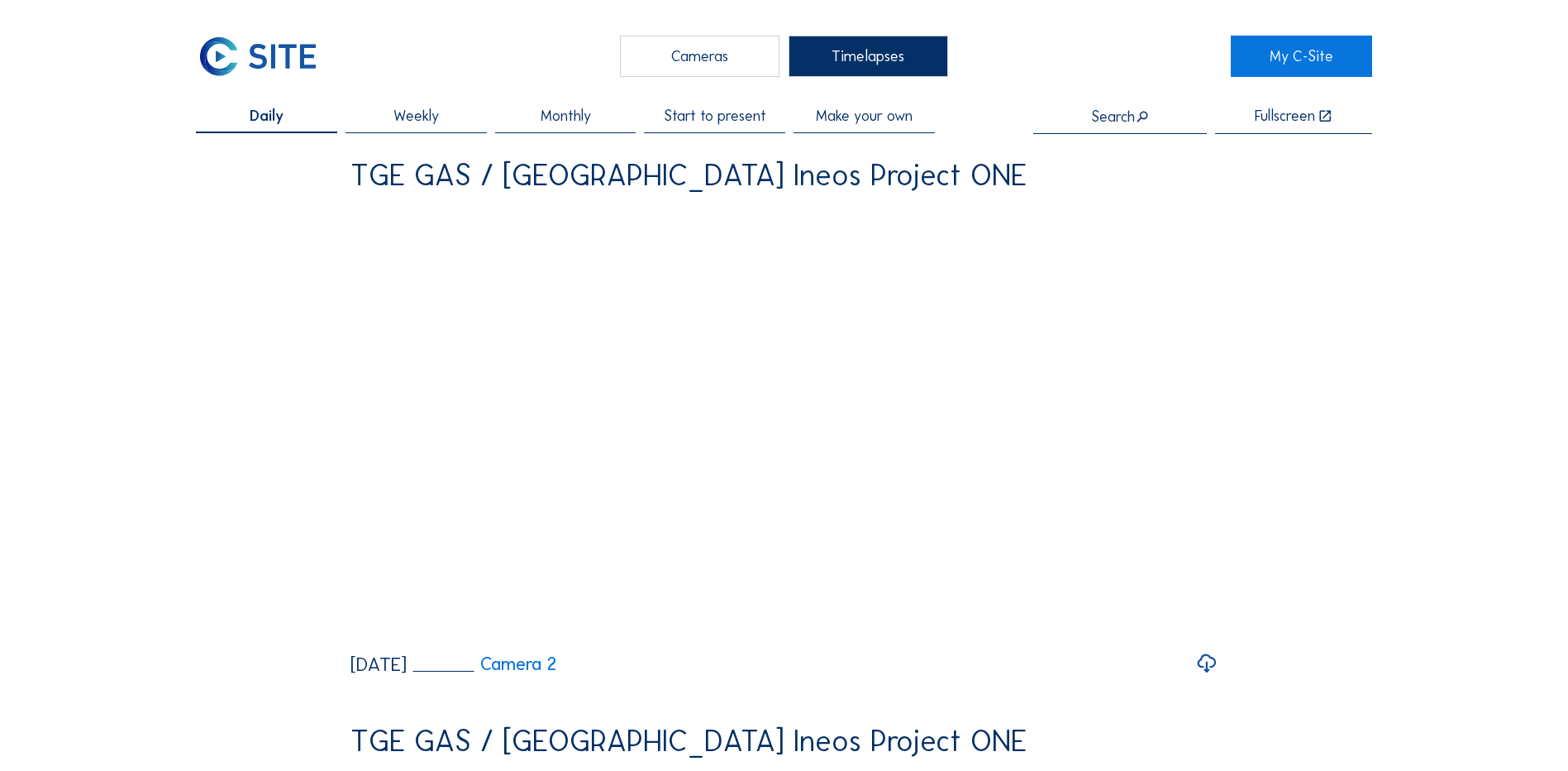
click at [266, 120] on span "Daily" at bounding box center [266, 116] width 34 height 15
click at [259, 115] on span "Daily" at bounding box center [266, 116] width 34 height 15
click at [884, 119] on span "Make your own" at bounding box center [865, 116] width 97 height 15
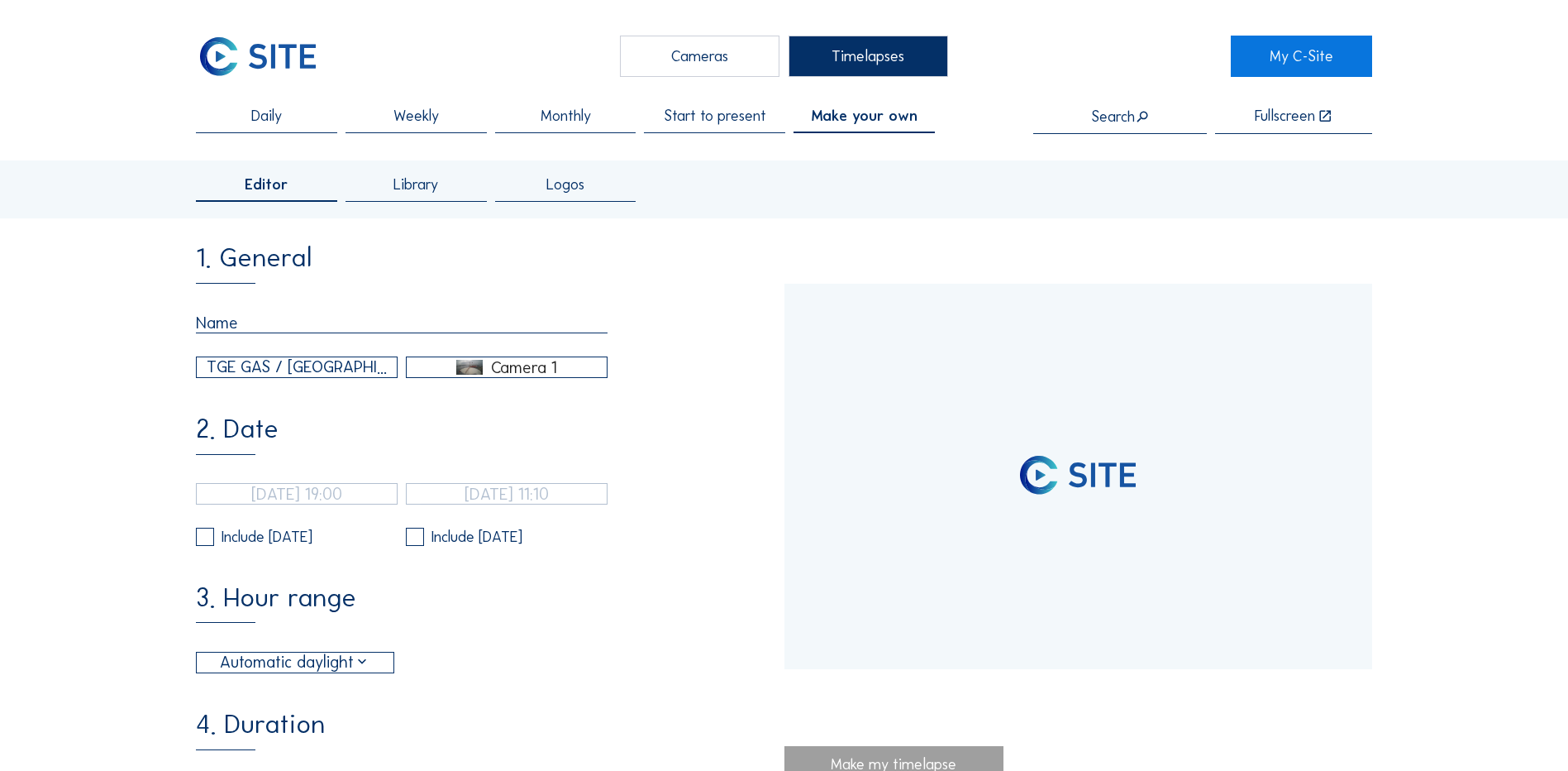
click at [258, 332] on input "text" at bounding box center [401, 322] width 412 height 21
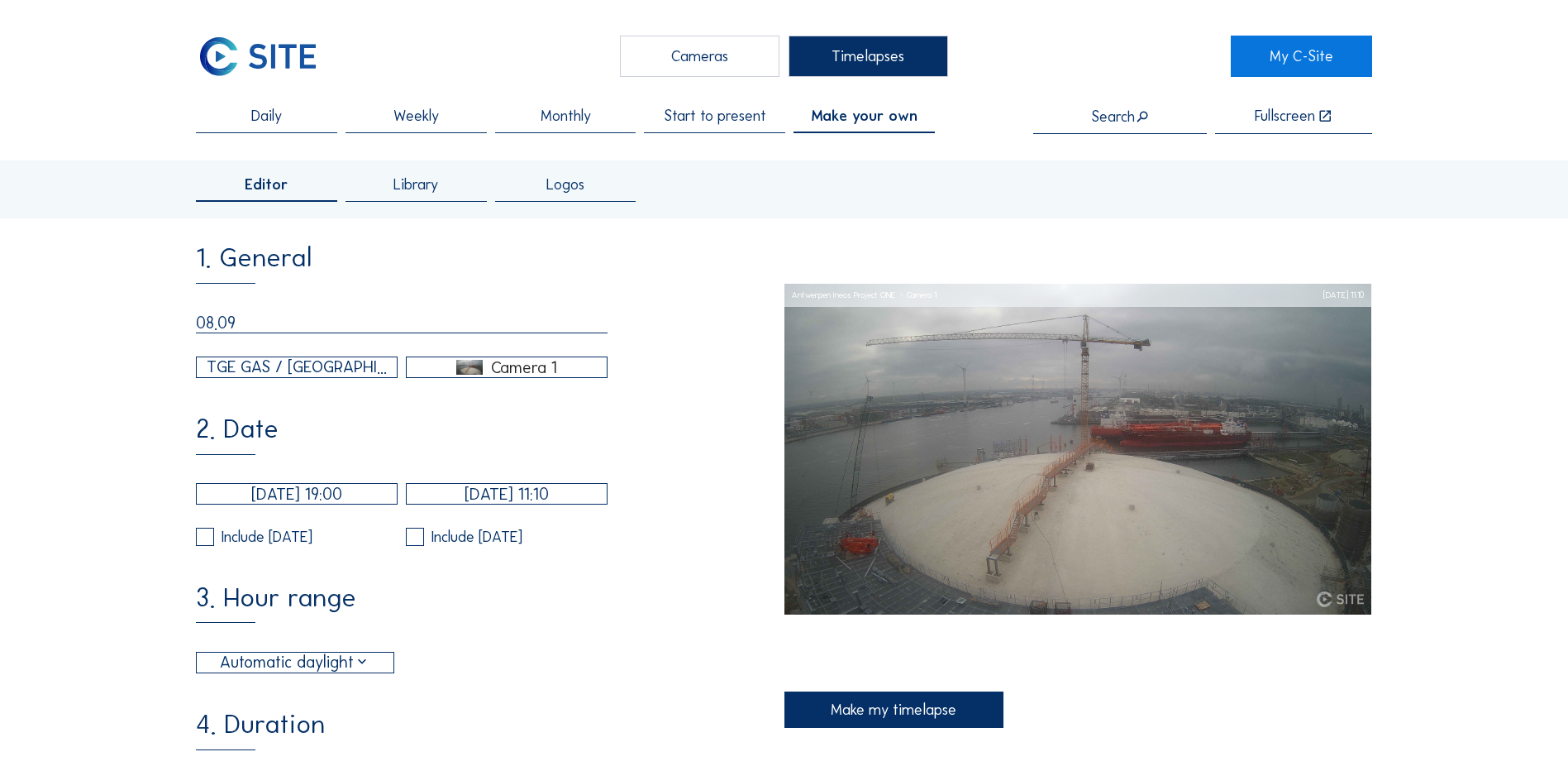
click at [503, 366] on div "Camera 1" at bounding box center [524, 367] width 66 height 15
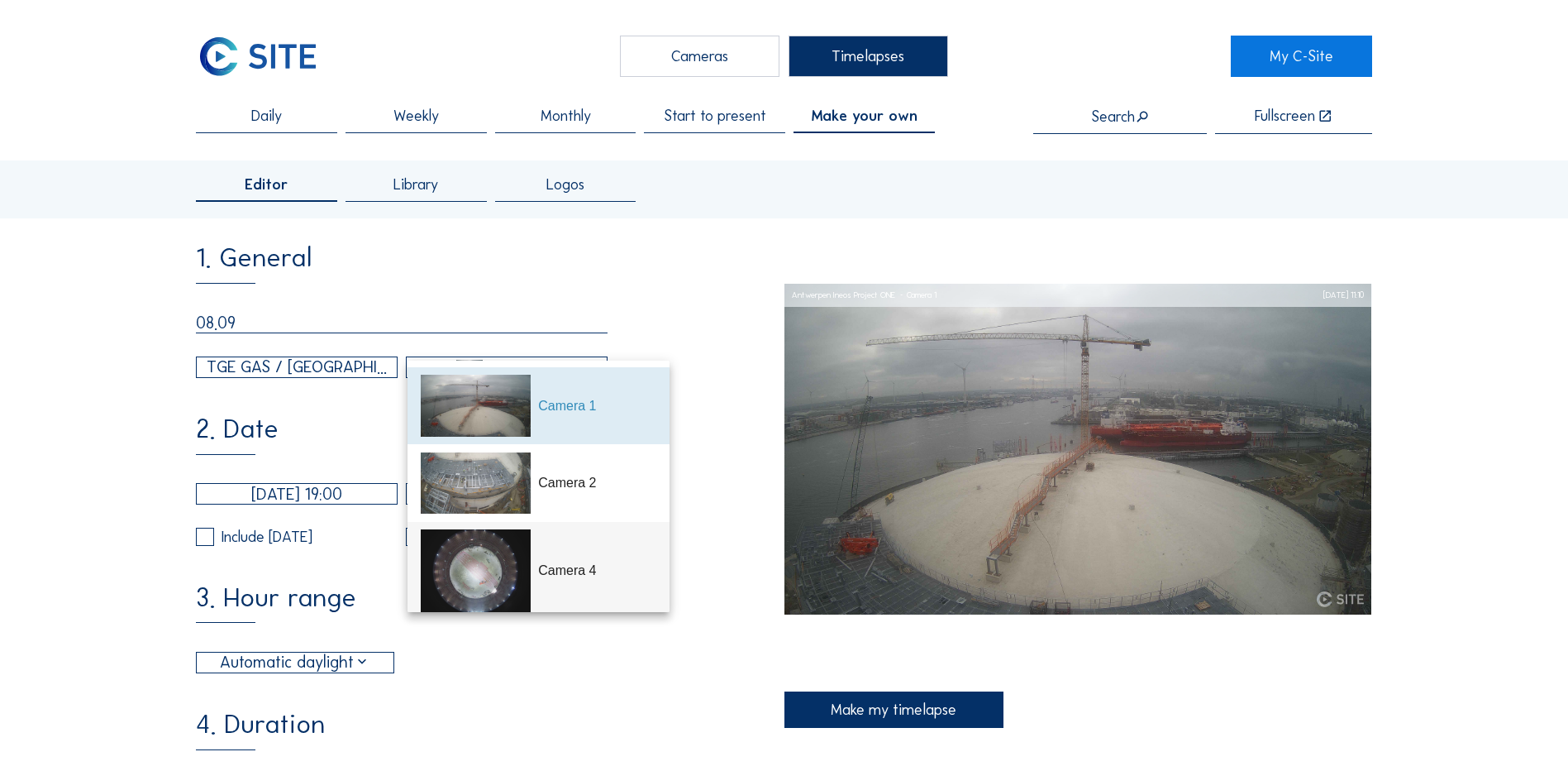
click at [583, 565] on div "Camera 4" at bounding box center [597, 571] width 118 height 20
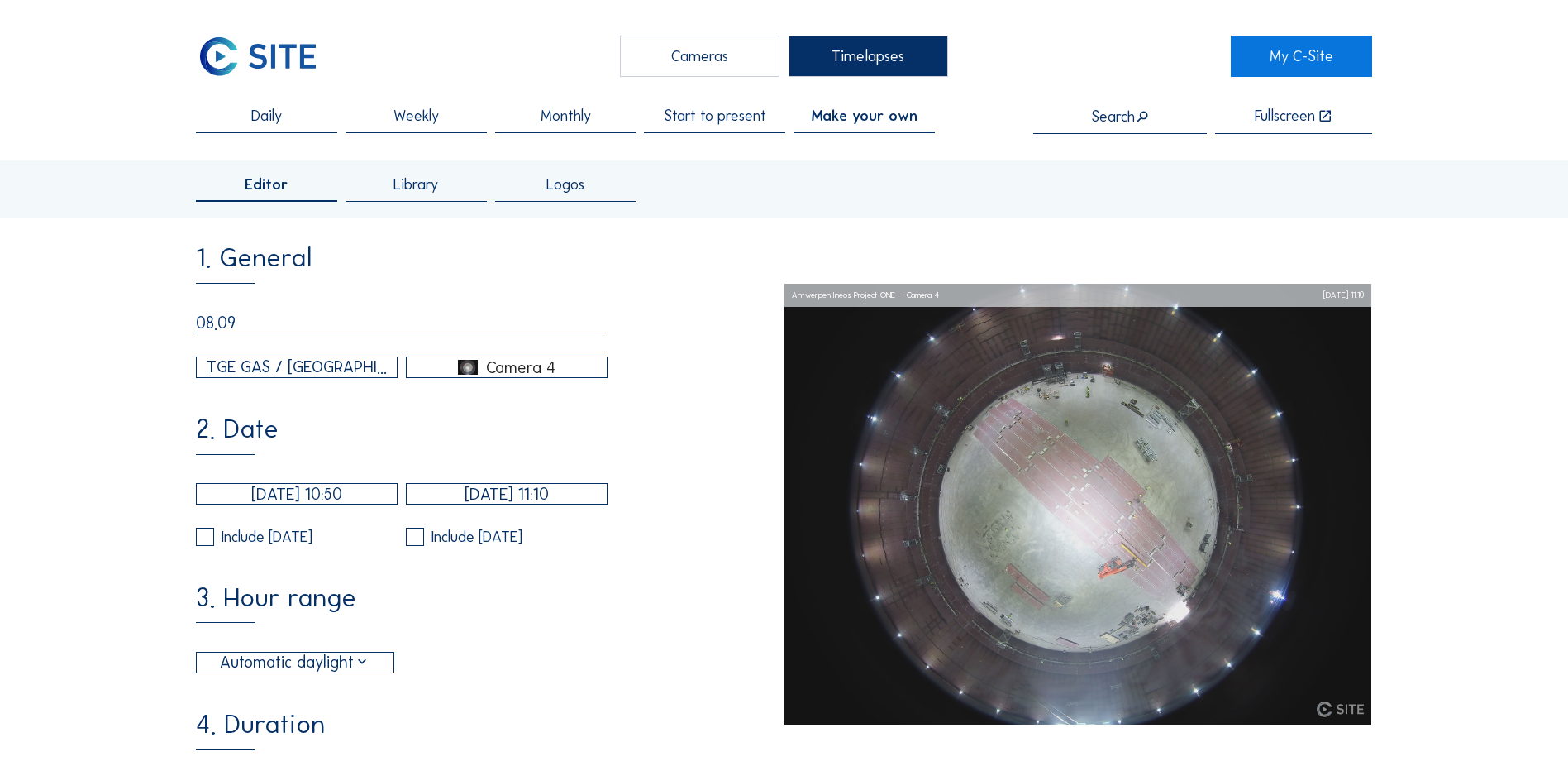
click at [252, 504] on input "[DATE] 10:50" at bounding box center [296, 494] width 202 height 22
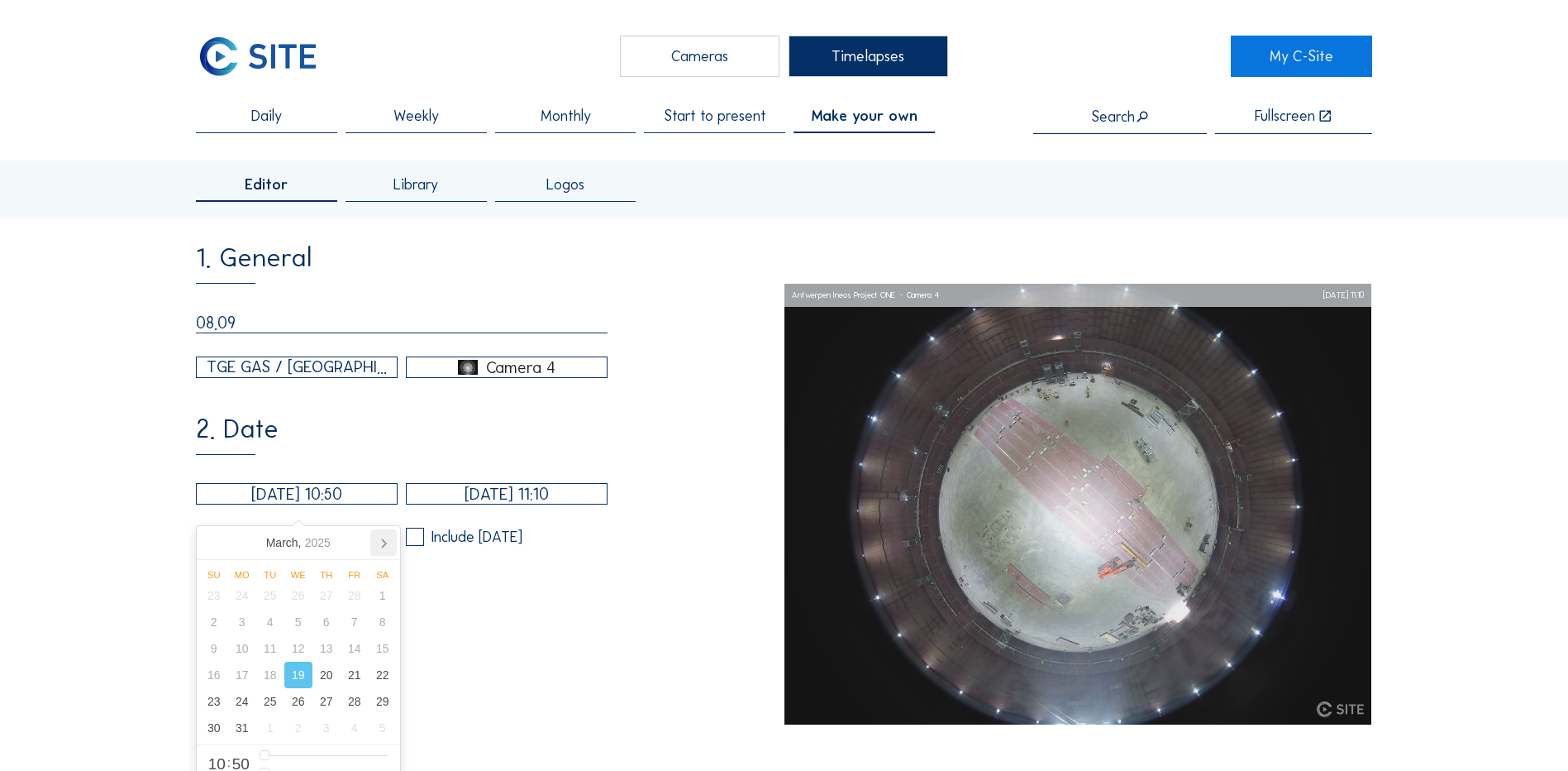
click at [387, 543] on icon at bounding box center [383, 542] width 26 height 26
click at [384, 541] on icon at bounding box center [384, 543] width 4 height 8
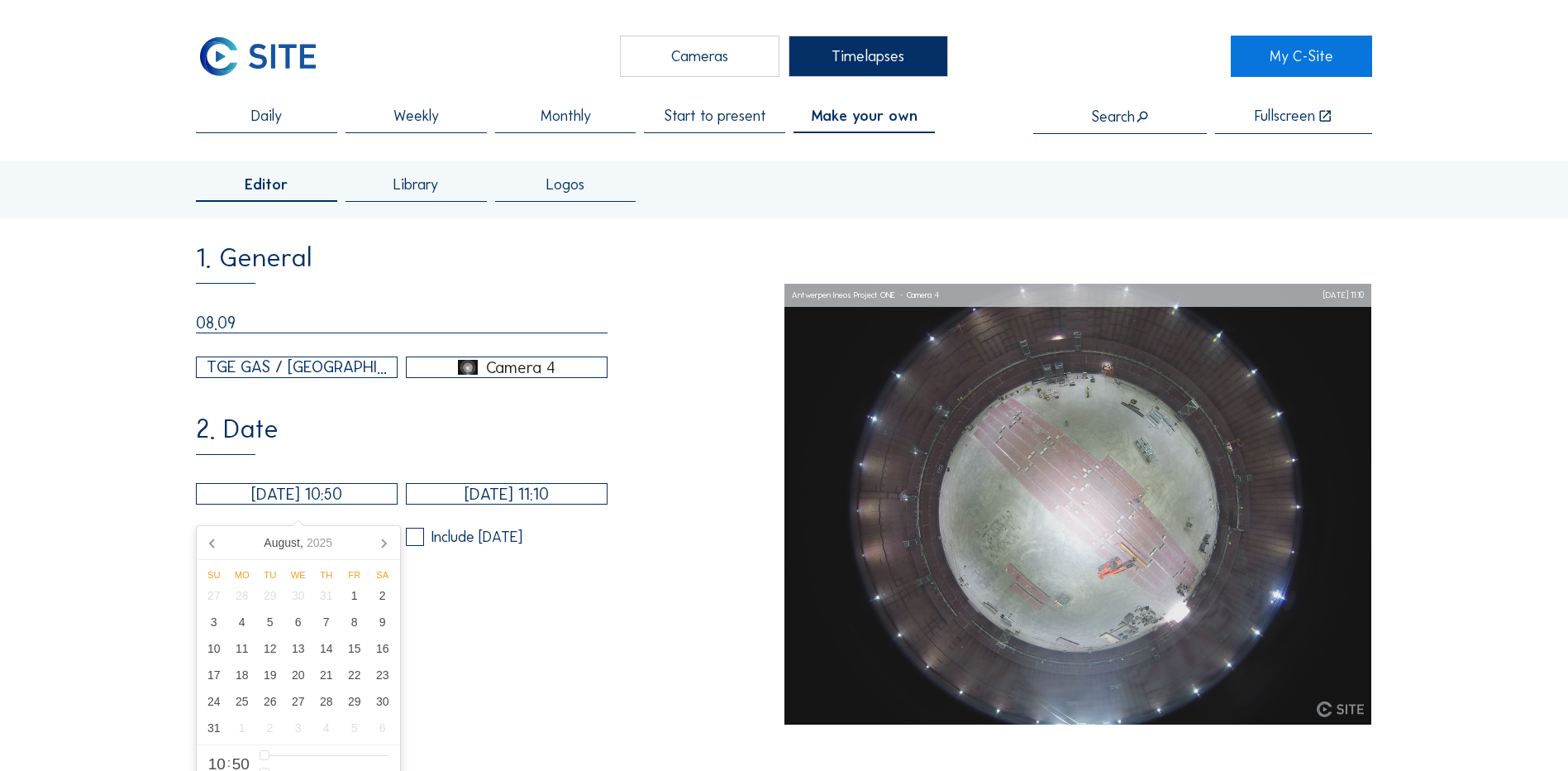
click at [270, 504] on input "[DATE] 10:50" at bounding box center [296, 494] width 202 height 22
click at [384, 538] on icon at bounding box center [383, 542] width 26 height 26
click at [240, 591] on div "8" at bounding box center [241, 621] width 28 height 26
drag, startPoint x: 314, startPoint y: 731, endPoint x: 295, endPoint y: 740, distance: 21.0
click at [297, 591] on input "range" at bounding box center [324, 730] width 129 height 14
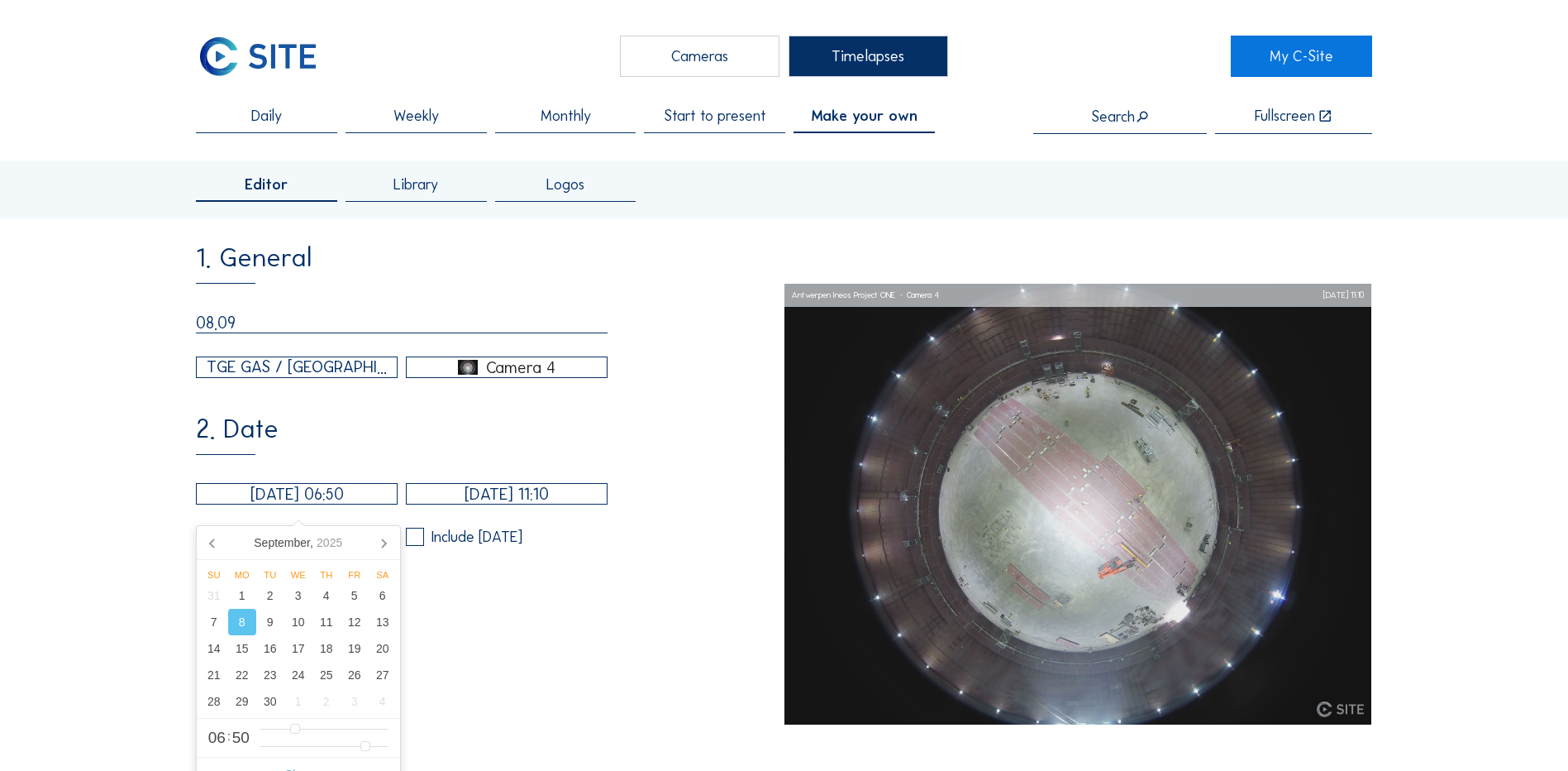
click at [503, 504] on input "[DATE] 11:10" at bounding box center [507, 494] width 202 height 22
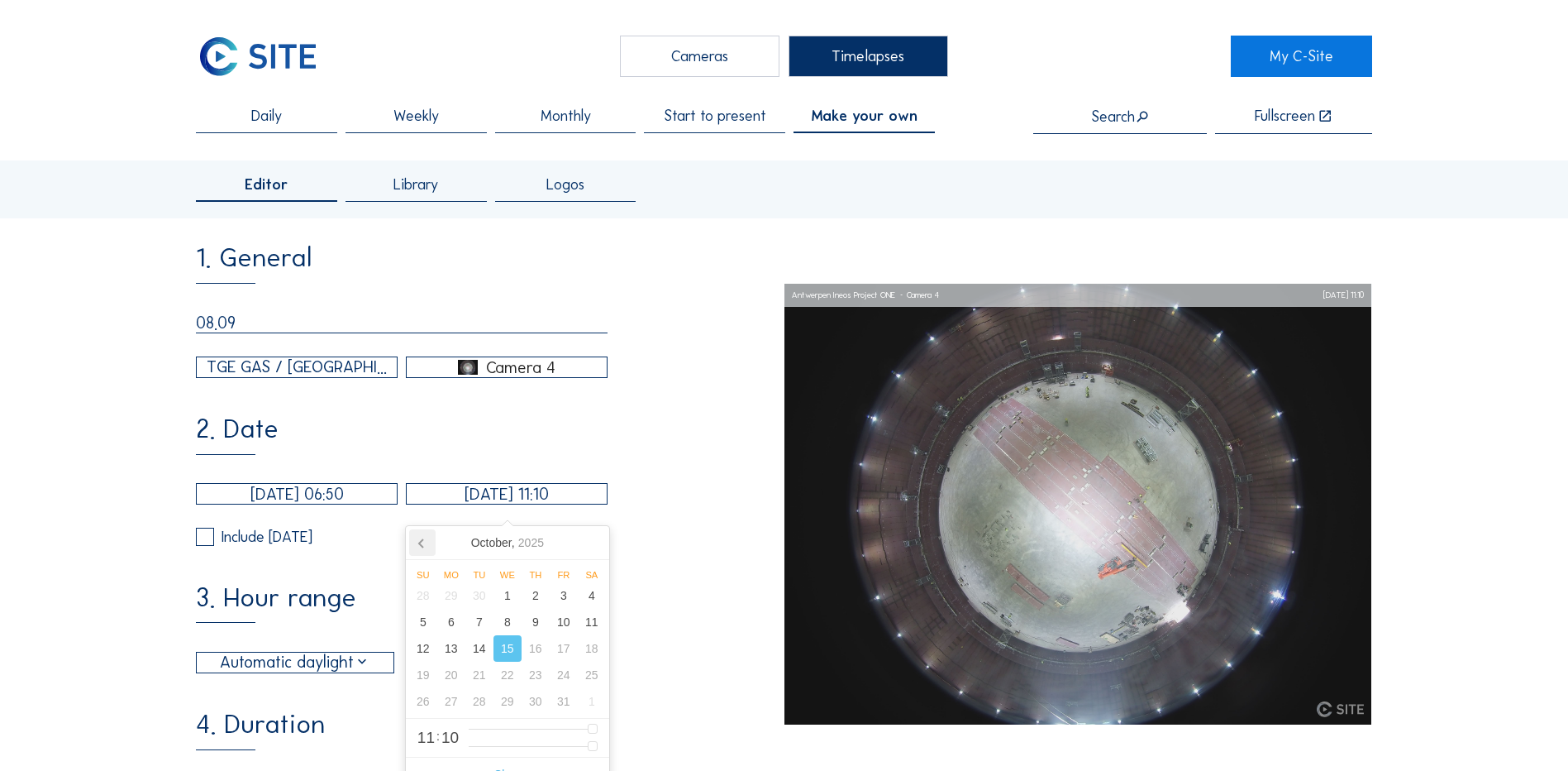
click at [422, 542] on icon at bounding box center [422, 542] width 26 height 26
click at [454, 591] on div "8" at bounding box center [451, 621] width 28 height 26
drag, startPoint x: 509, startPoint y: 727, endPoint x: 562, endPoint y: 729, distance: 53.0
click at [562, 591] on input "range" at bounding box center [534, 730] width 129 height 14
click at [281, 568] on div "1. General 08.09 TGE GAS / Antwerpen Ineos Project ONE Camera 4 2. Date [DATE] …" at bounding box center [489, 723] width 588 height 955
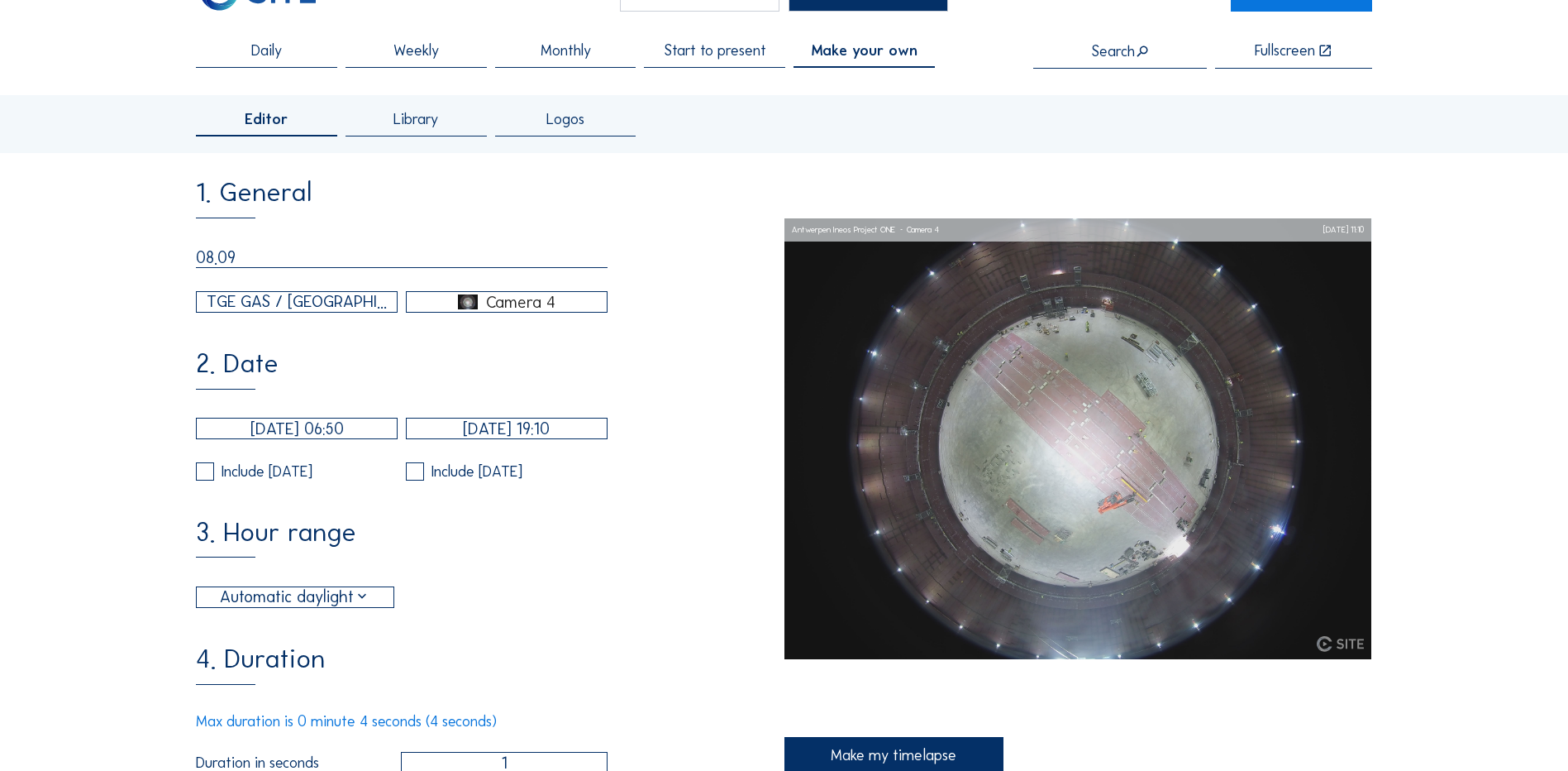
scroll to position [165, 0]
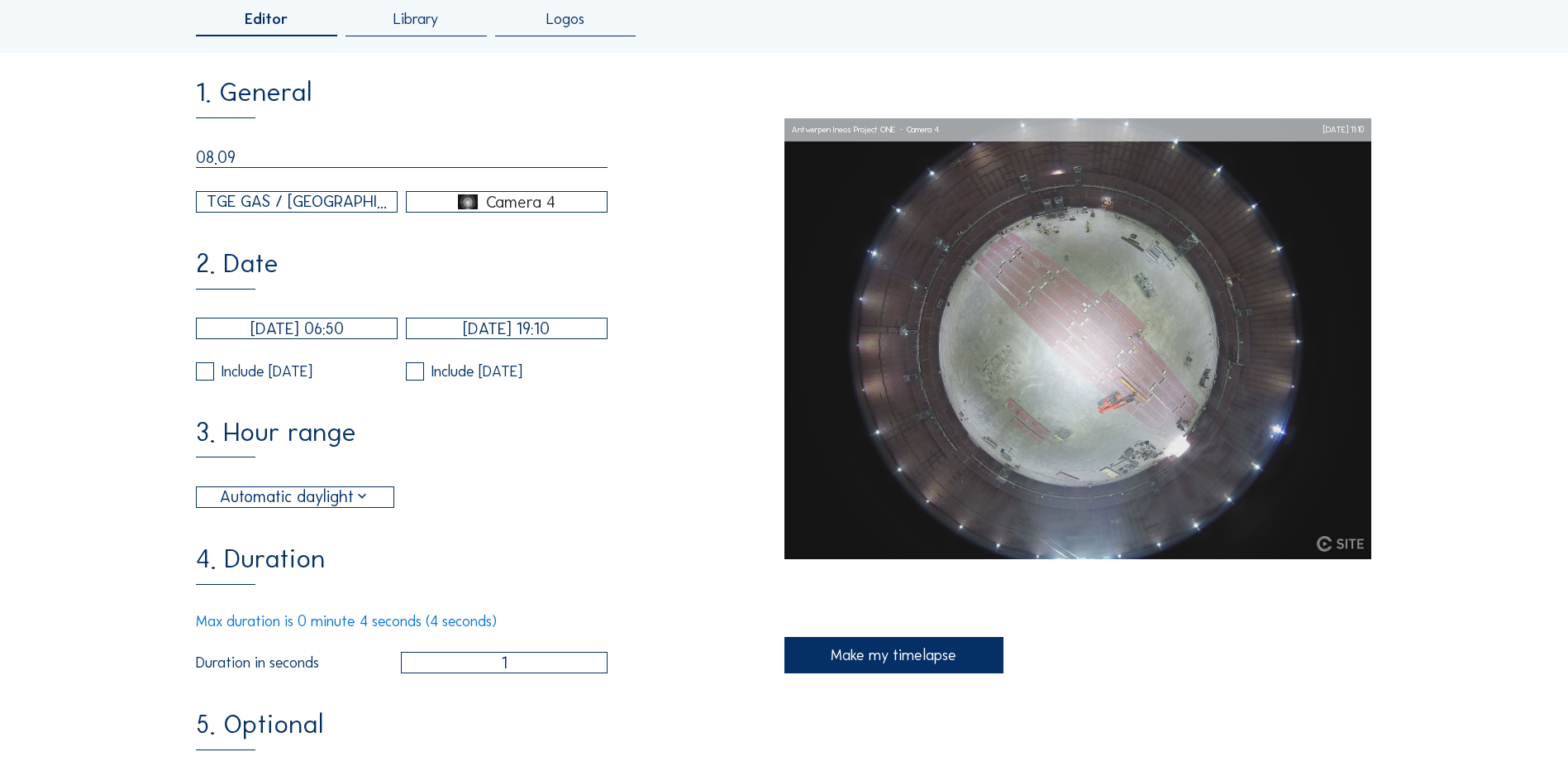
click at [365, 510] on div "Automatic daylight" at bounding box center [295, 497] width 151 height 25
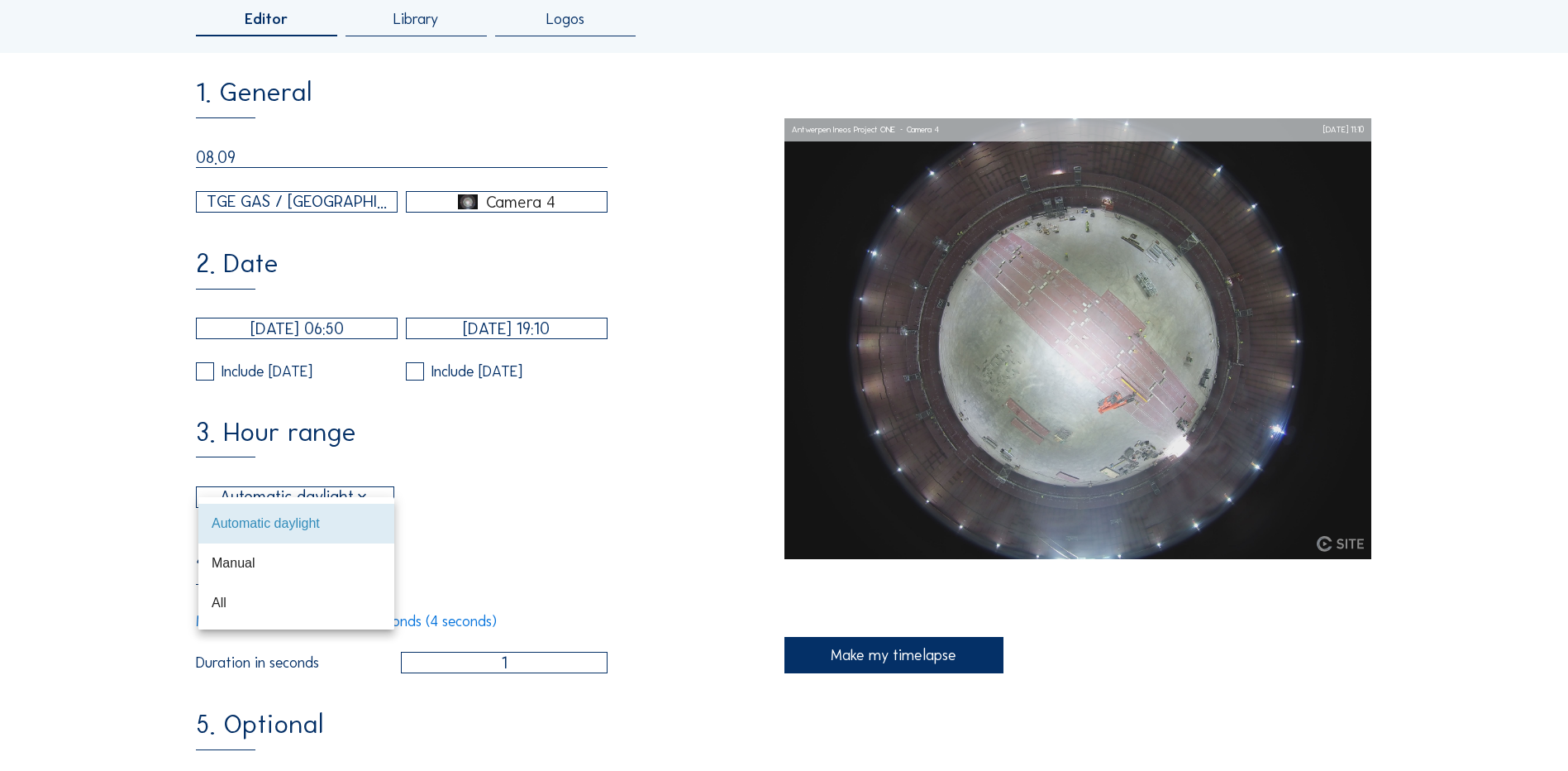
click at [365, 513] on div "Automatic daylight" at bounding box center [296, 523] width 170 height 36
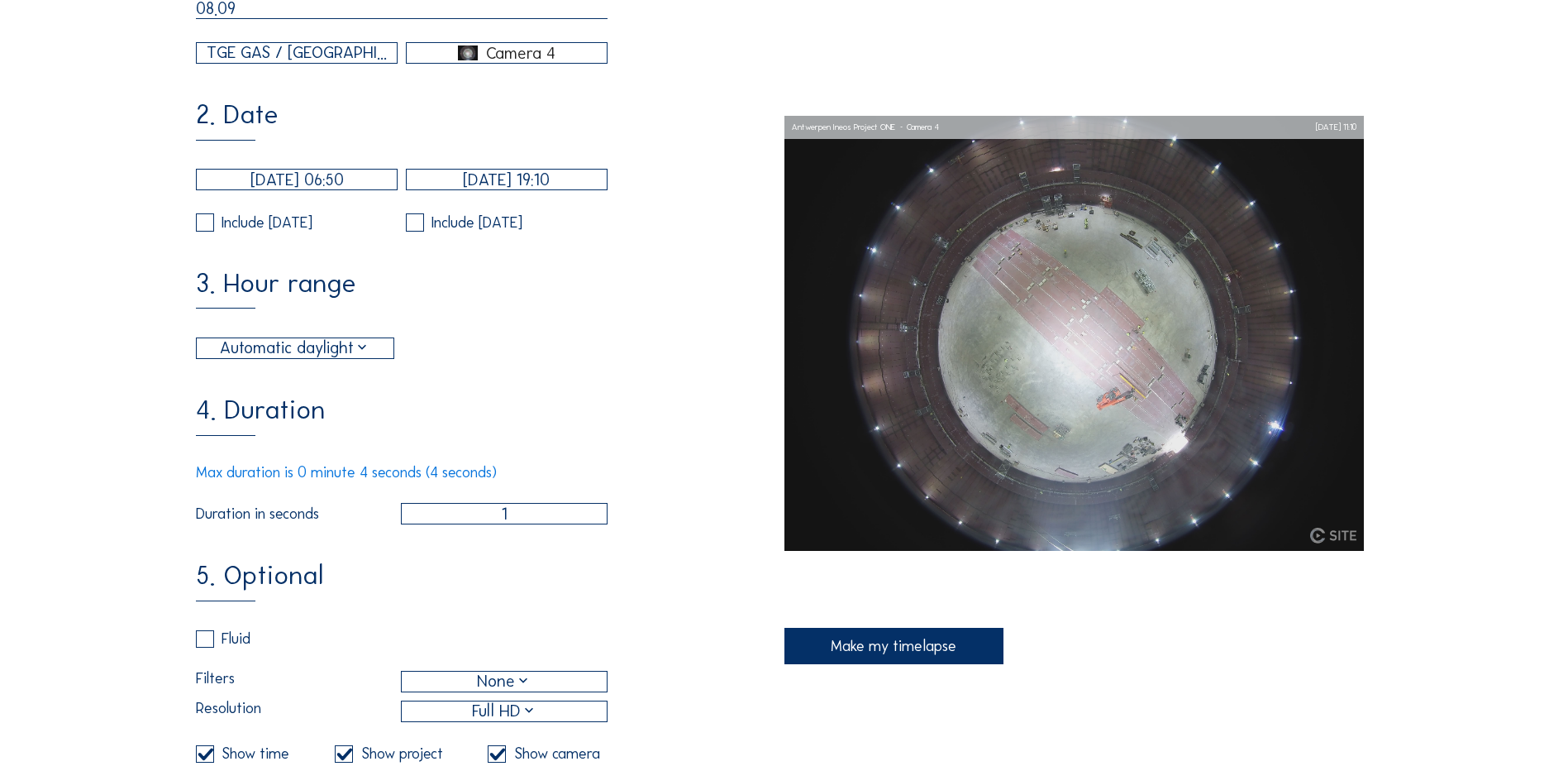
scroll to position [331, 0]
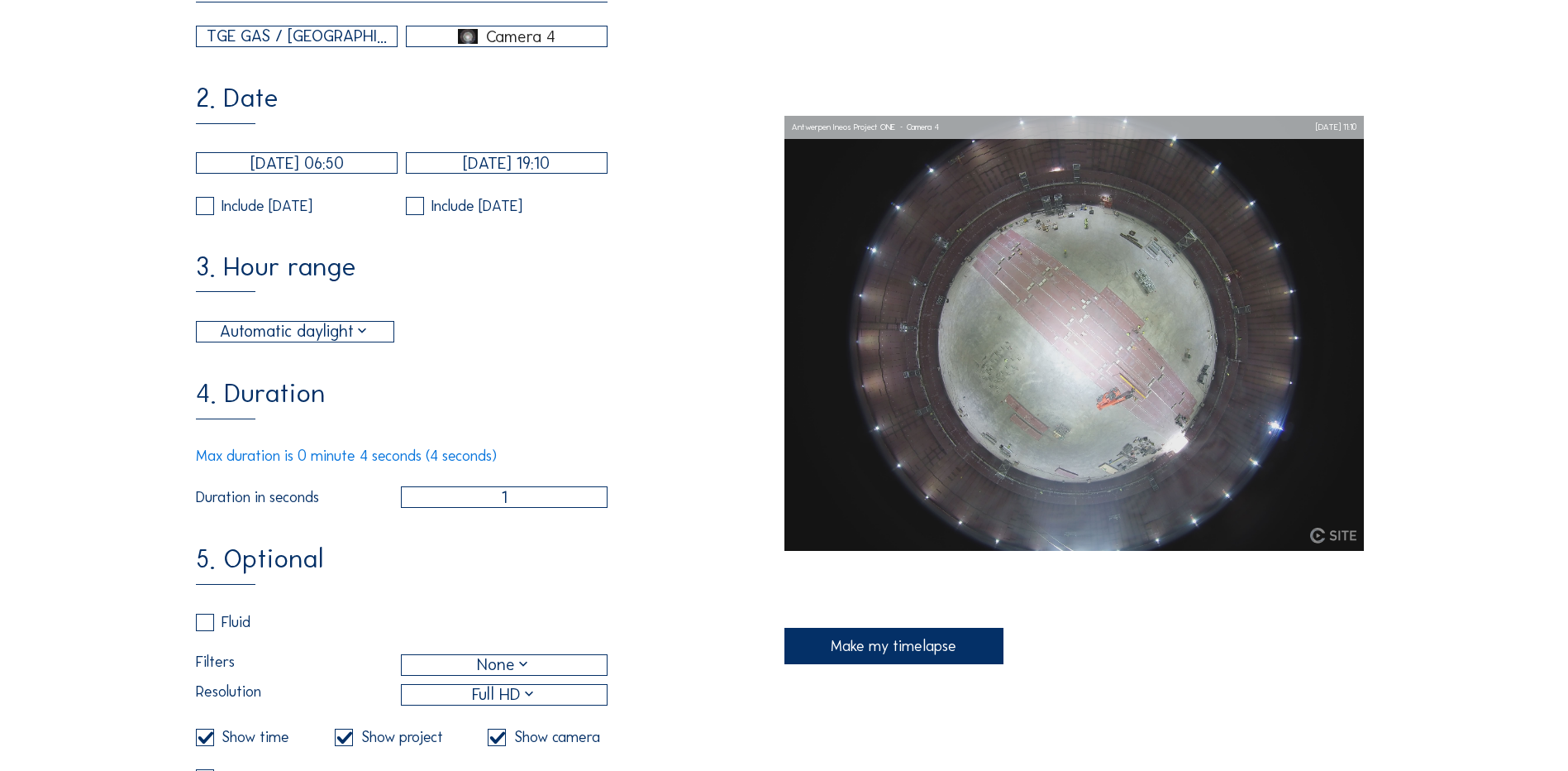
drag, startPoint x: 543, startPoint y: 512, endPoint x: 461, endPoint y: 518, distance: 82.2
click at [461, 508] on input "1" at bounding box center [504, 497] width 206 height 22
click at [536, 591] on div "5. Optional Fluid Filters None Resolution Full HD Show time Show project Show c…" at bounding box center [489, 706] width 588 height 322
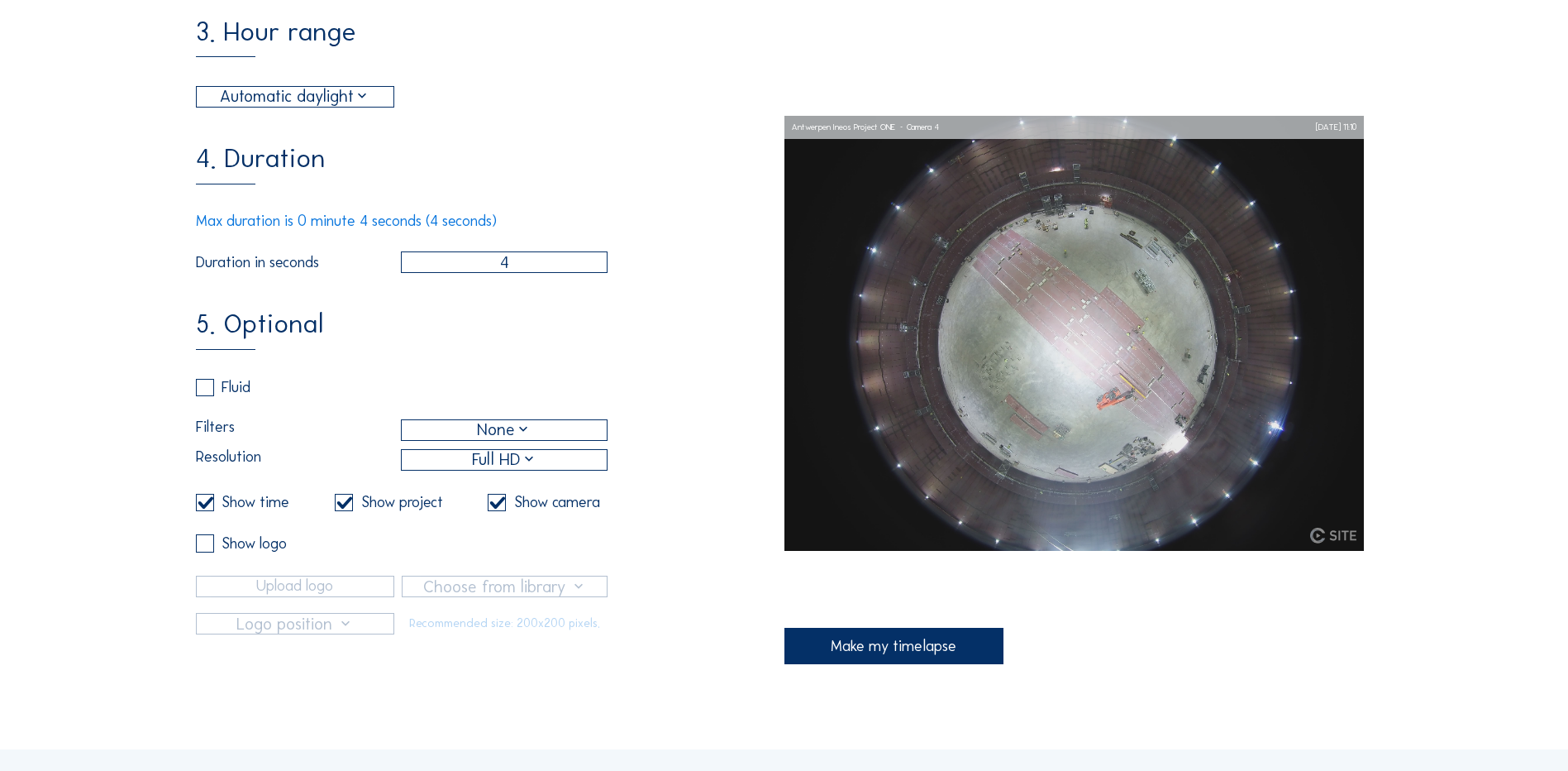
scroll to position [579, 0]
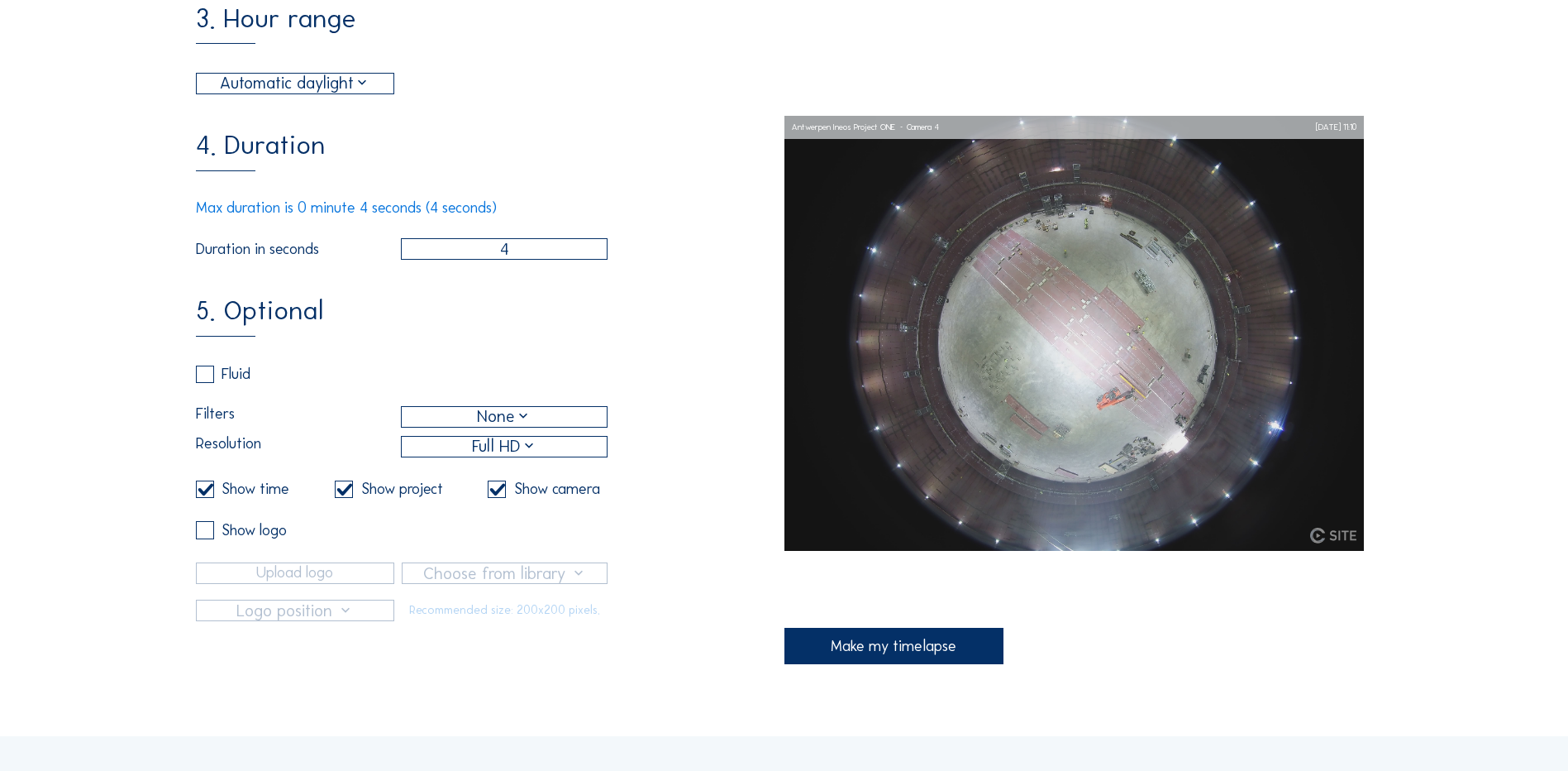
click at [870, 591] on div "Make my timelapse" at bounding box center [894, 645] width 220 height 37
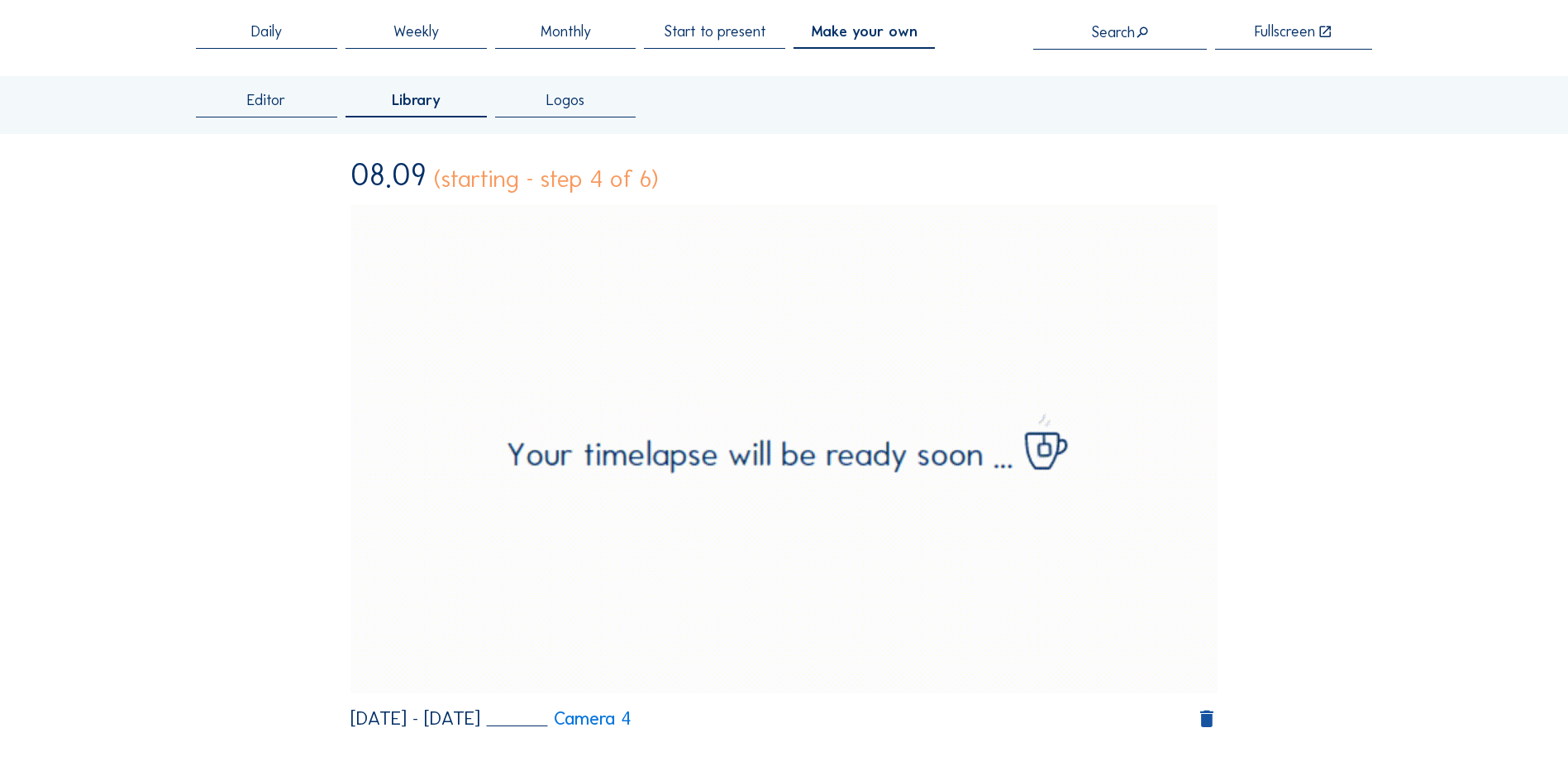
scroll to position [83, 0]
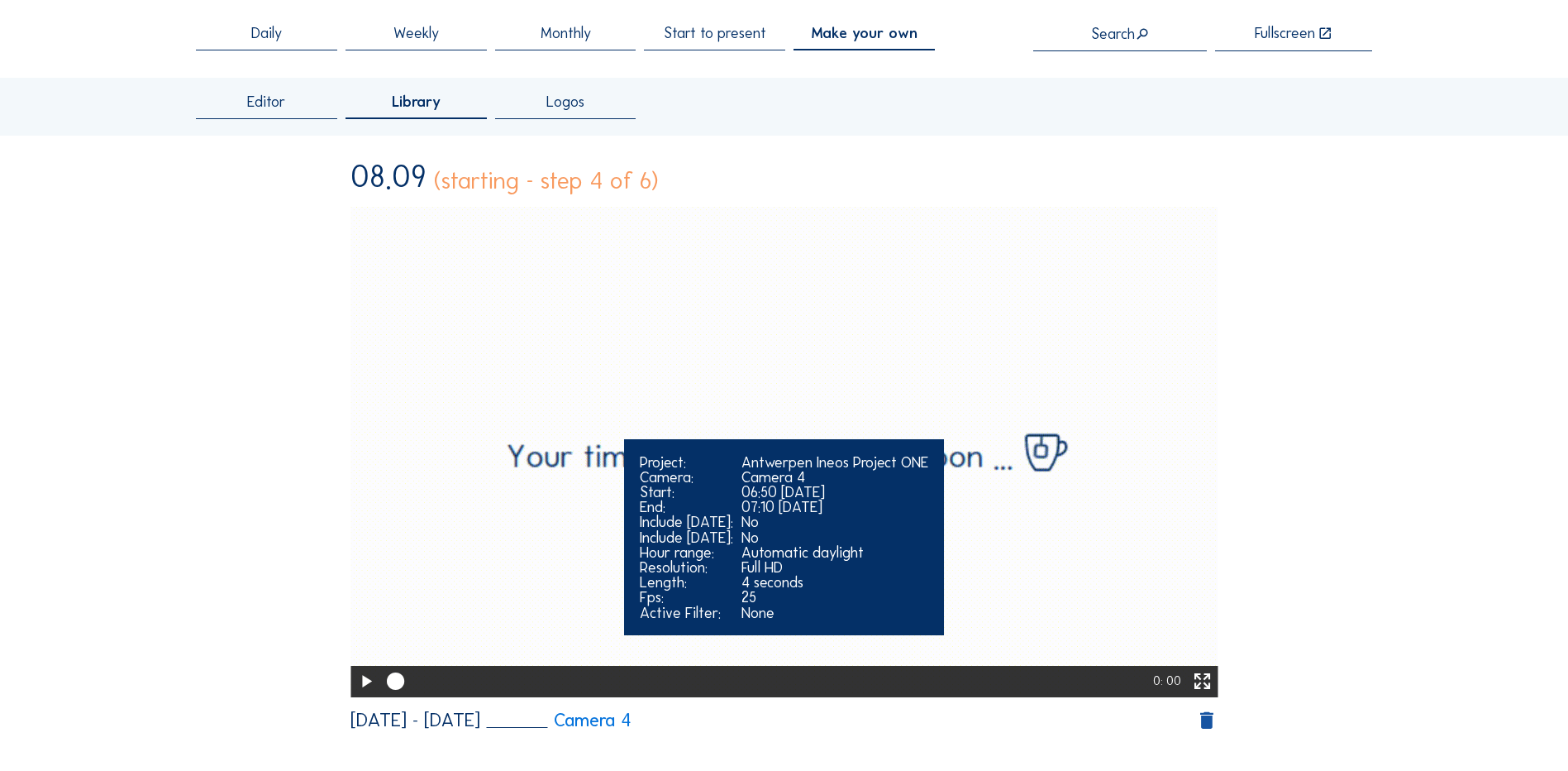
click at [359, 591] on icon at bounding box center [365, 682] width 21 height 26
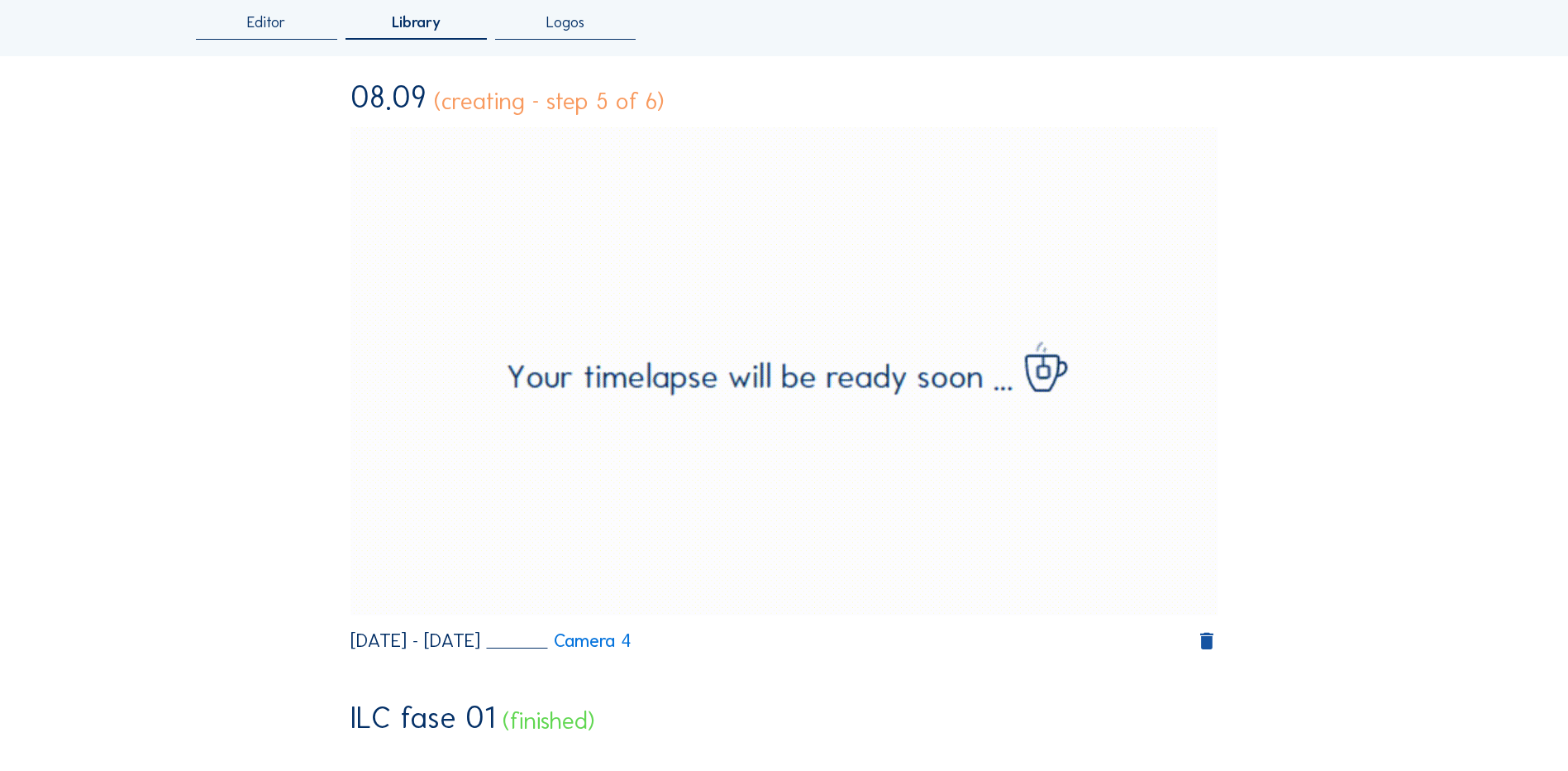
scroll to position [165, 0]
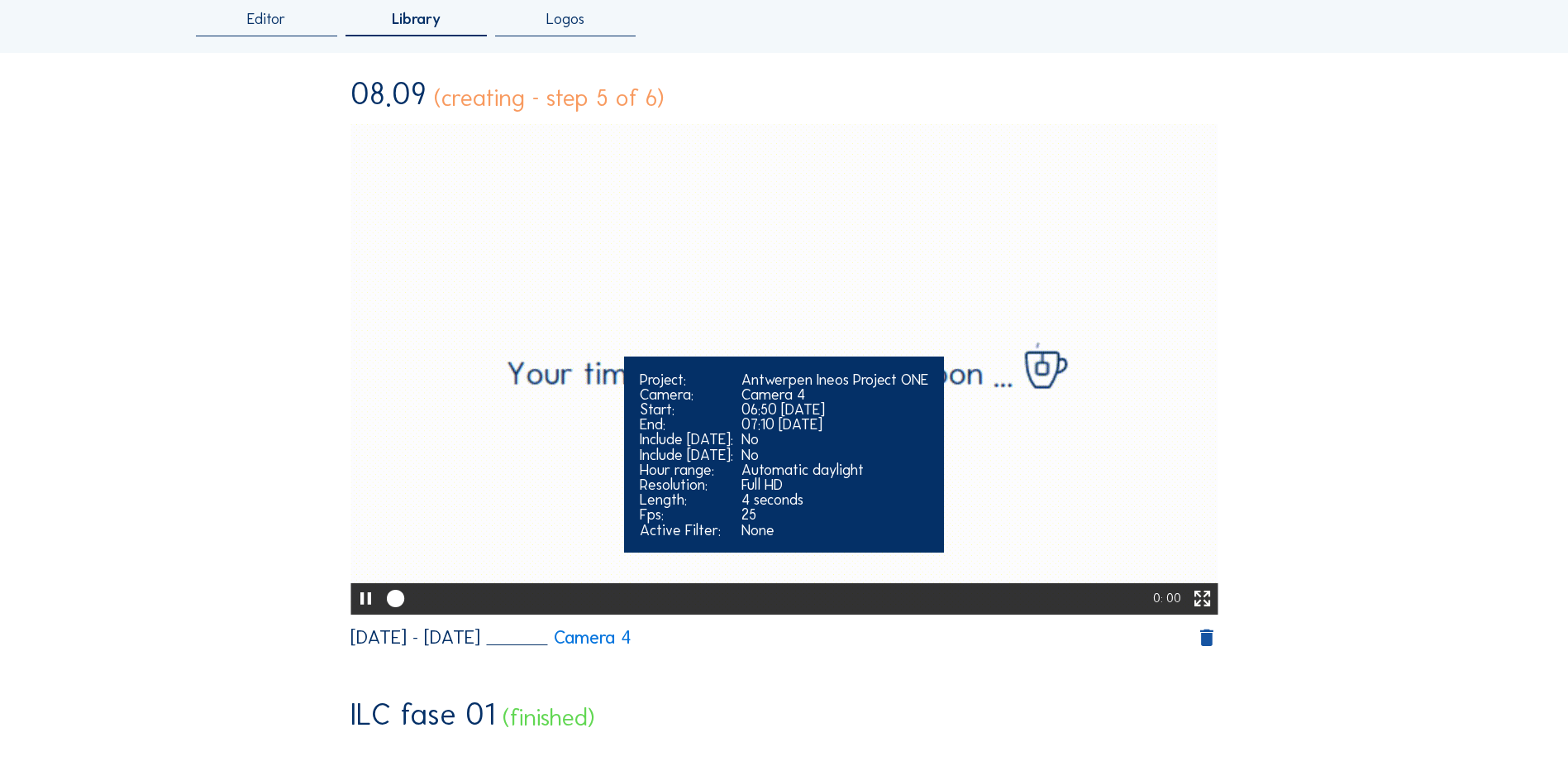
click at [358, 591] on icon at bounding box center [365, 599] width 21 height 26
click at [359, 591] on icon at bounding box center [365, 599] width 21 height 26
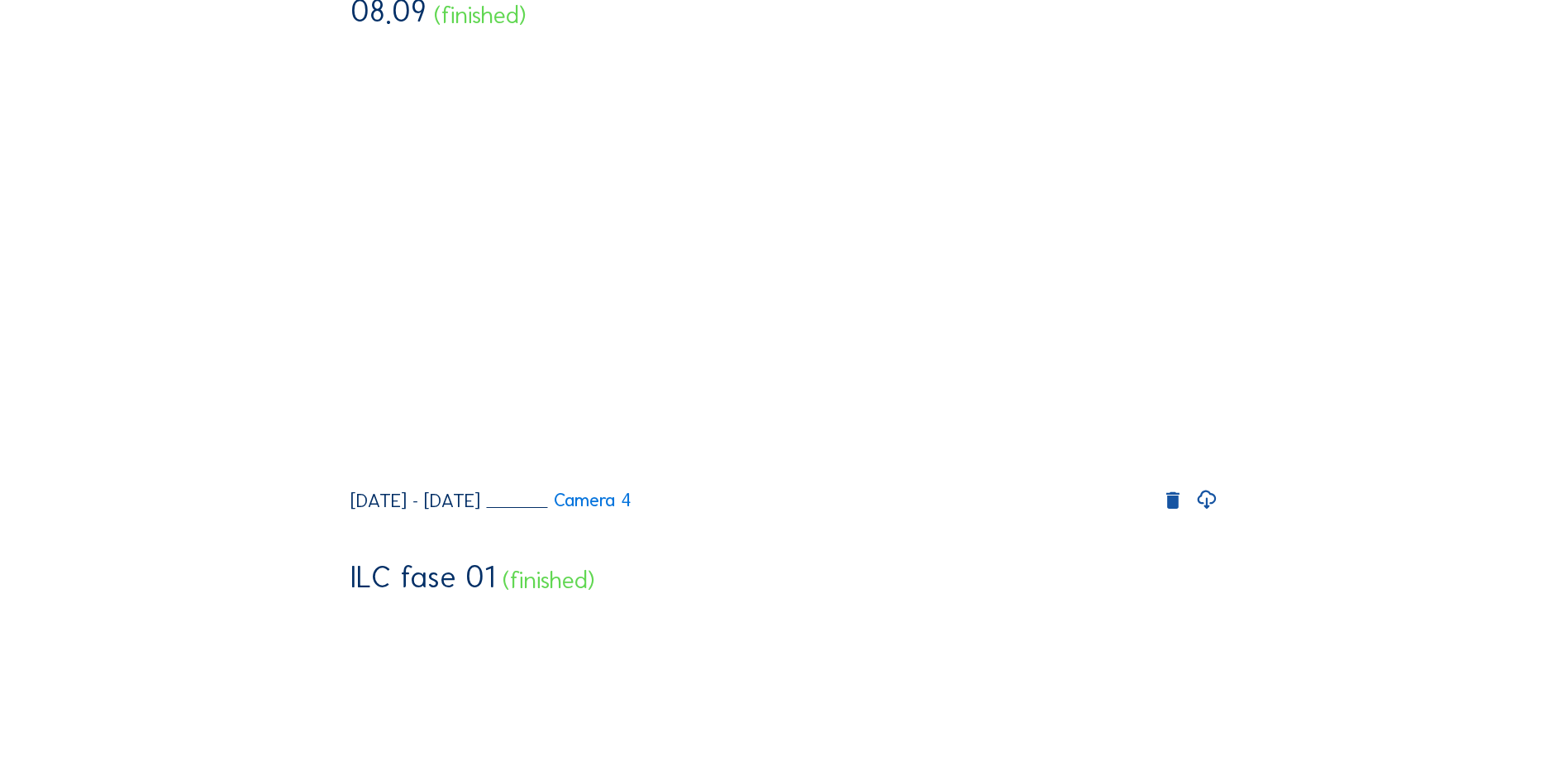
click at [1210, 513] on icon at bounding box center [1206, 500] width 22 height 27
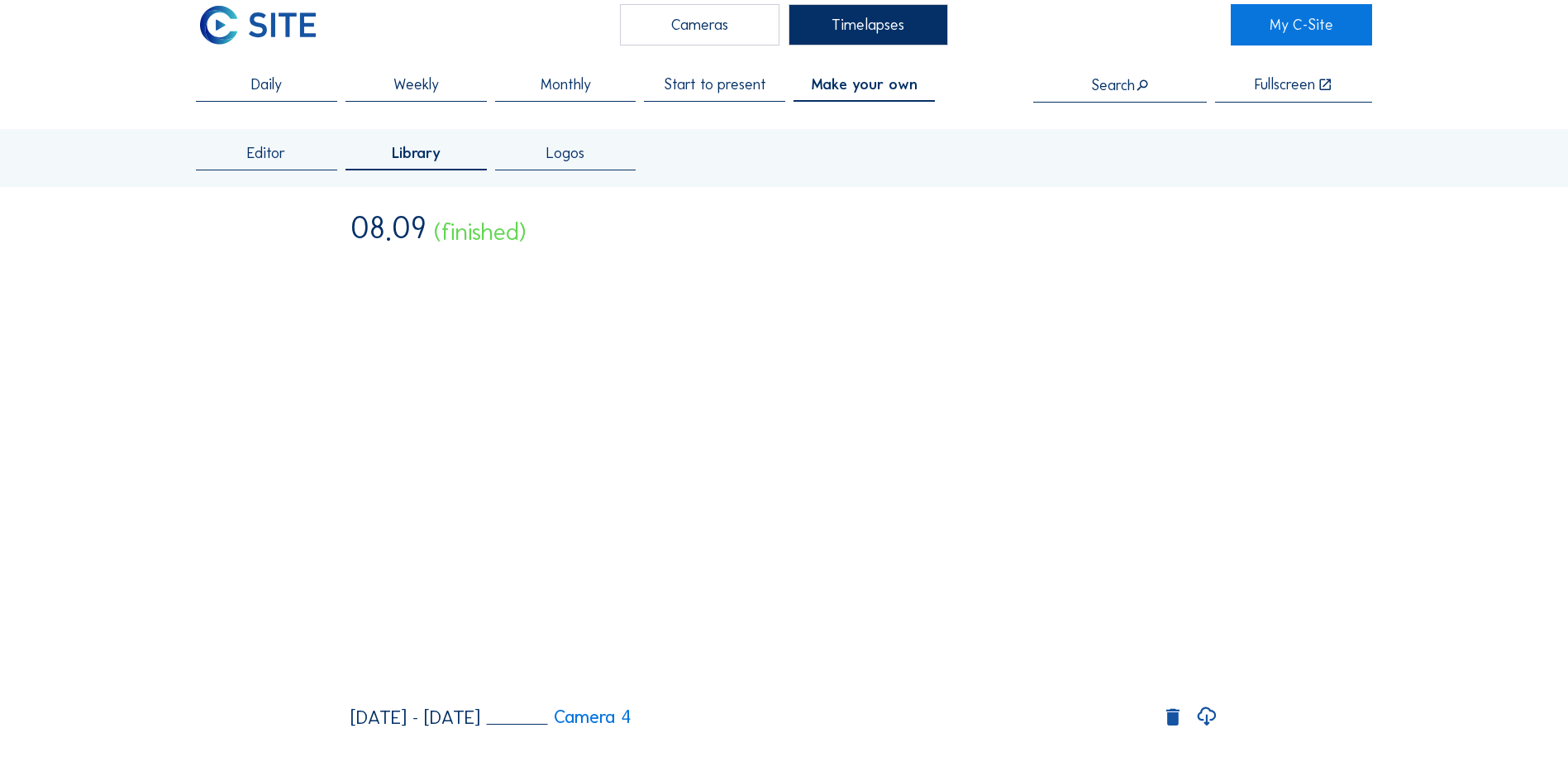
scroll to position [0, 0]
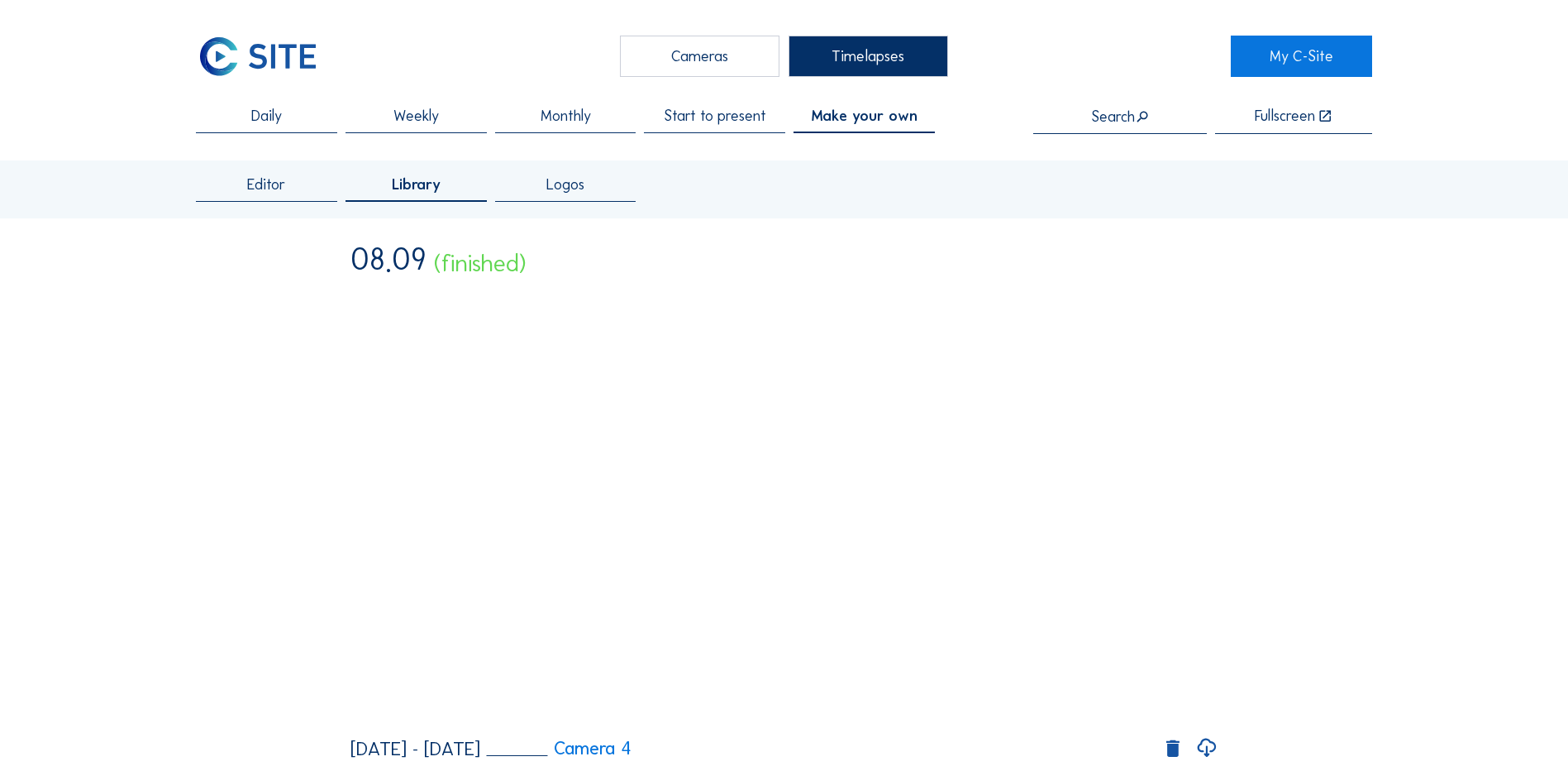
click at [853, 63] on div "Timelapses" at bounding box center [868, 57] width 160 height 41
click at [863, 121] on span "Make your own" at bounding box center [864, 116] width 107 height 15
click at [890, 118] on span "Make your own" at bounding box center [864, 116] width 107 height 15
click at [268, 185] on span "Editor" at bounding box center [266, 184] width 38 height 15
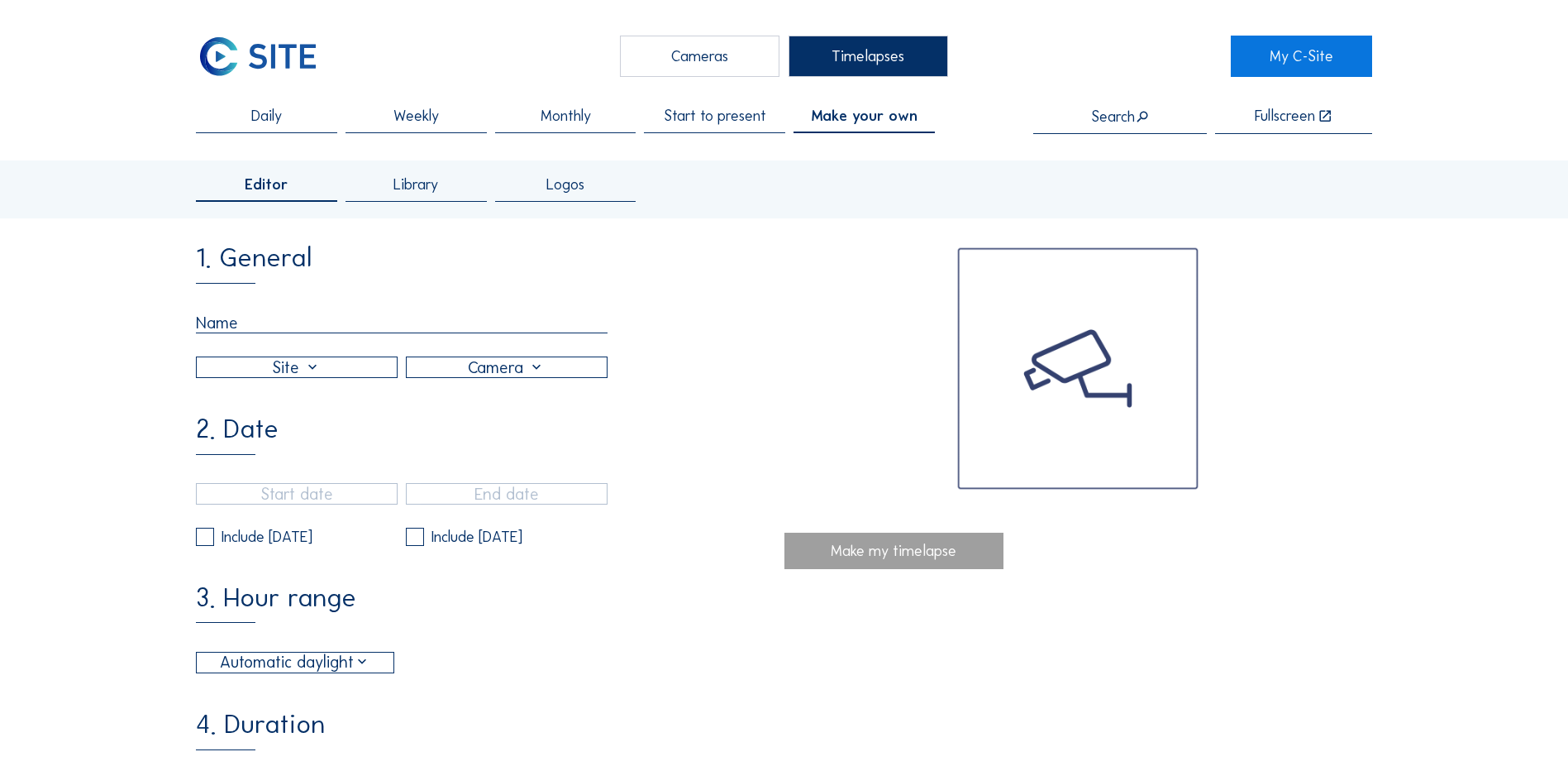
click at [227, 329] on input "text" at bounding box center [401, 322] width 412 height 21
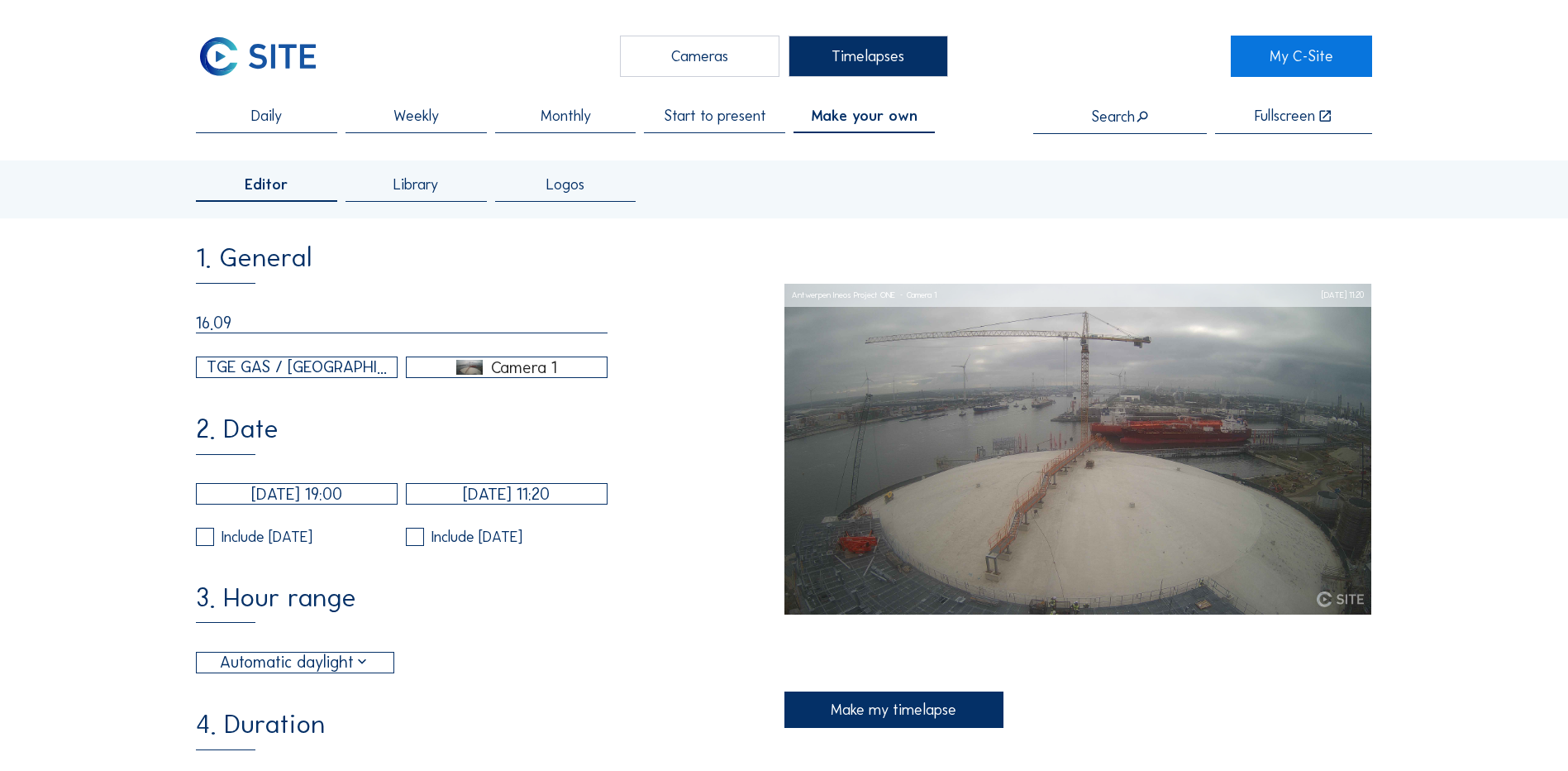
click at [497, 374] on div "Camera 1" at bounding box center [524, 367] width 66 height 15
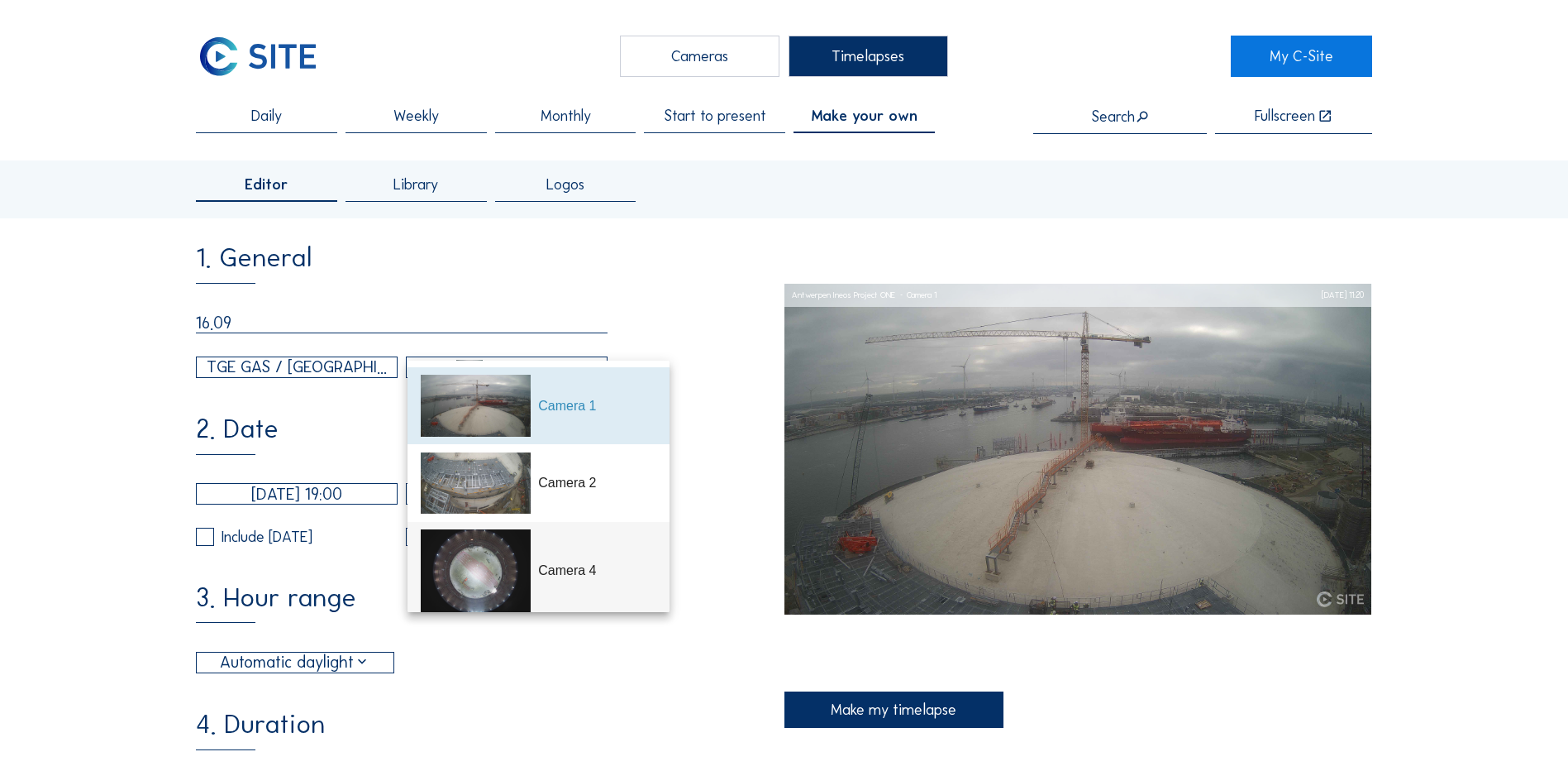
click at [560, 571] on div "Camera 4" at bounding box center [597, 571] width 118 height 20
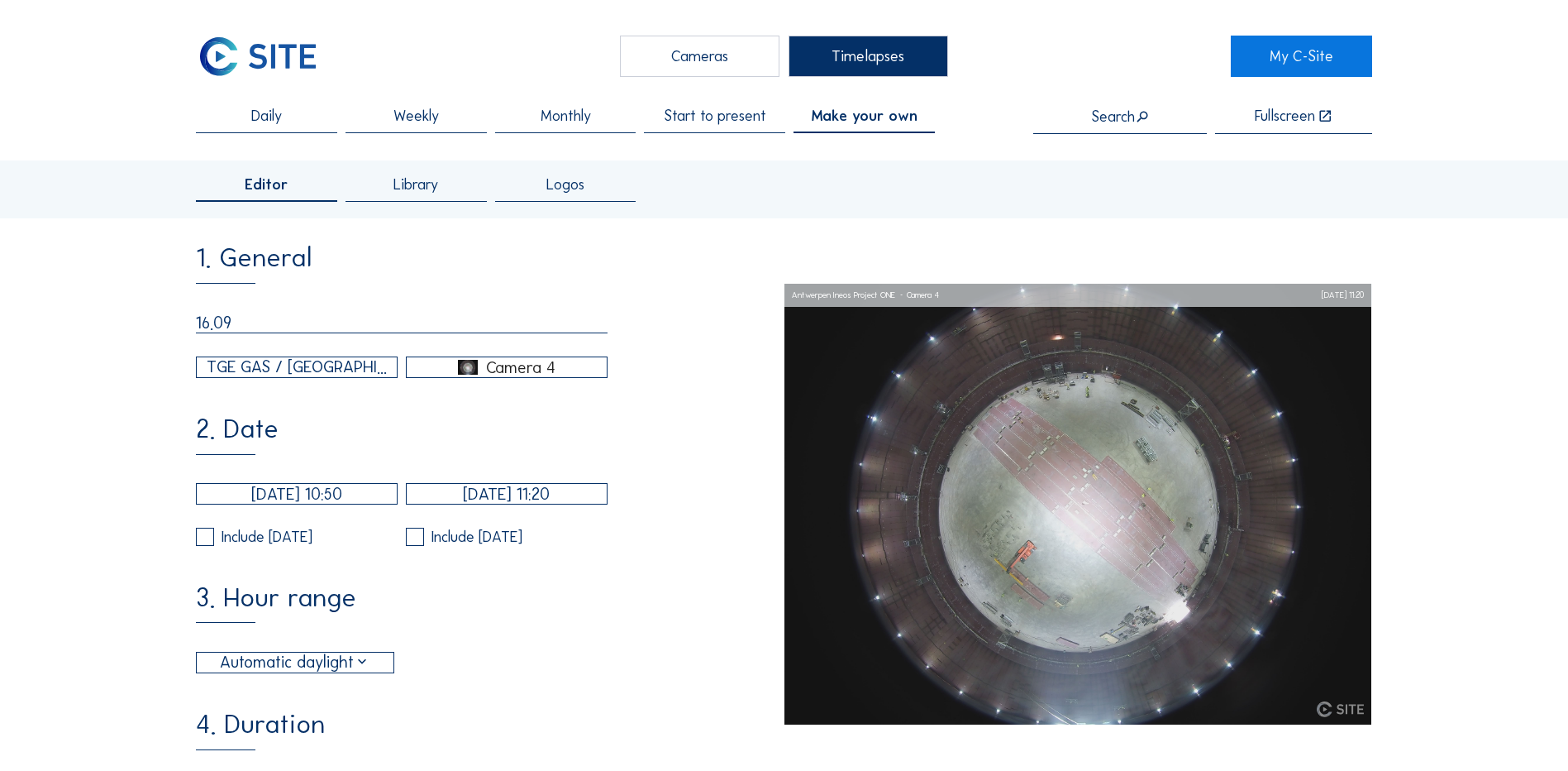
click at [273, 504] on input "[DATE] 10:50" at bounding box center [296, 494] width 202 height 22
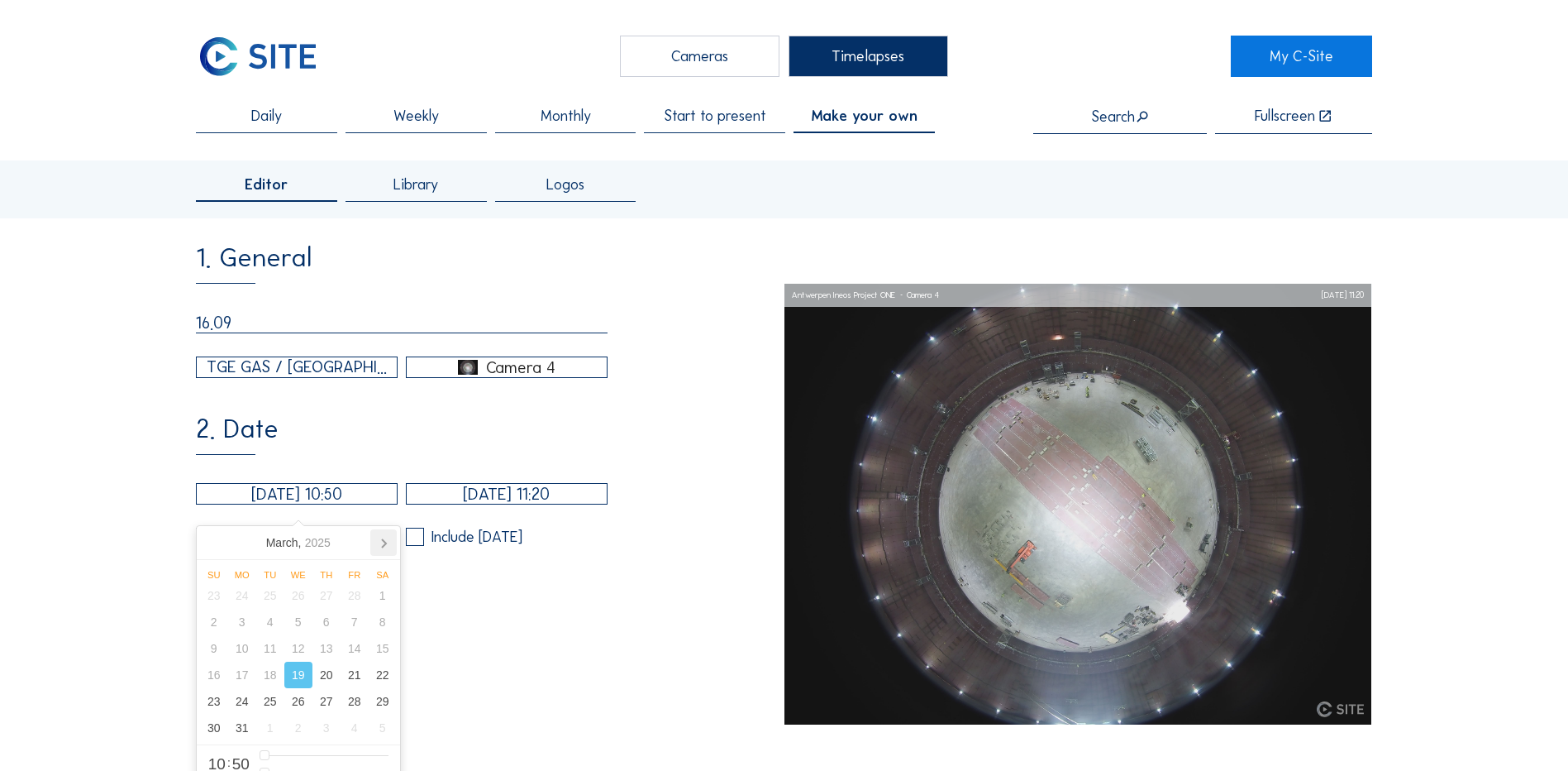
click at [375, 540] on icon at bounding box center [383, 542] width 26 height 26
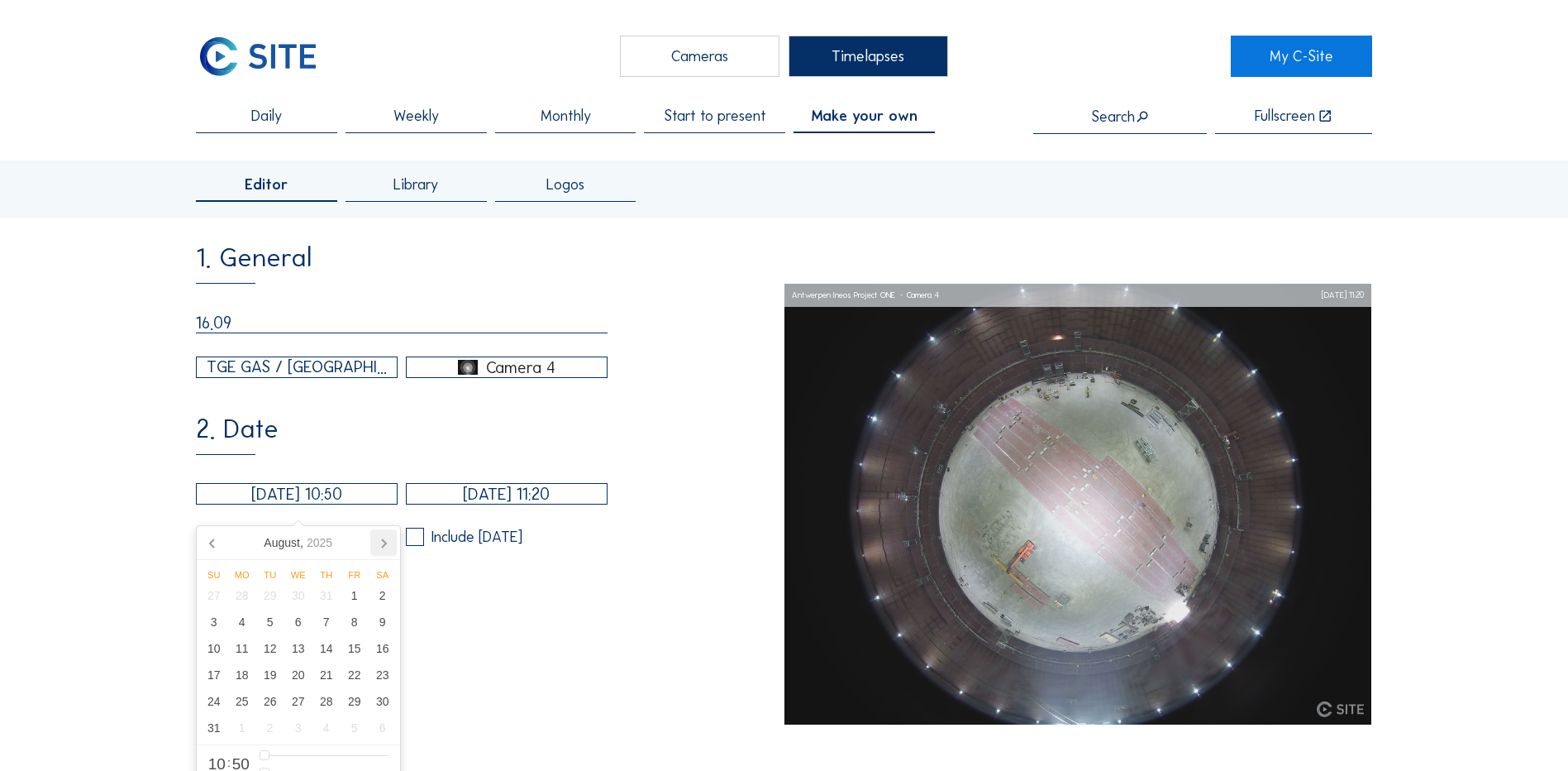
click at [375, 540] on icon at bounding box center [383, 542] width 26 height 26
click at [272, 591] on div "16" at bounding box center [270, 648] width 28 height 26
drag, startPoint x: 309, startPoint y: 726, endPoint x: 292, endPoint y: 733, distance: 18.4
click at [292, 591] on input "range" at bounding box center [324, 730] width 129 height 14
click at [486, 504] on input "[DATE] 11:20" at bounding box center [507, 494] width 202 height 22
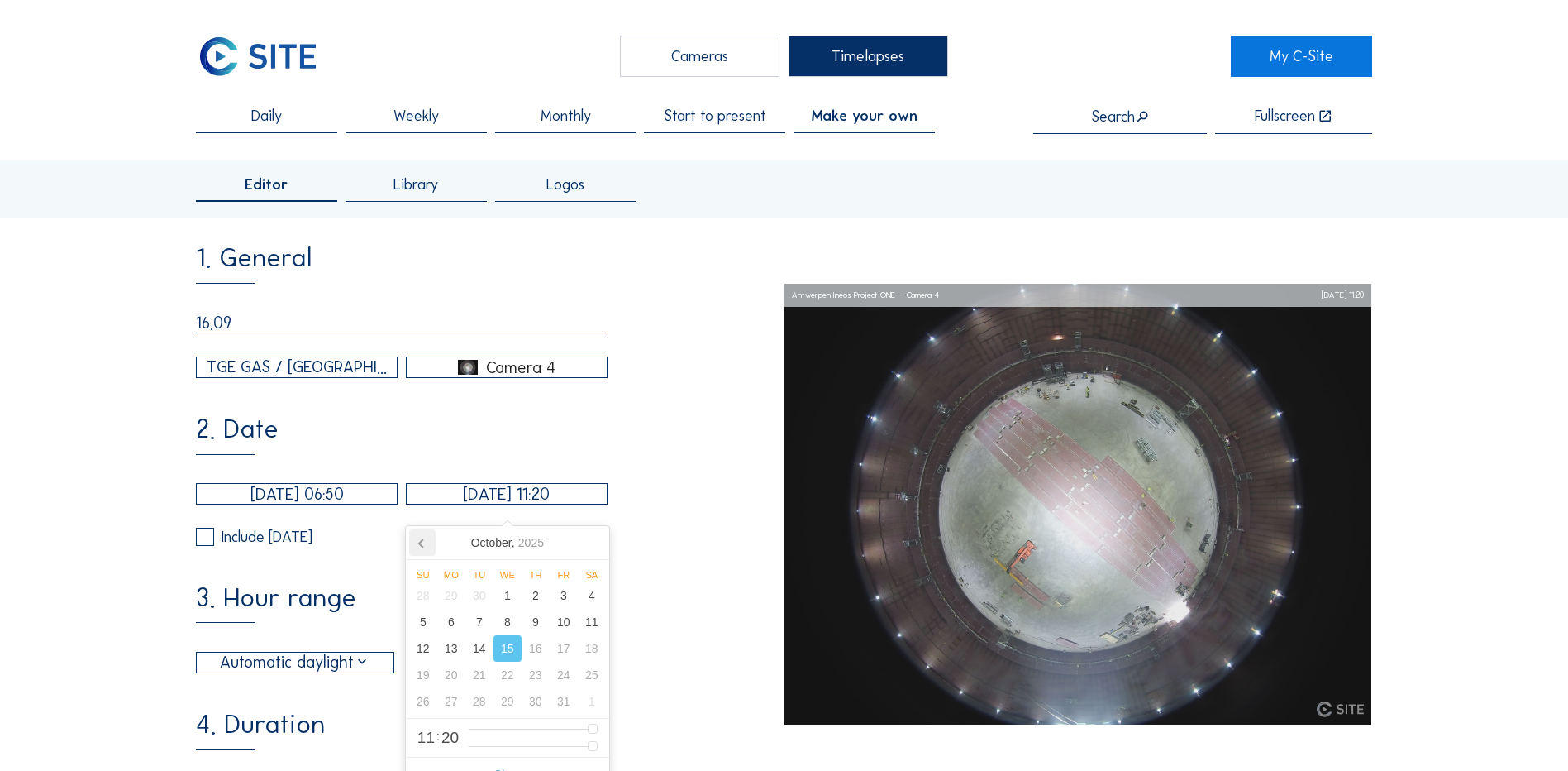
click at [433, 545] on icon at bounding box center [422, 542] width 26 height 26
click at [485, 591] on div "16" at bounding box center [479, 648] width 28 height 26
drag, startPoint x: 505, startPoint y: 732, endPoint x: 555, endPoint y: 731, distance: 50.0
click at [555, 591] on input "range" at bounding box center [534, 730] width 129 height 14
click at [654, 591] on div "3. Hour range Automatic daylight 06:00 From 18:00 To" at bounding box center [489, 629] width 588 height 89
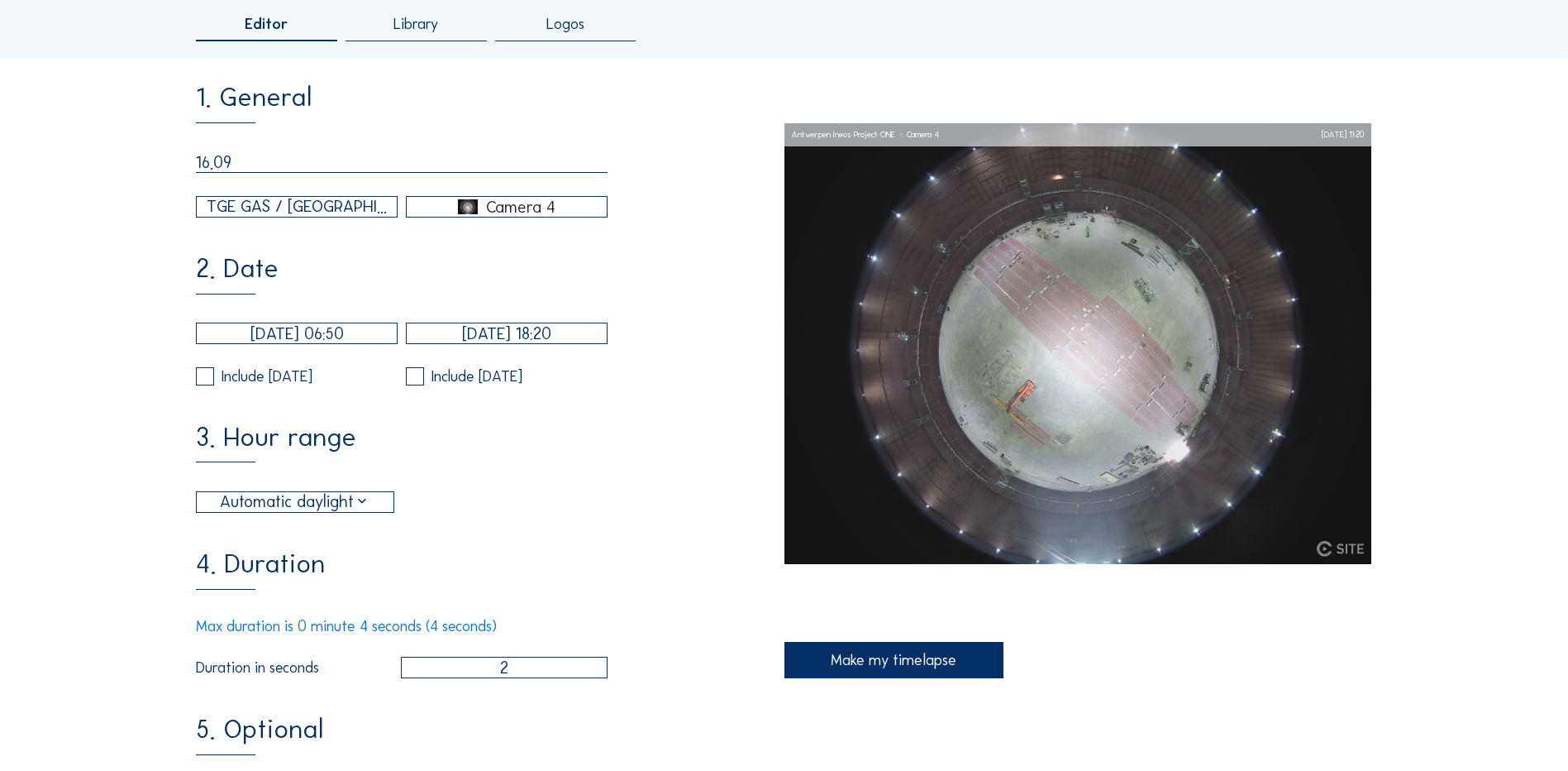
scroll to position [248, 0]
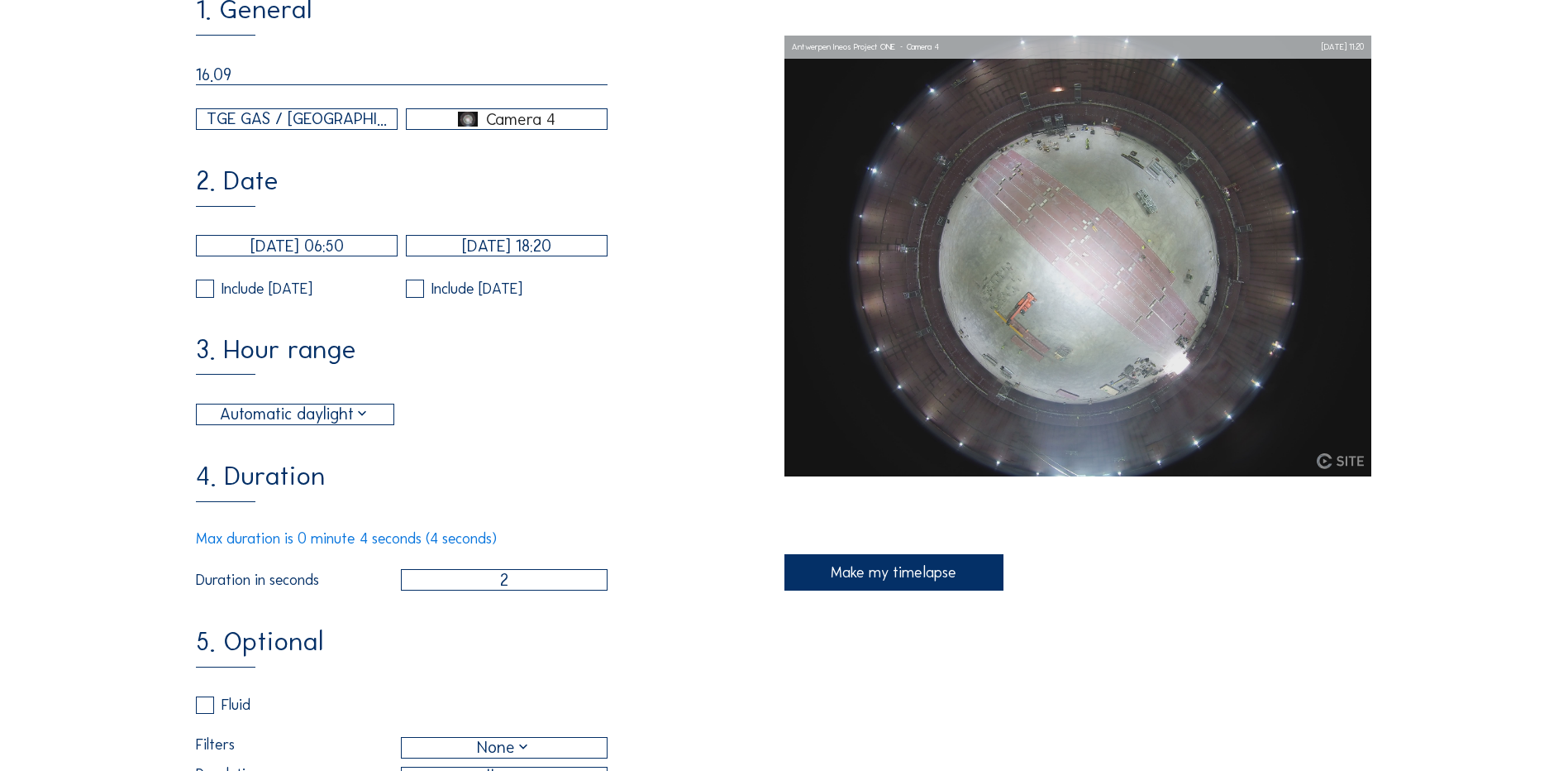
drag, startPoint x: 518, startPoint y: 596, endPoint x: 481, endPoint y: 595, distance: 37.0
click at [481, 591] on input "2" at bounding box center [504, 580] width 206 height 22
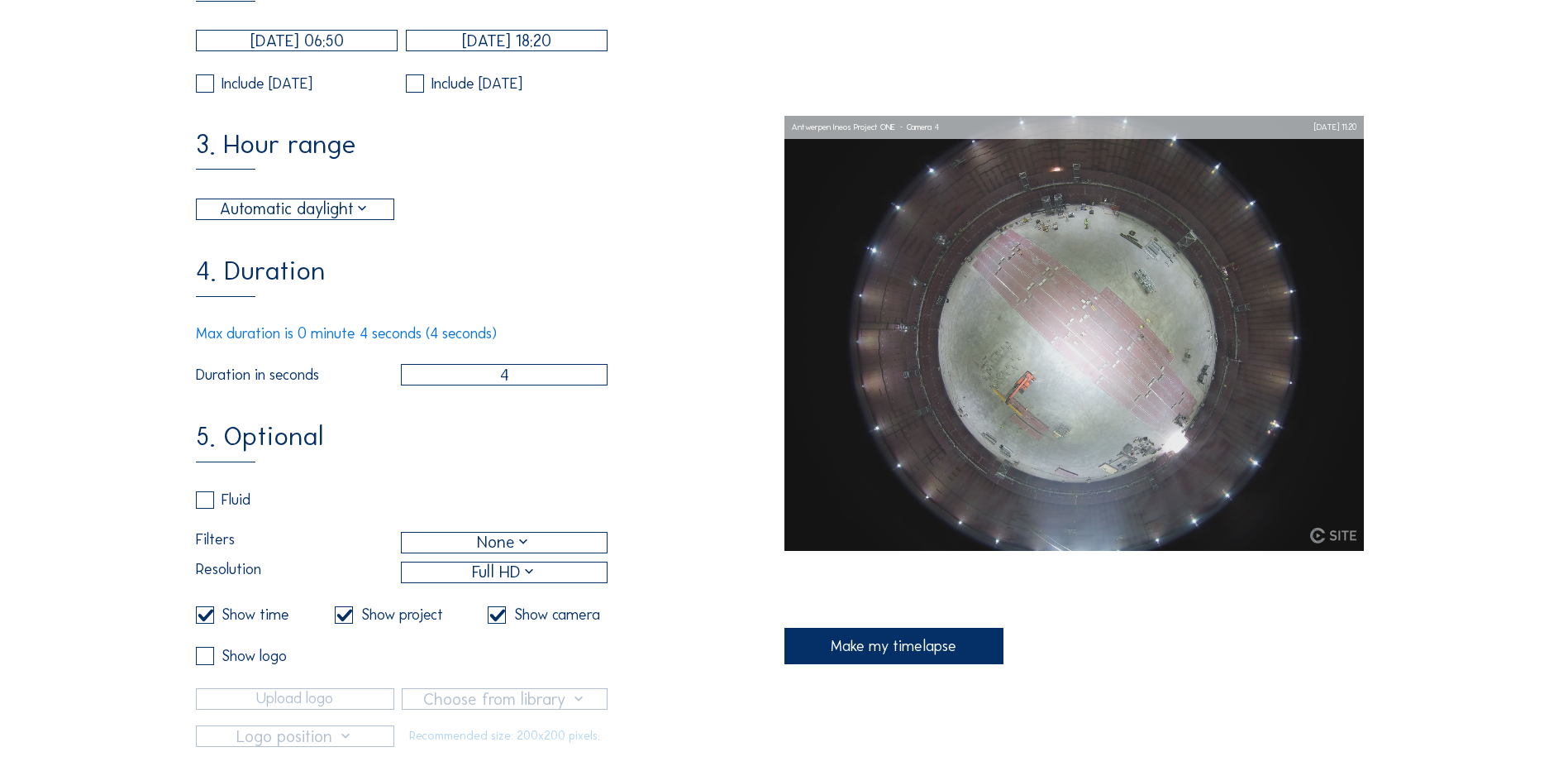
scroll to position [496, 0]
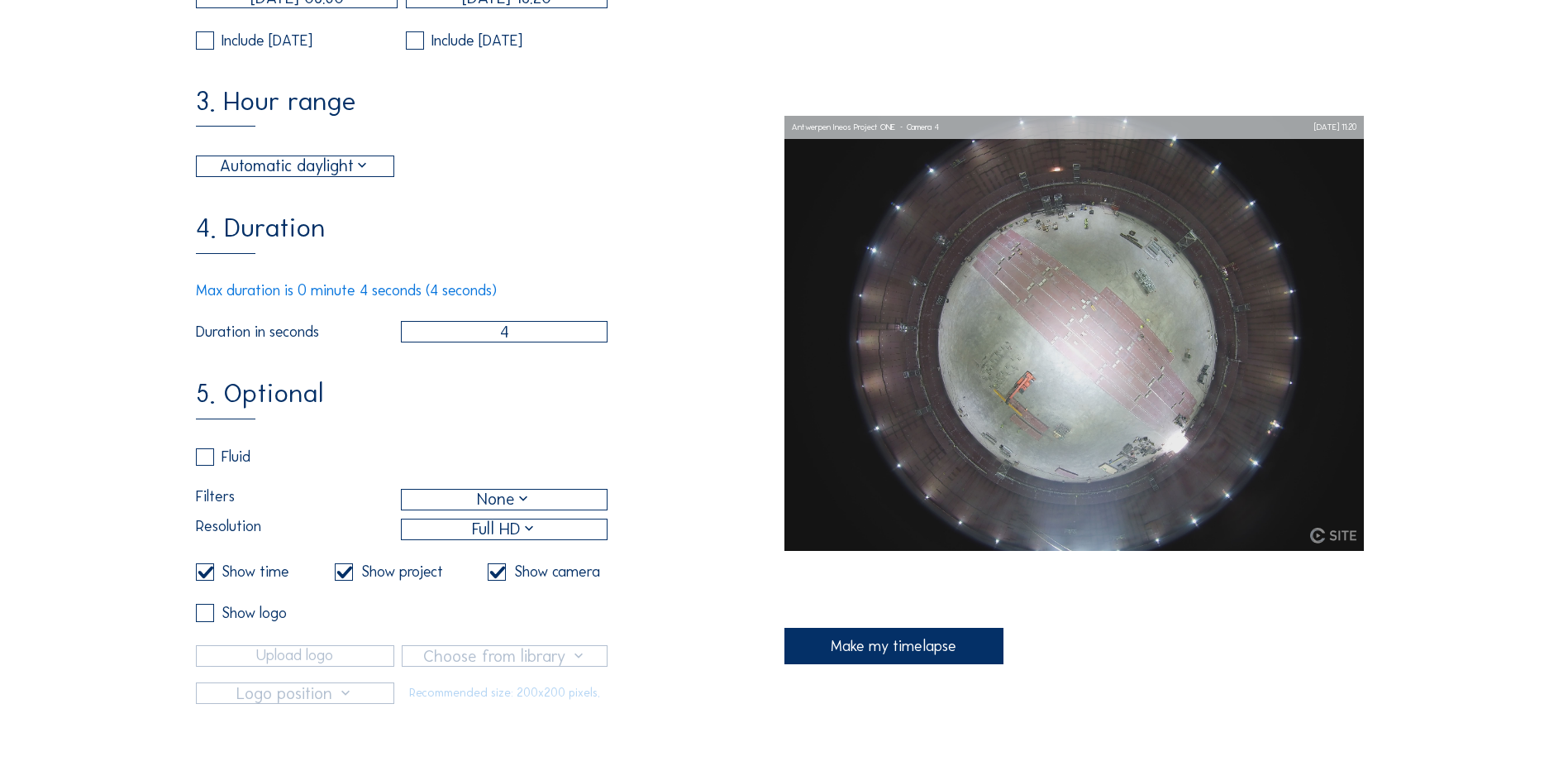
click at [857, 591] on div "Make my timelapse" at bounding box center [894, 645] width 220 height 37
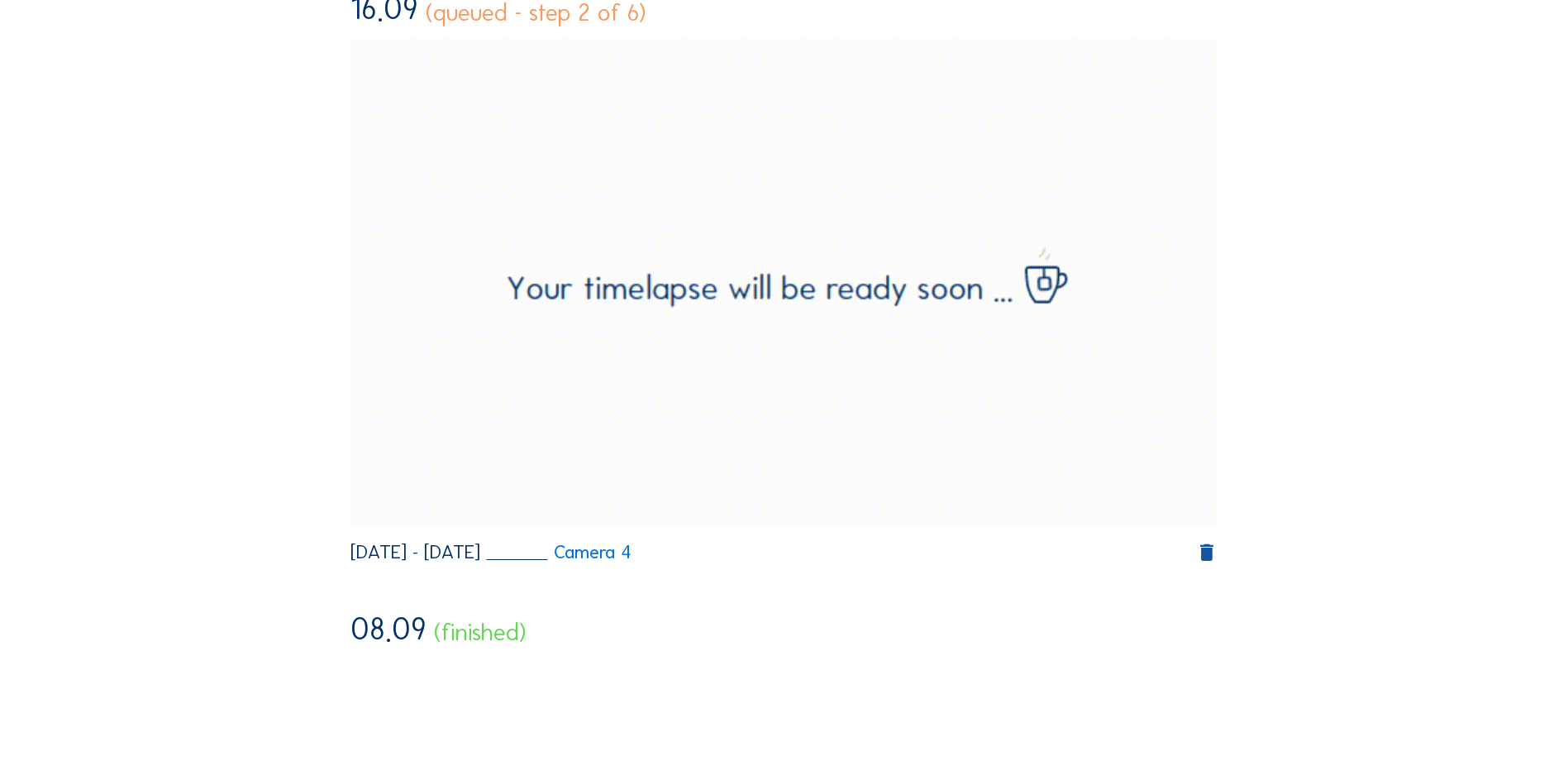
scroll to position [248, 0]
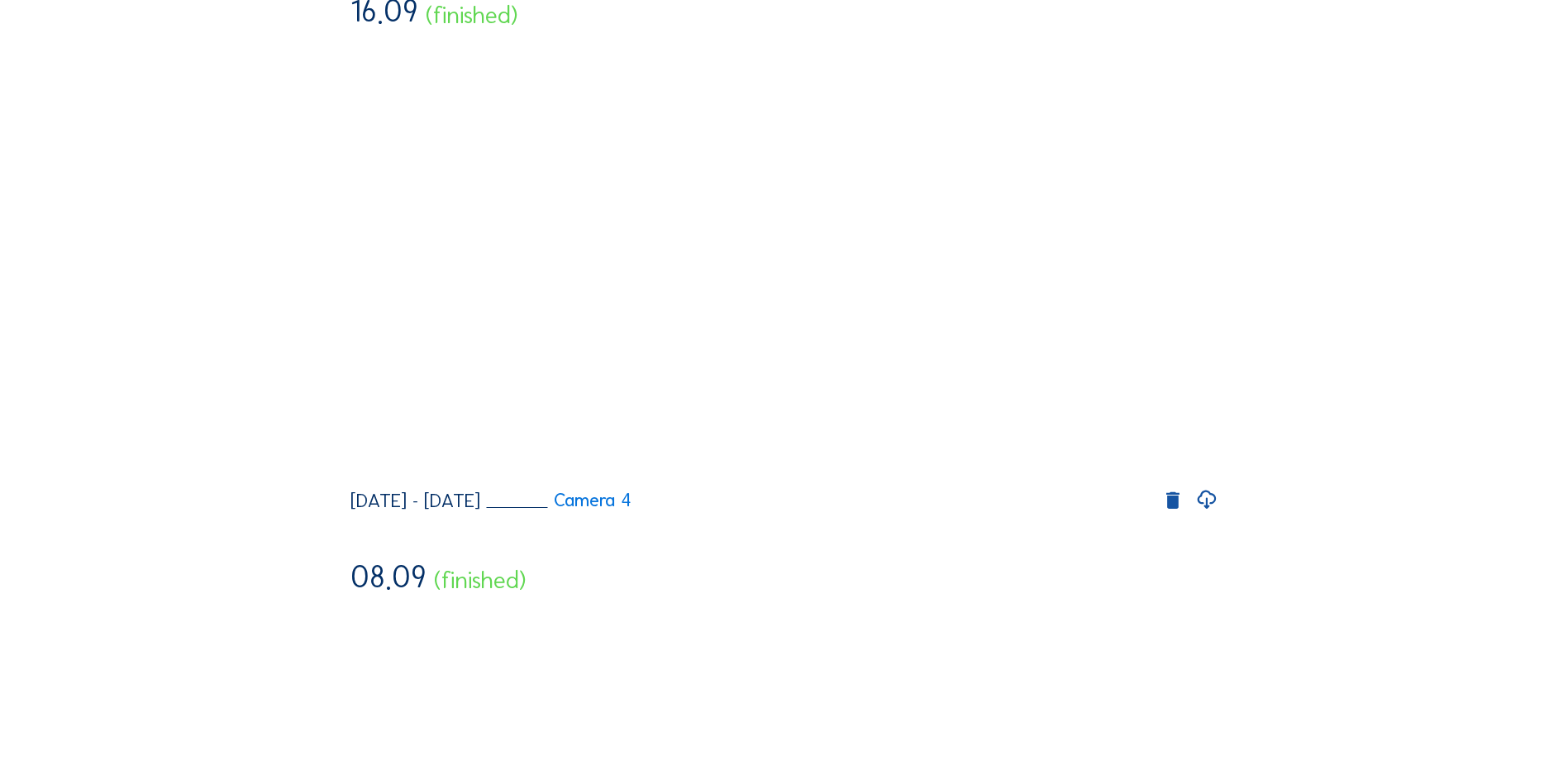
click at [1206, 513] on icon at bounding box center [1206, 500] width 22 height 27
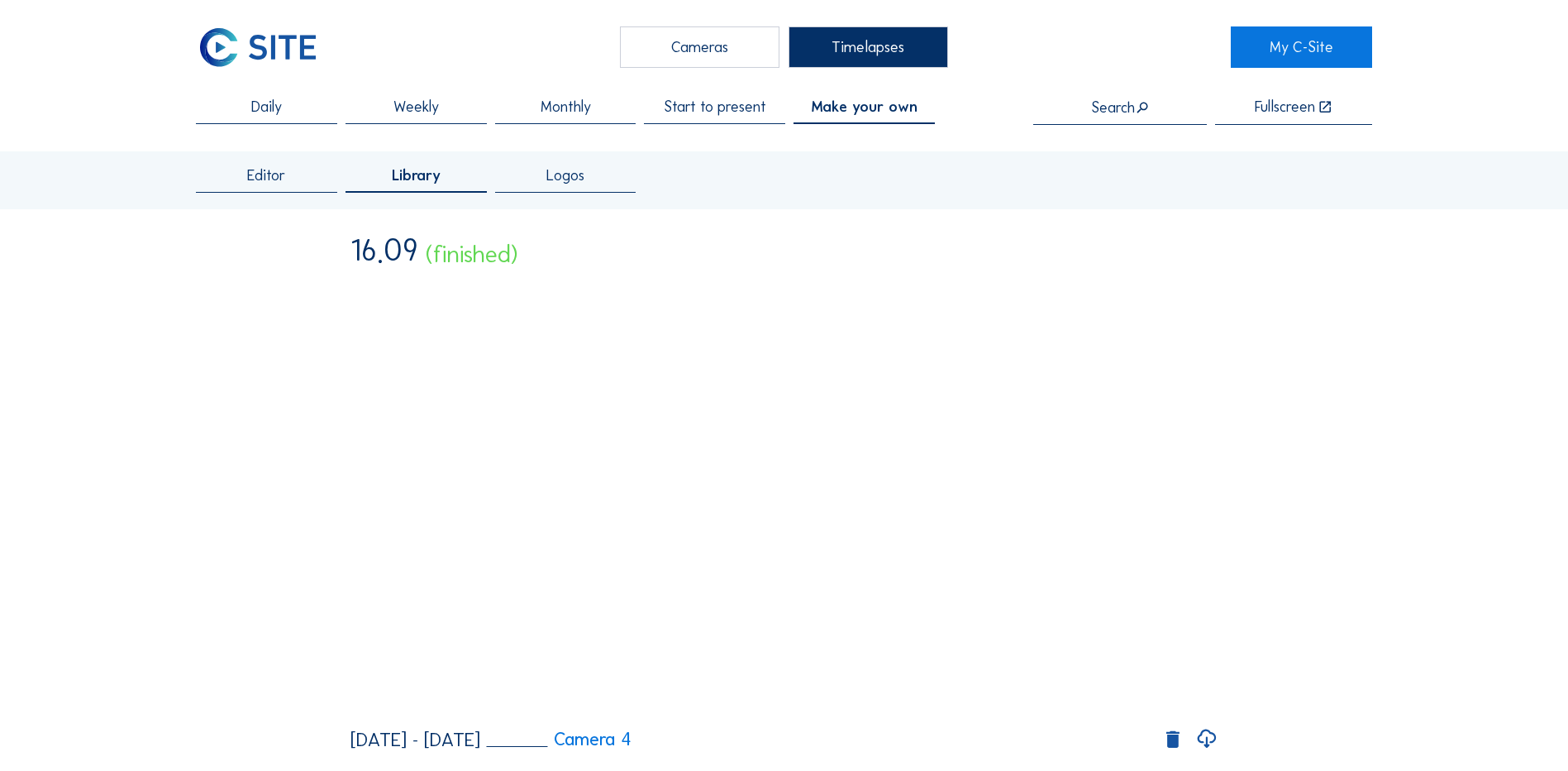
scroll to position [0, 0]
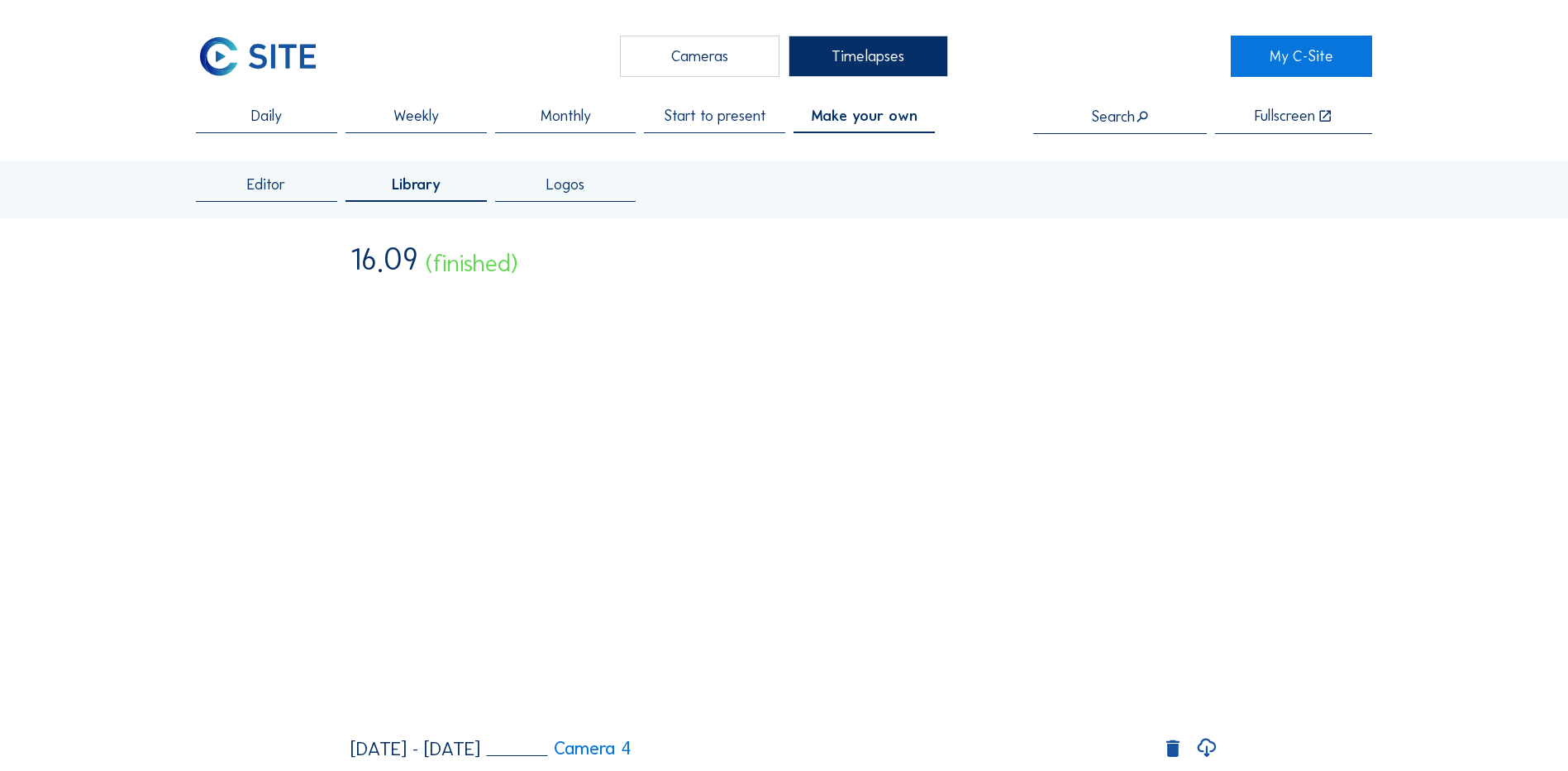
click at [687, 58] on div "Cameras" at bounding box center [700, 57] width 160 height 41
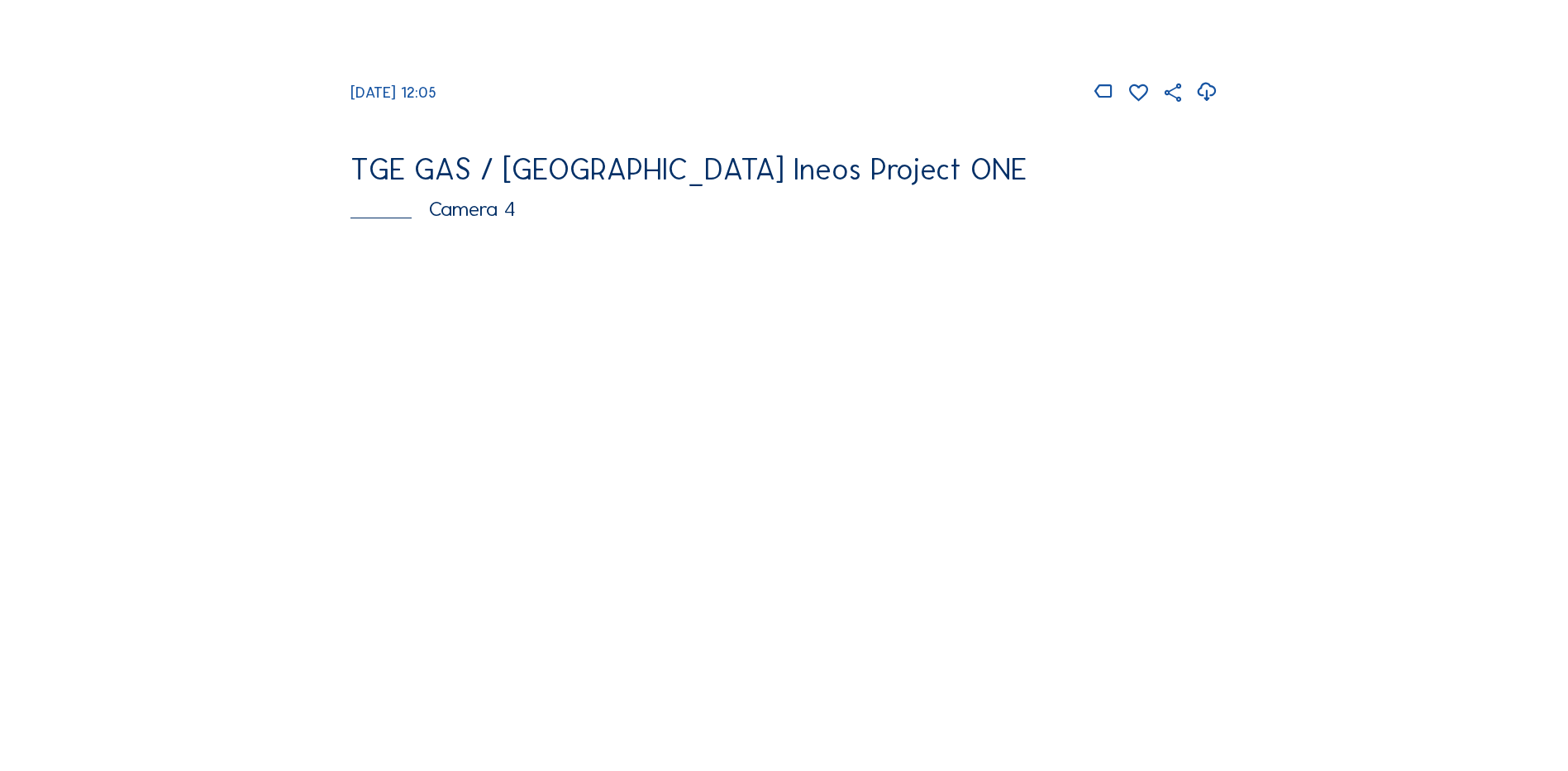
scroll to position [1314, 0]
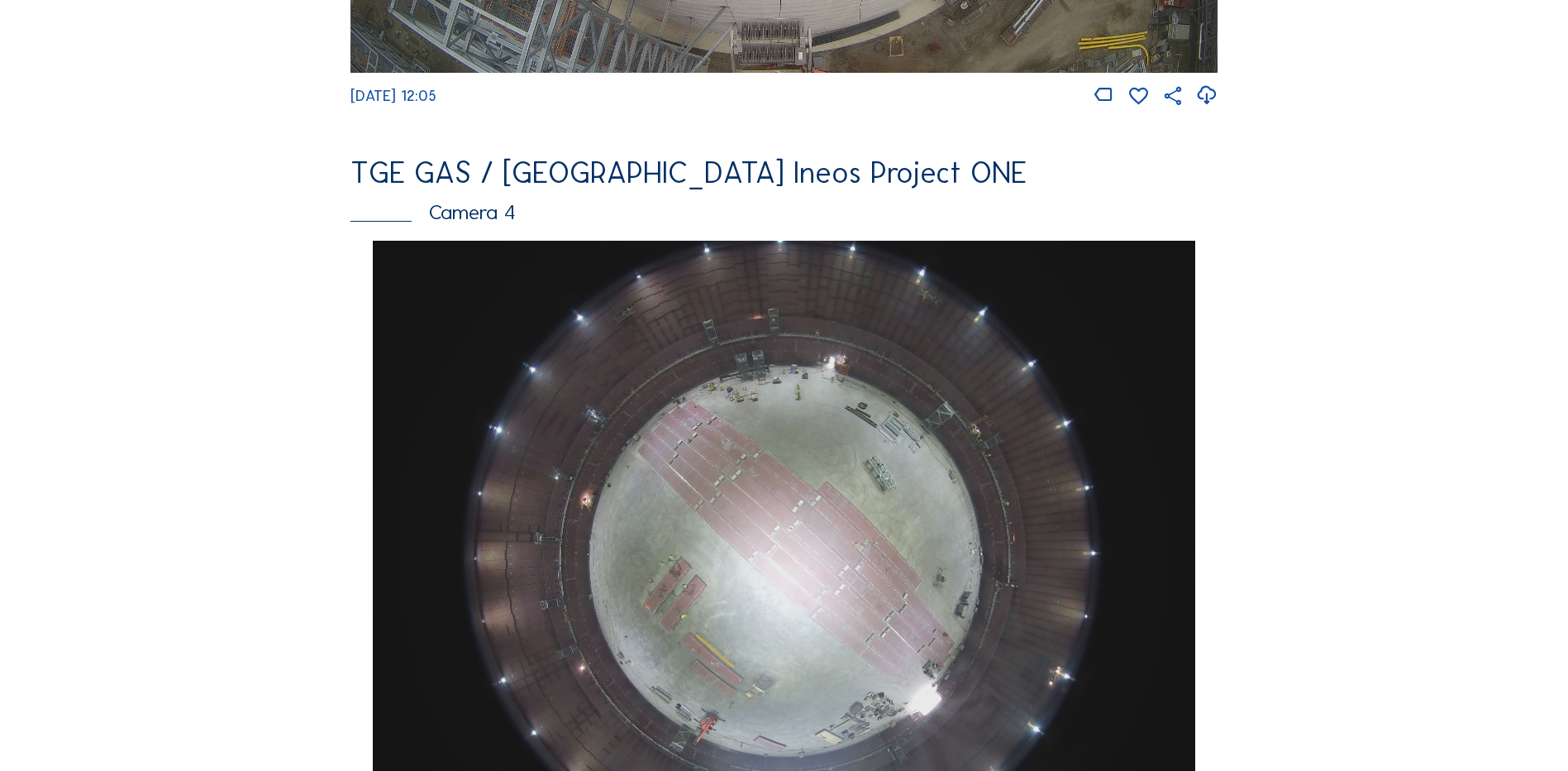
click at [481, 220] on div "Camera 4" at bounding box center [784, 212] width 867 height 21
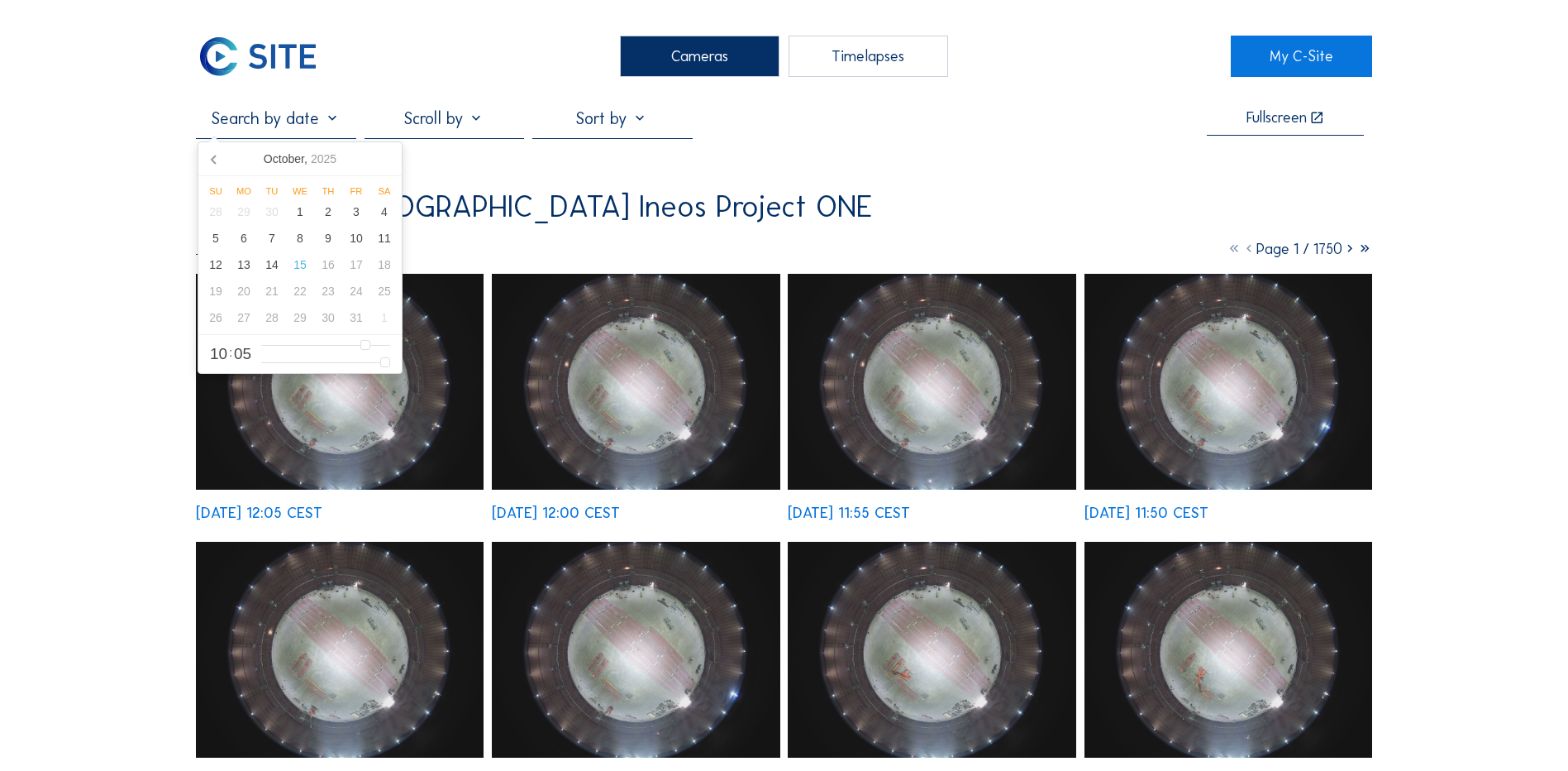
click at [287, 119] on input "text" at bounding box center [275, 118] width 160 height 20
click at [211, 159] on icon at bounding box center [214, 158] width 26 height 26
click at [248, 271] on div "15" at bounding box center [243, 264] width 28 height 26
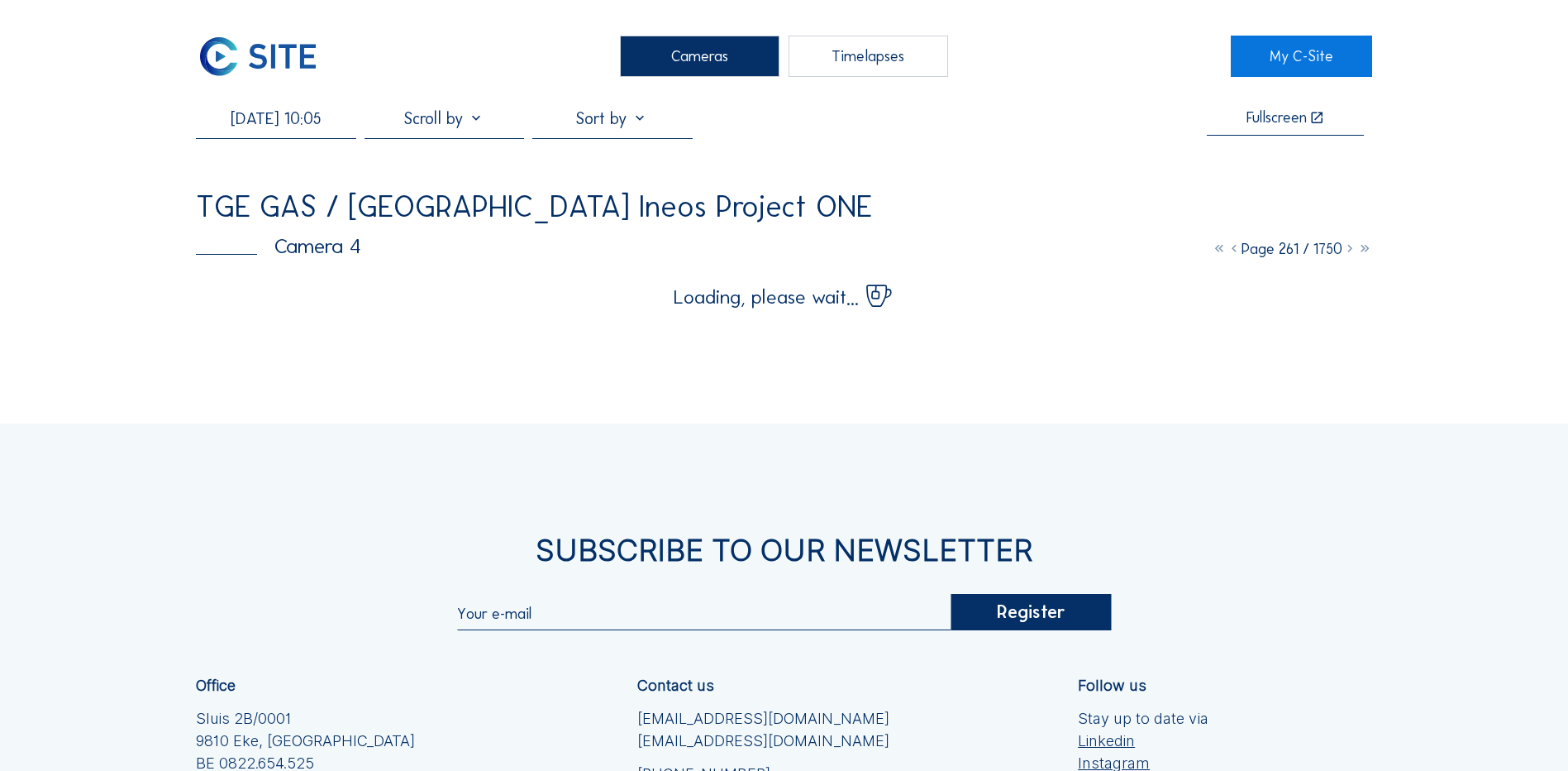
click at [960, 188] on div "[DATE] 10:05 Fullscreen TGE GAS / Antwerpen Ineos Project ONE Camera 4 Page 261…" at bounding box center [783, 208] width 1176 height 199
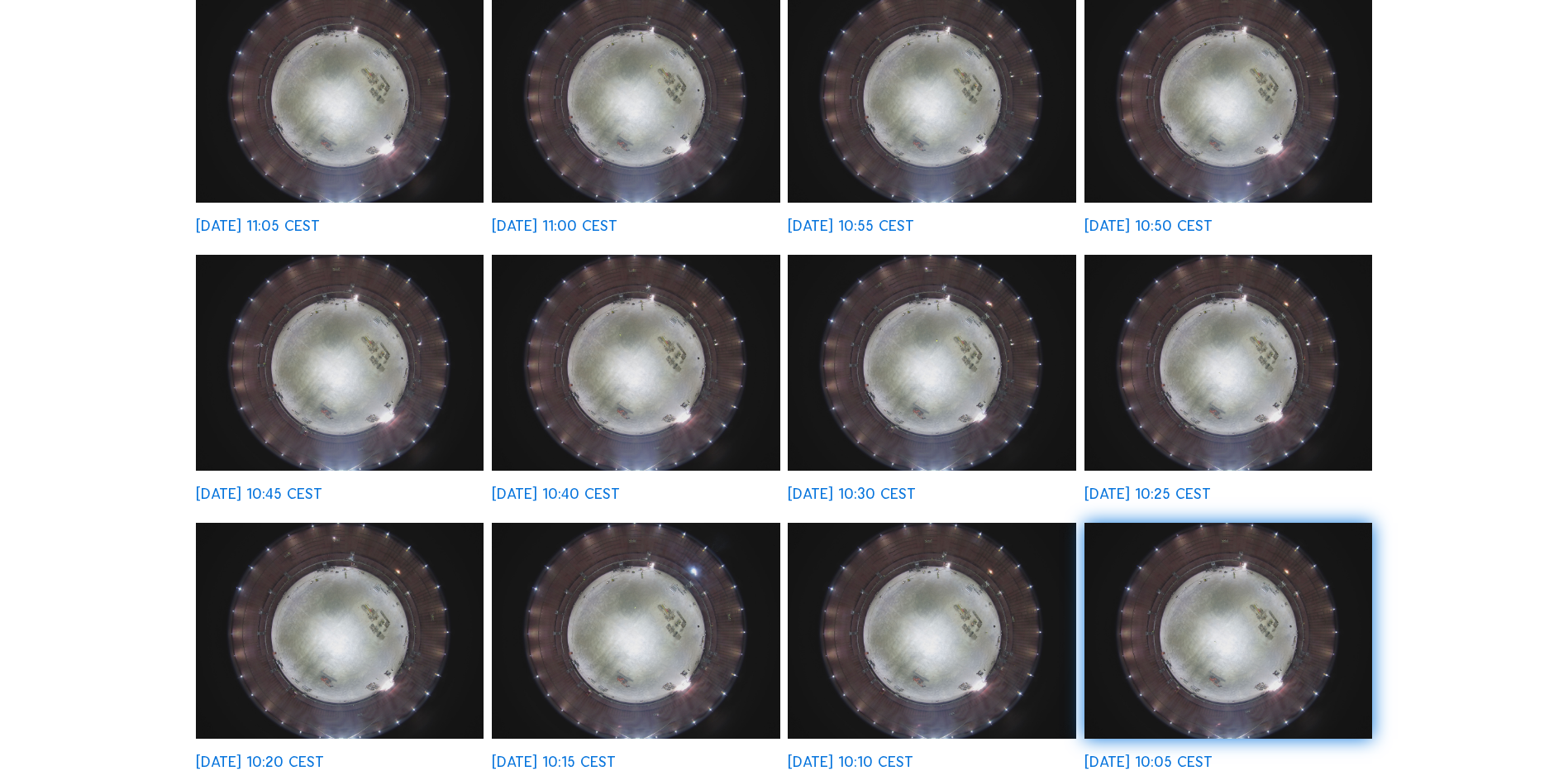
scroll to position [331, 0]
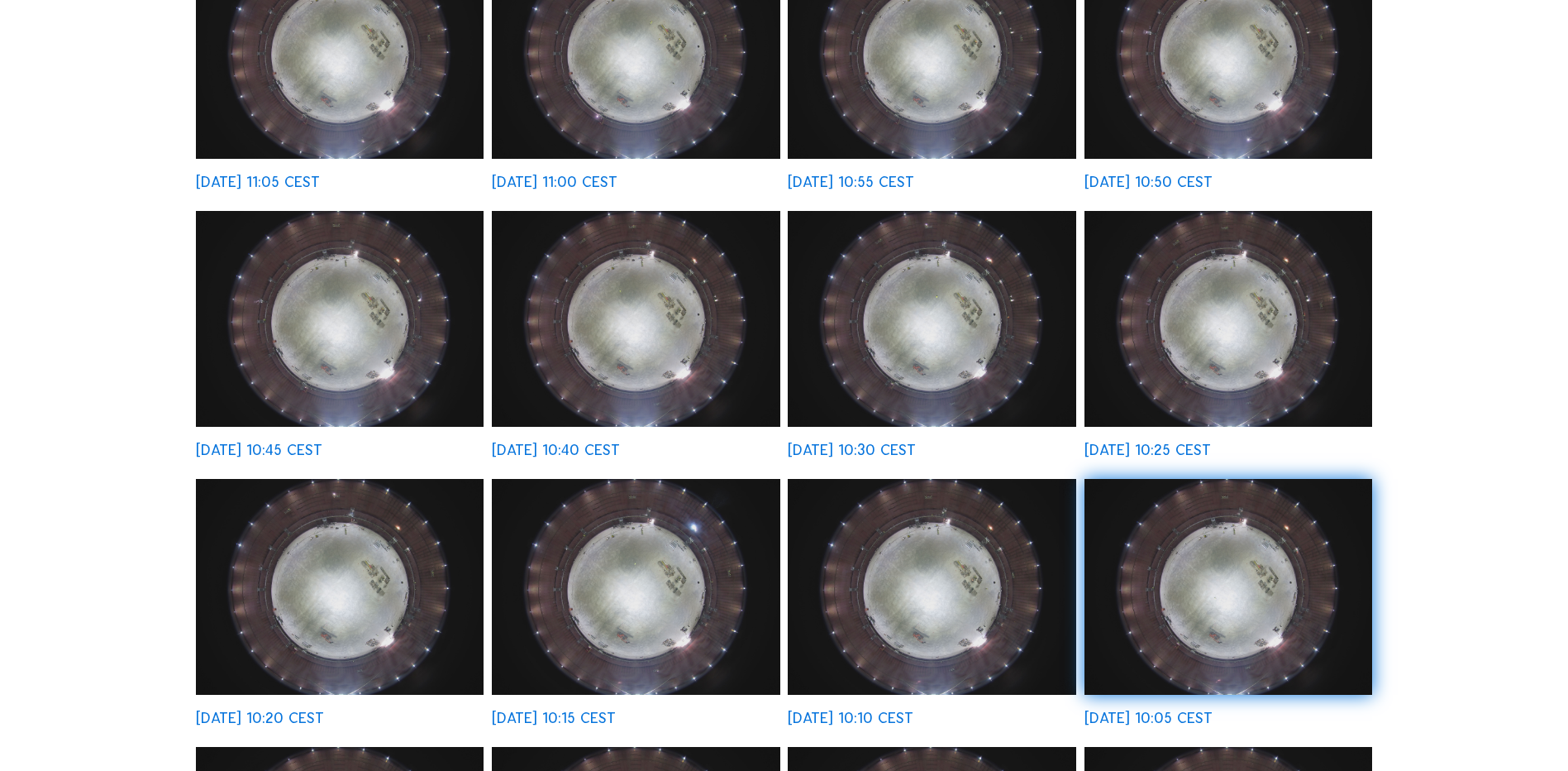
click at [324, 122] on img at bounding box center [339, 50] width 288 height 216
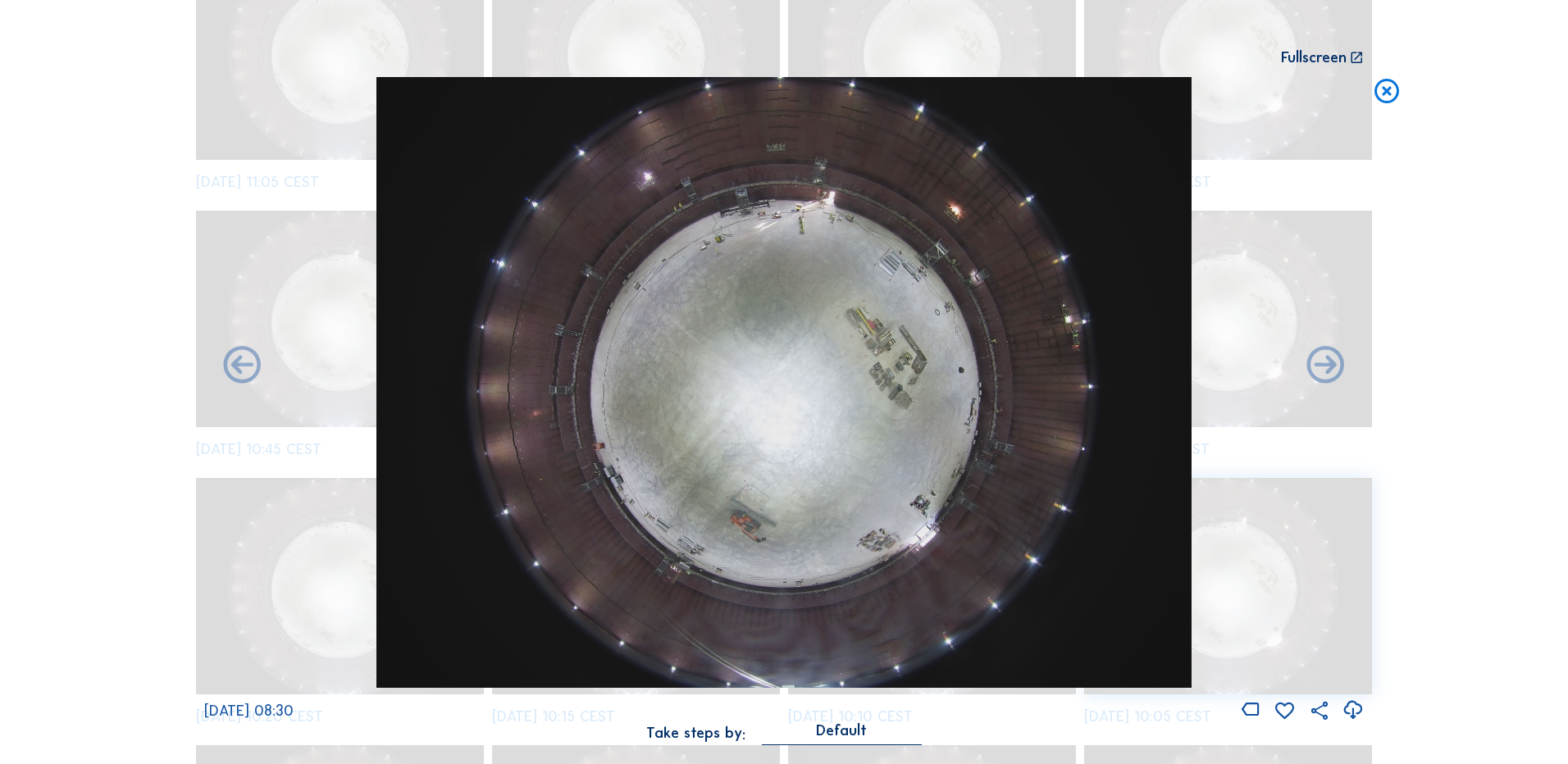
click at [1240, 97] on icon at bounding box center [1386, 92] width 29 height 30
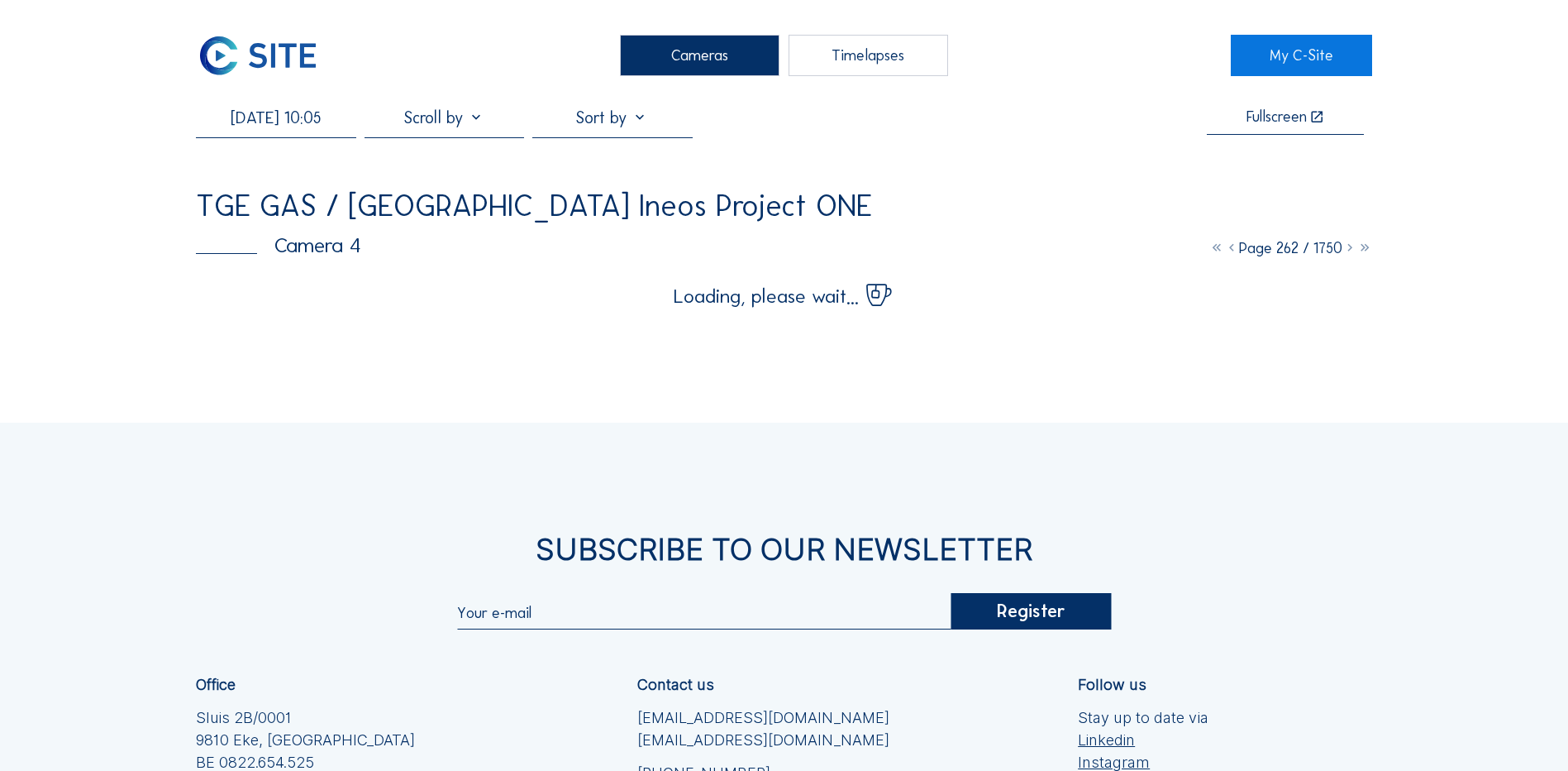
scroll to position [0, 0]
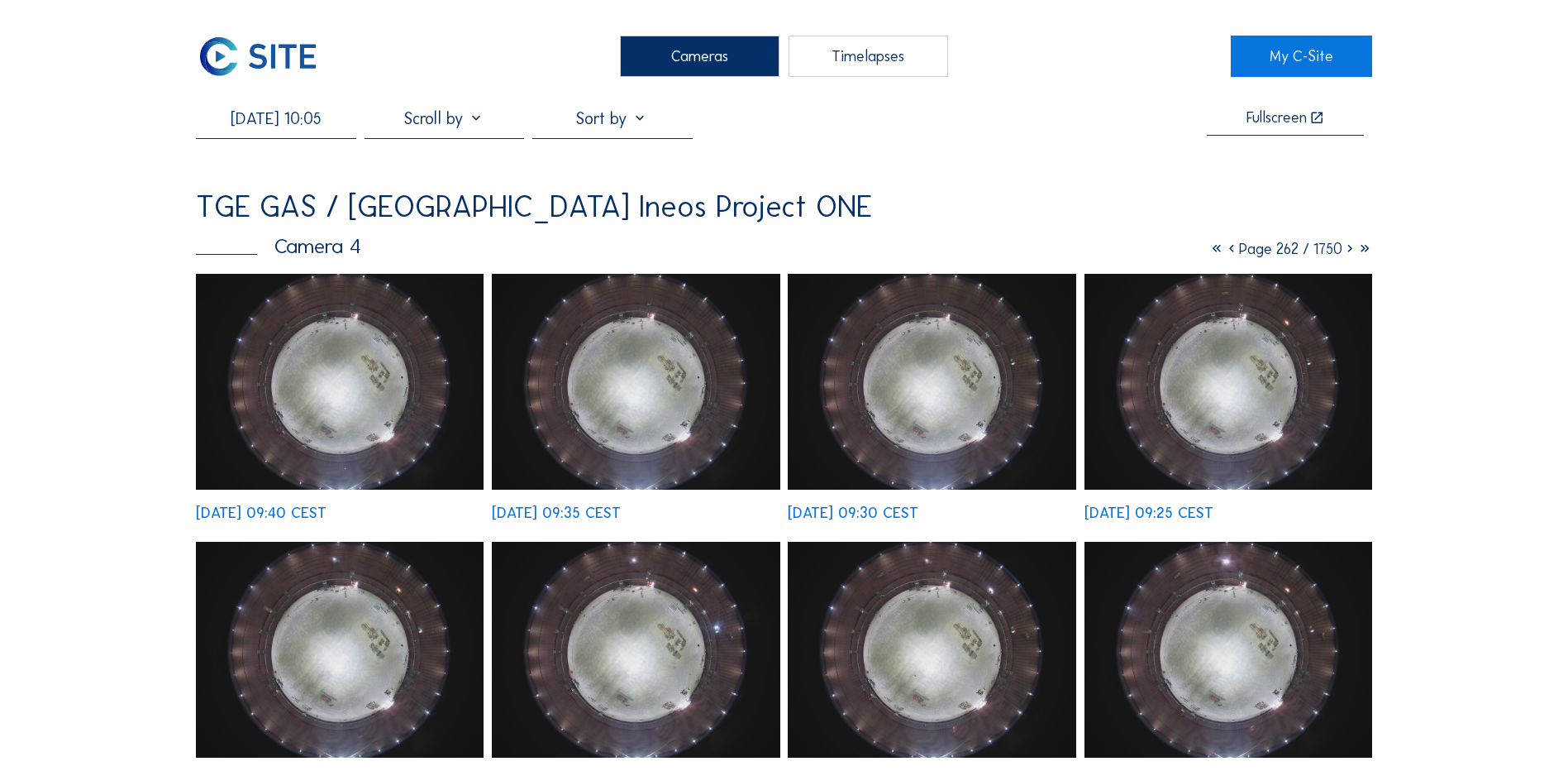
click at [1224, 250] on icon at bounding box center [1232, 249] width 15 height 18
click at [1227, 254] on icon at bounding box center [1234, 249] width 15 height 18
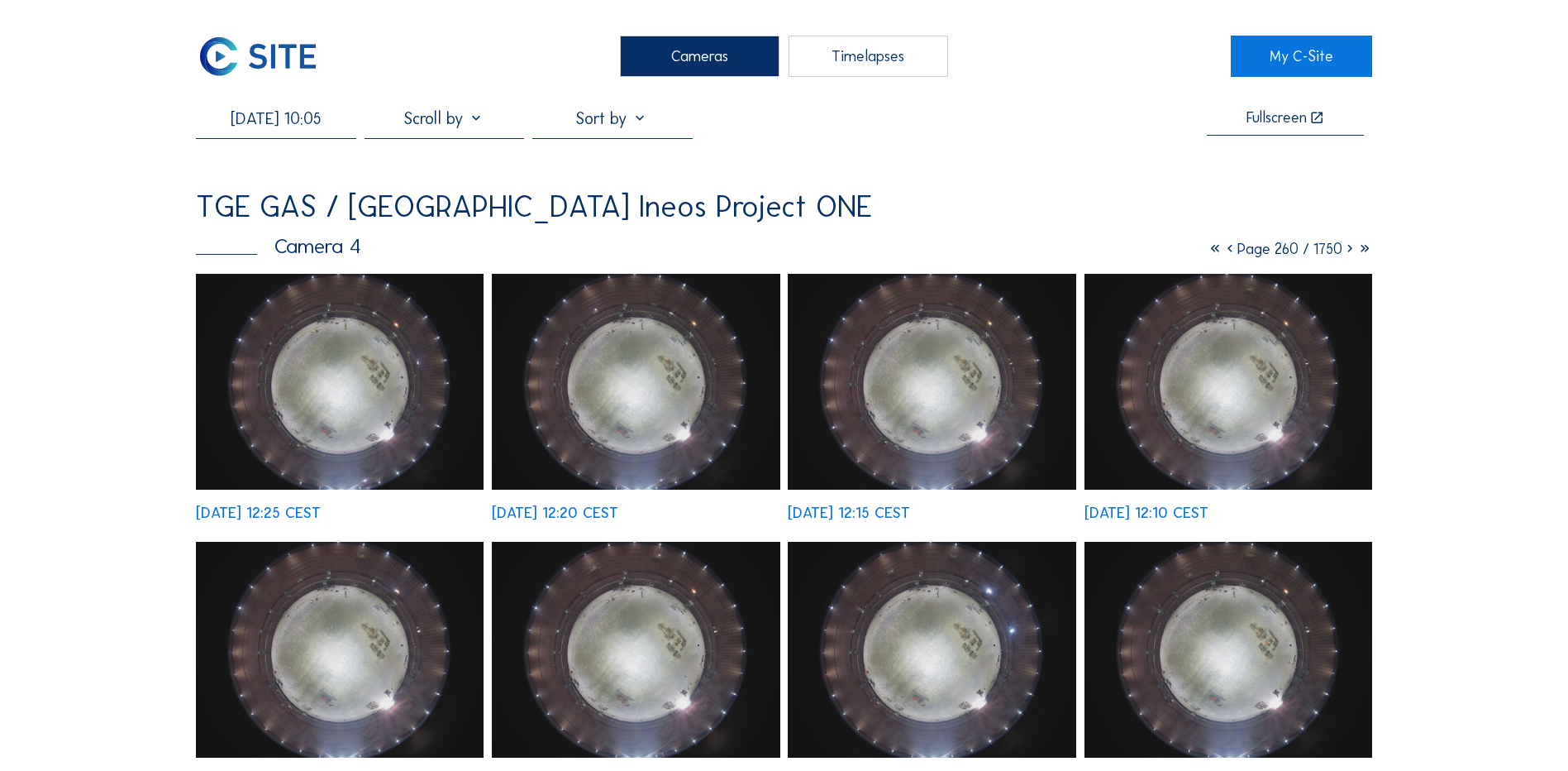
click at [1223, 251] on icon at bounding box center [1230, 249] width 15 height 18
click at [1224, 251] on icon at bounding box center [1232, 249] width 15 height 18
click at [1224, 255] on icon at bounding box center [1232, 249] width 15 height 18
click at [1224, 250] on icon at bounding box center [1232, 249] width 15 height 18
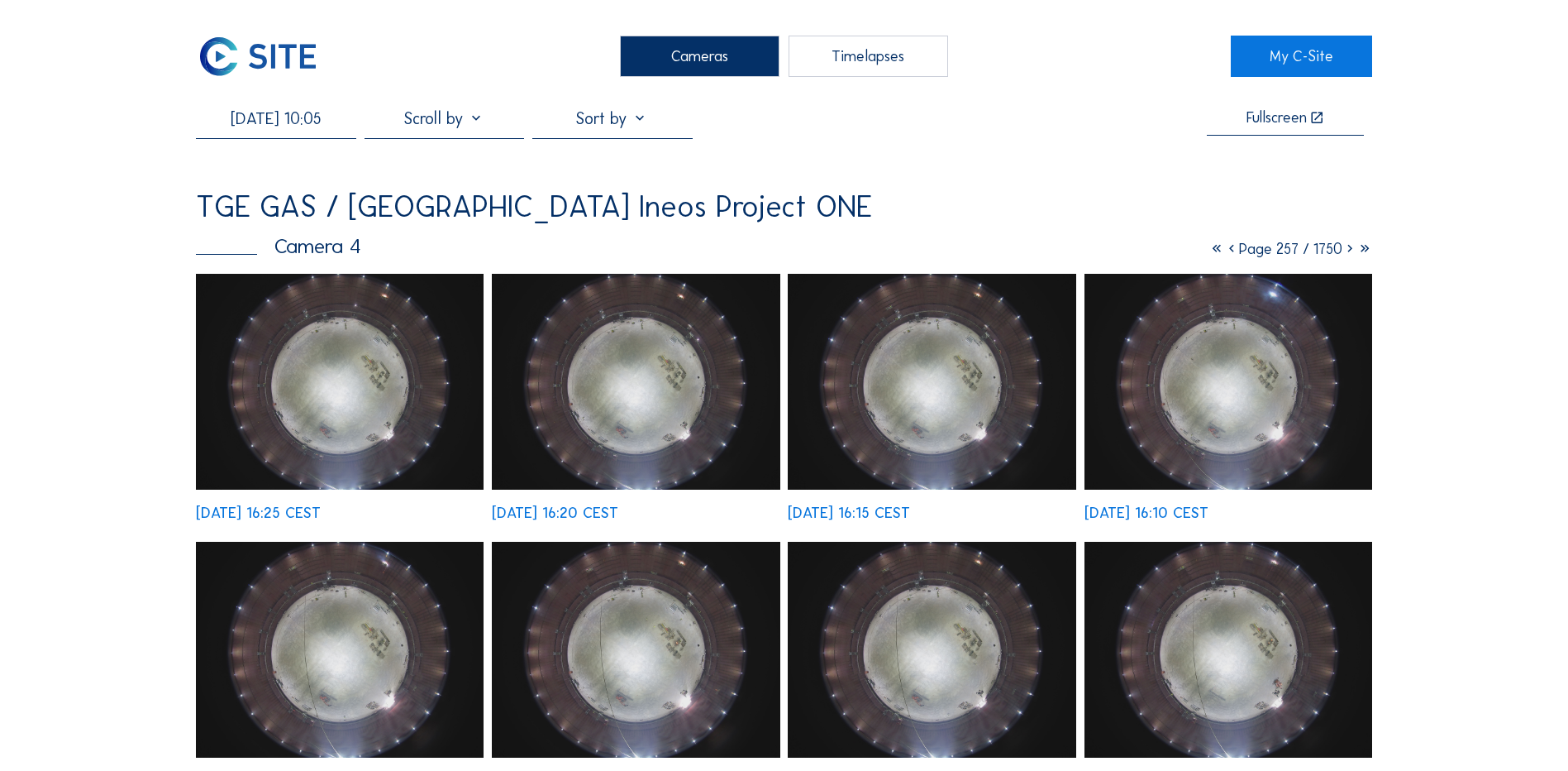
click at [367, 414] on img at bounding box center [339, 381] width 288 height 216
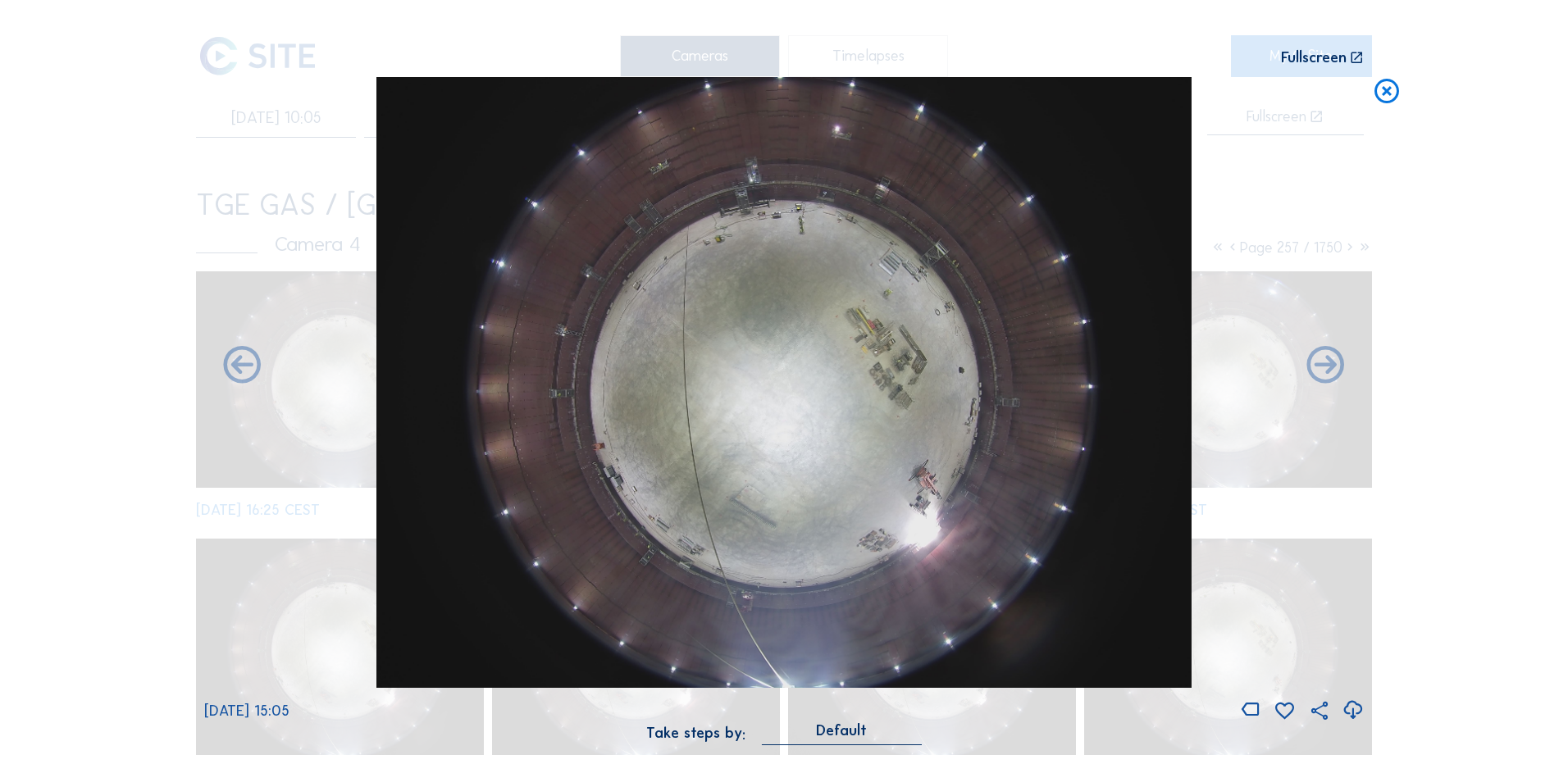
click at [1240, 86] on icon at bounding box center [1386, 92] width 29 height 30
